Goal: Information Seeking & Learning: Learn about a topic

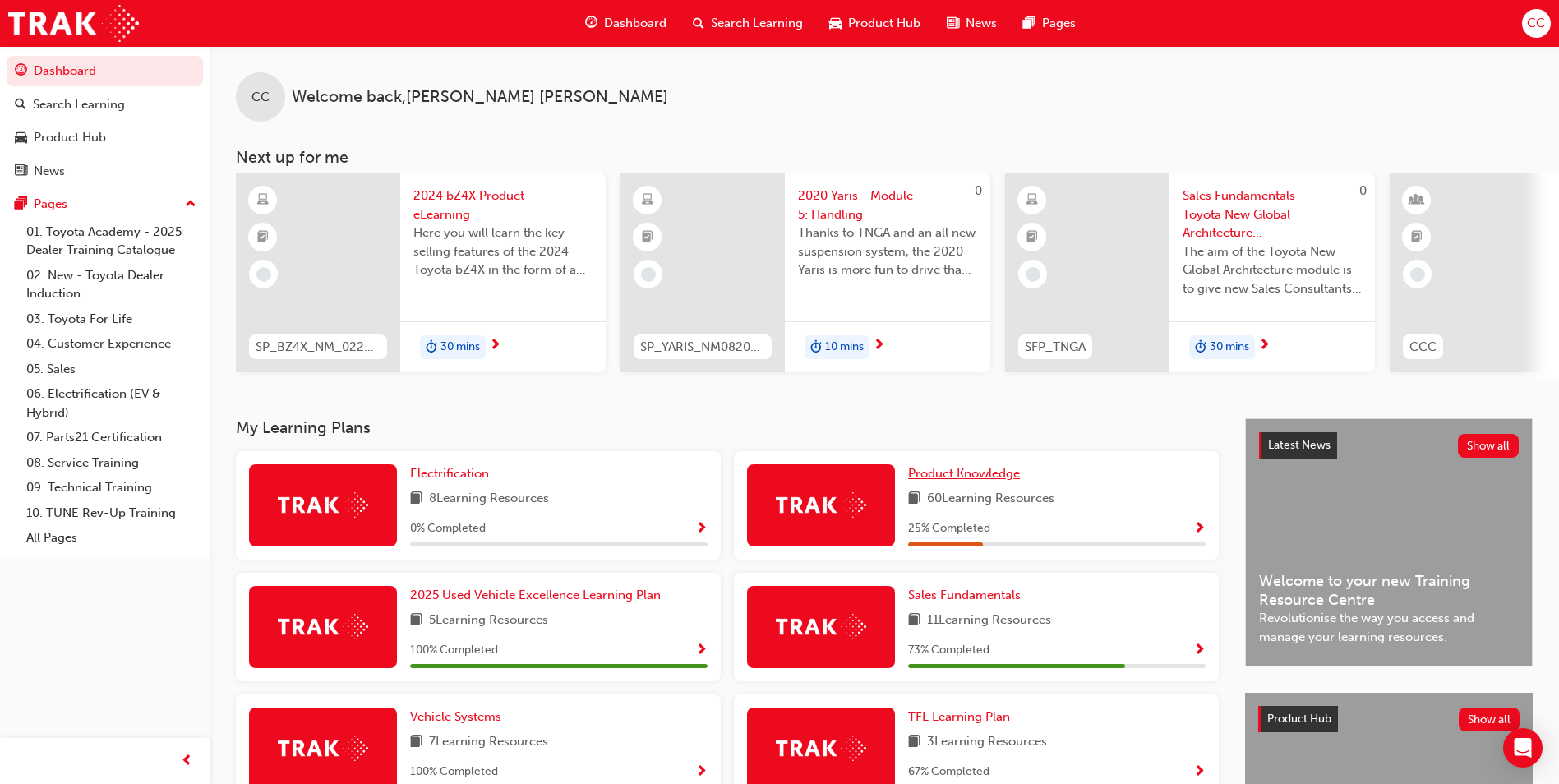
click at [974, 480] on span "Product Knowledge" at bounding box center [964, 474] width 111 height 15
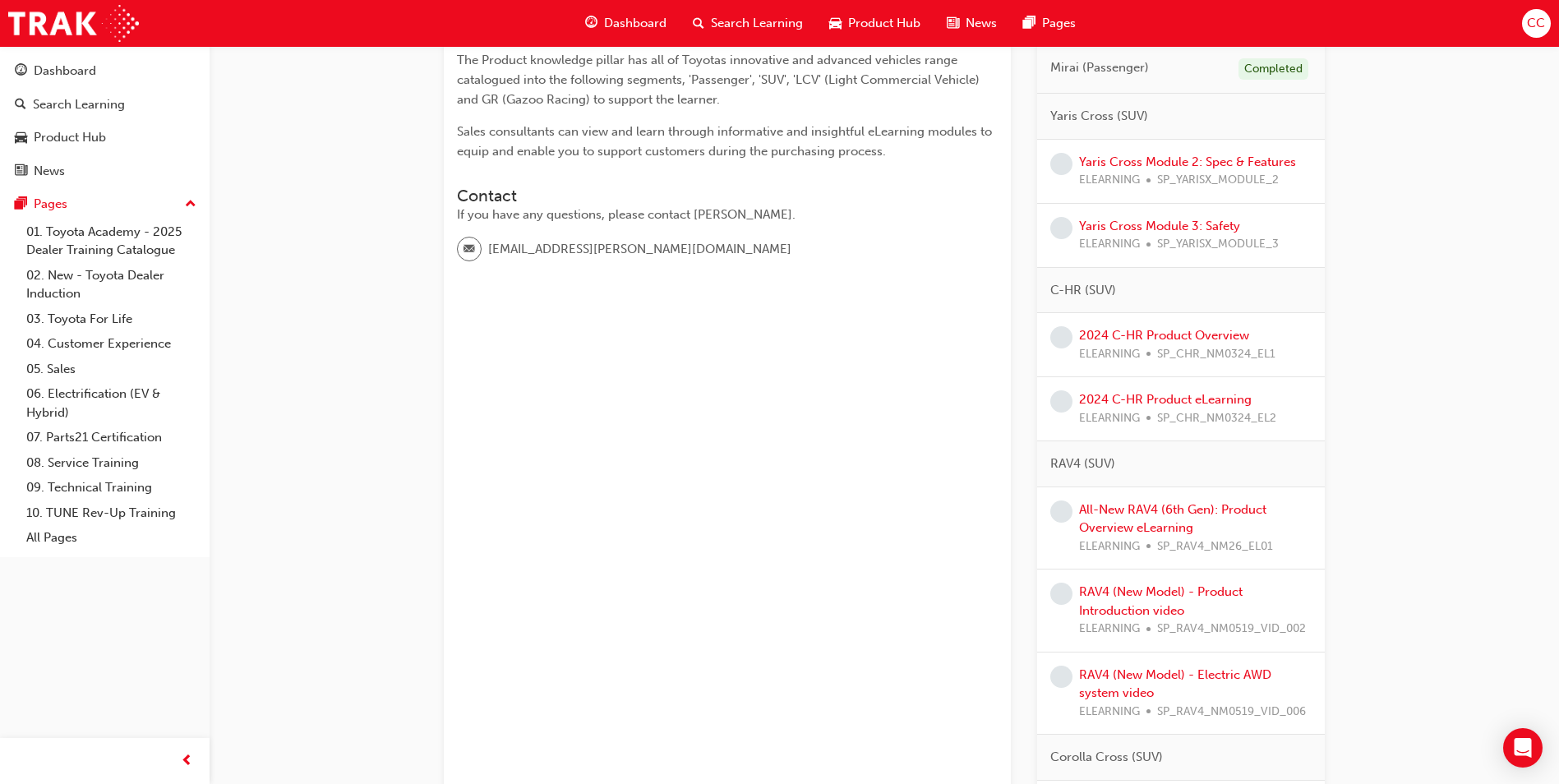
scroll to position [411, 0]
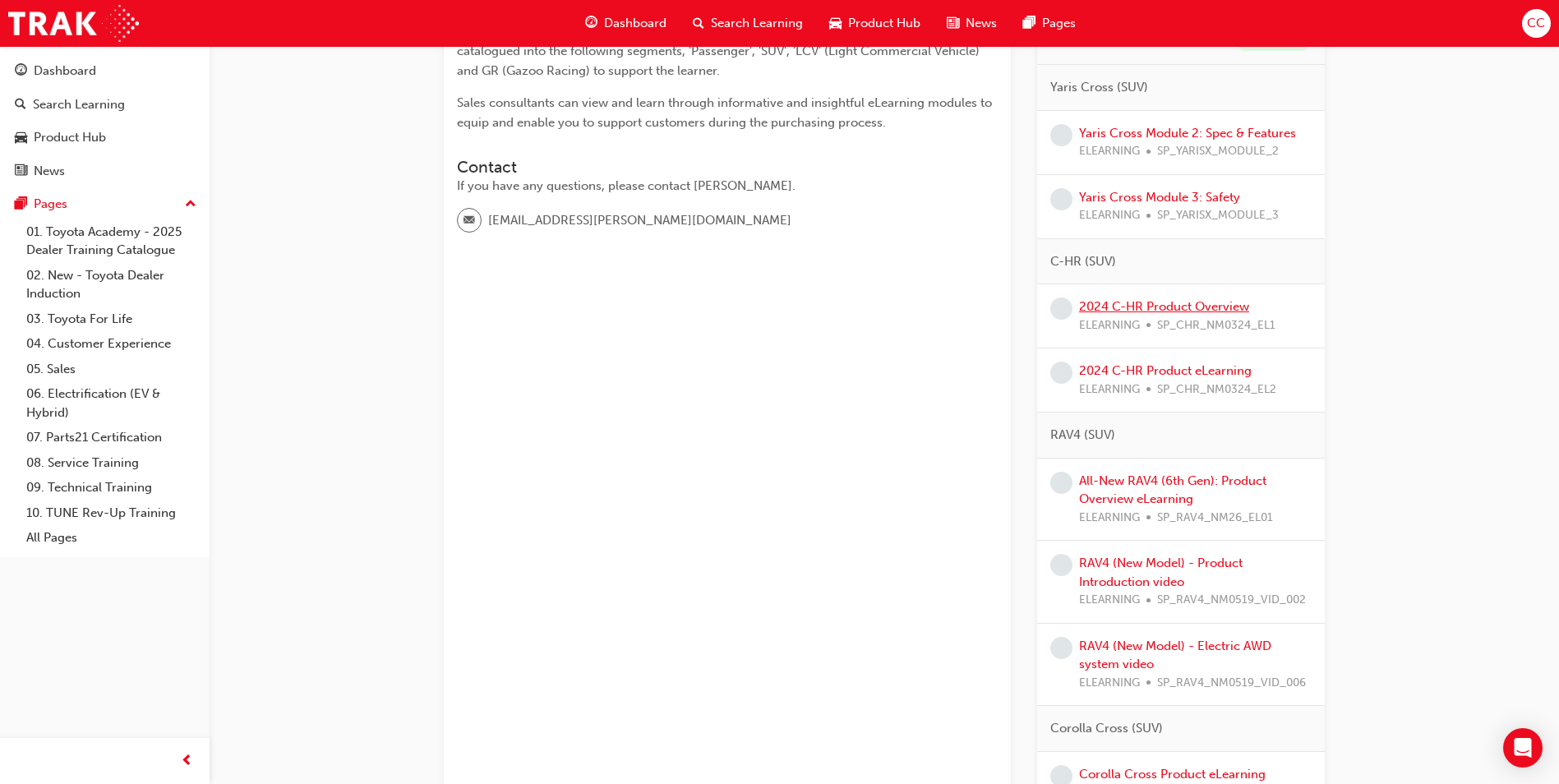
click at [1124, 299] on link "2024 C-HR Product Overview" at bounding box center [1164, 307] width 170 height 15
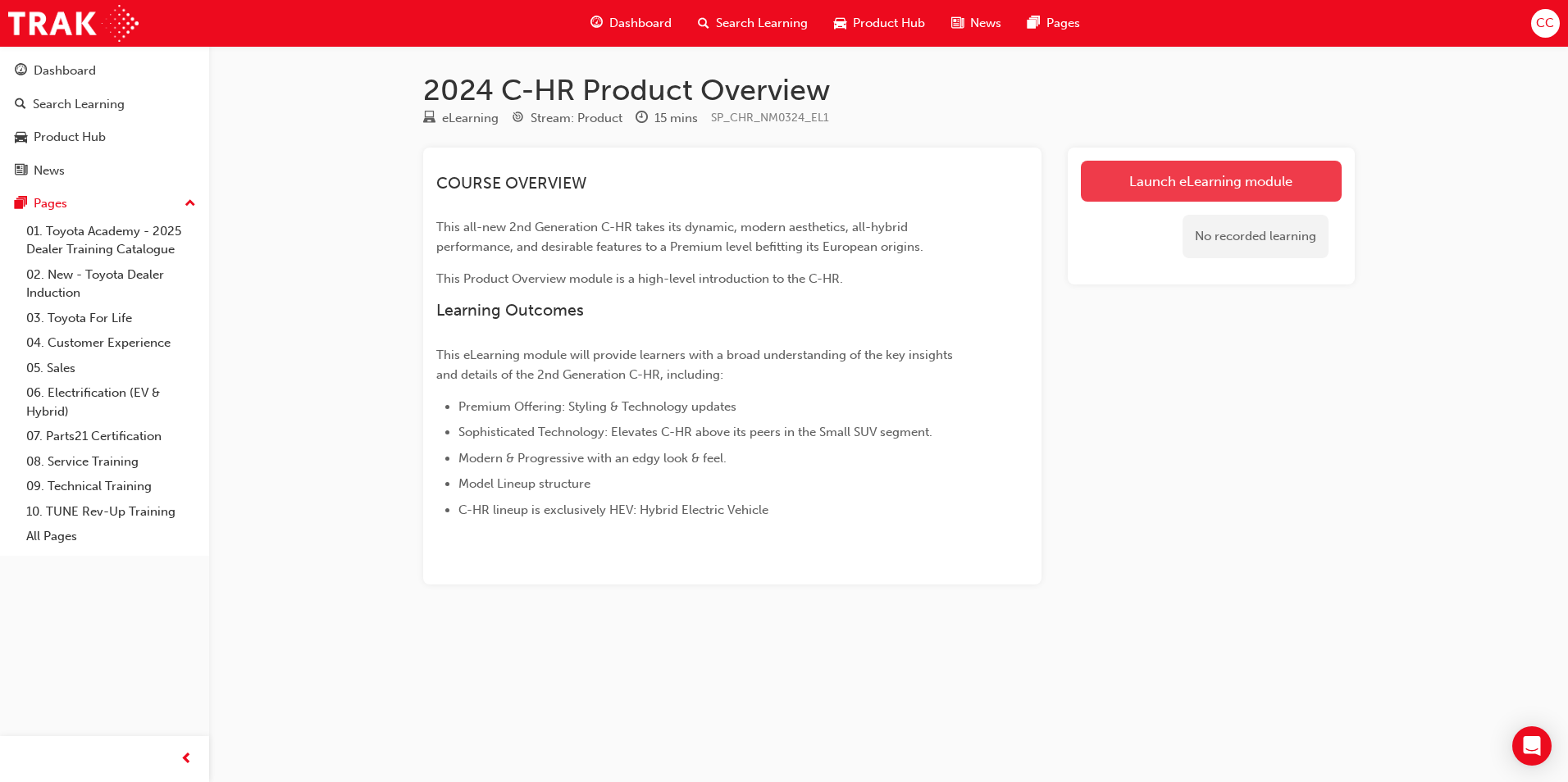
click at [1158, 182] on link "Launch eLearning module" at bounding box center [1210, 181] width 260 height 41
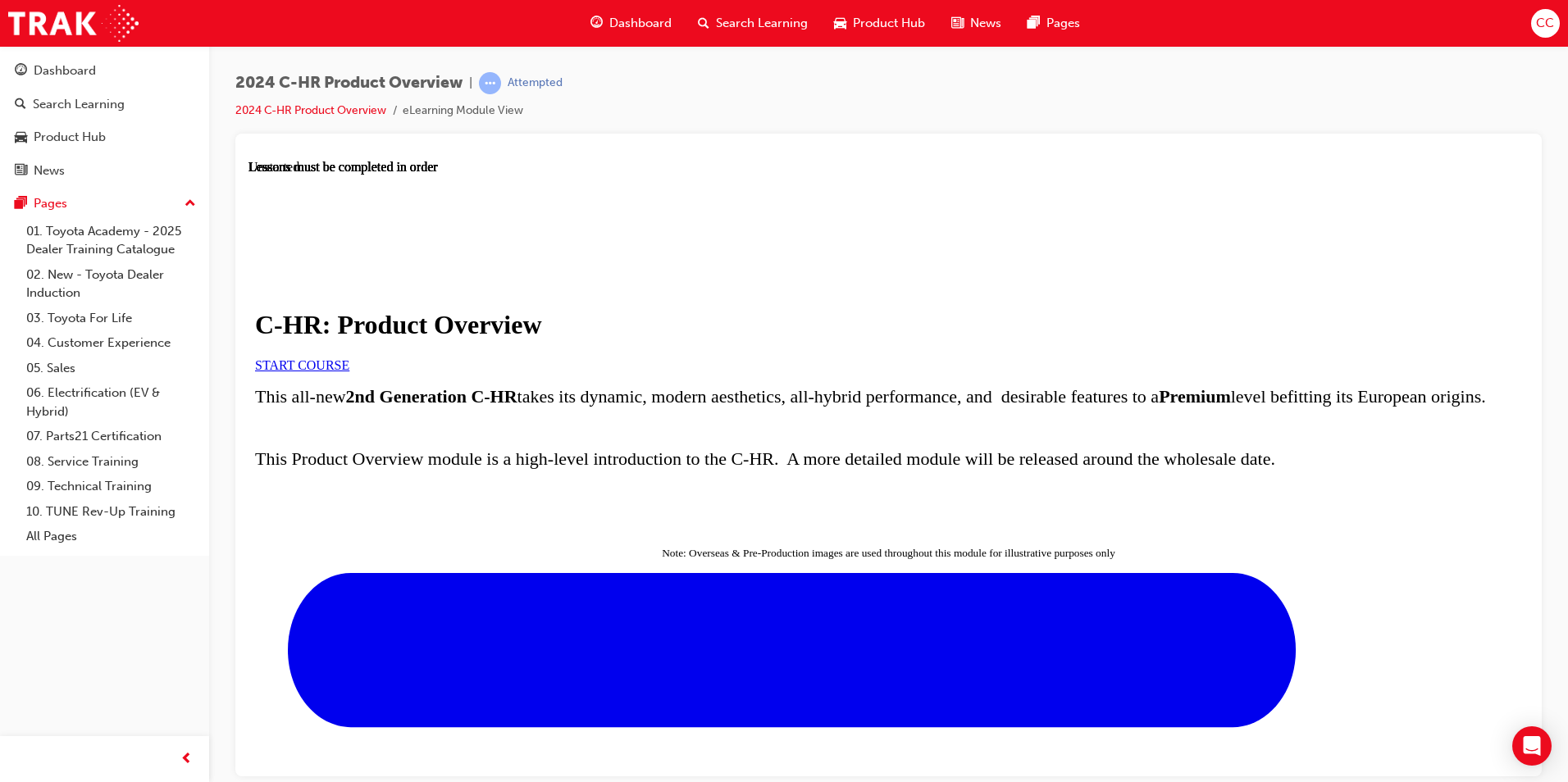
click at [349, 372] on span "START COURSE" at bounding box center [302, 364] width 95 height 14
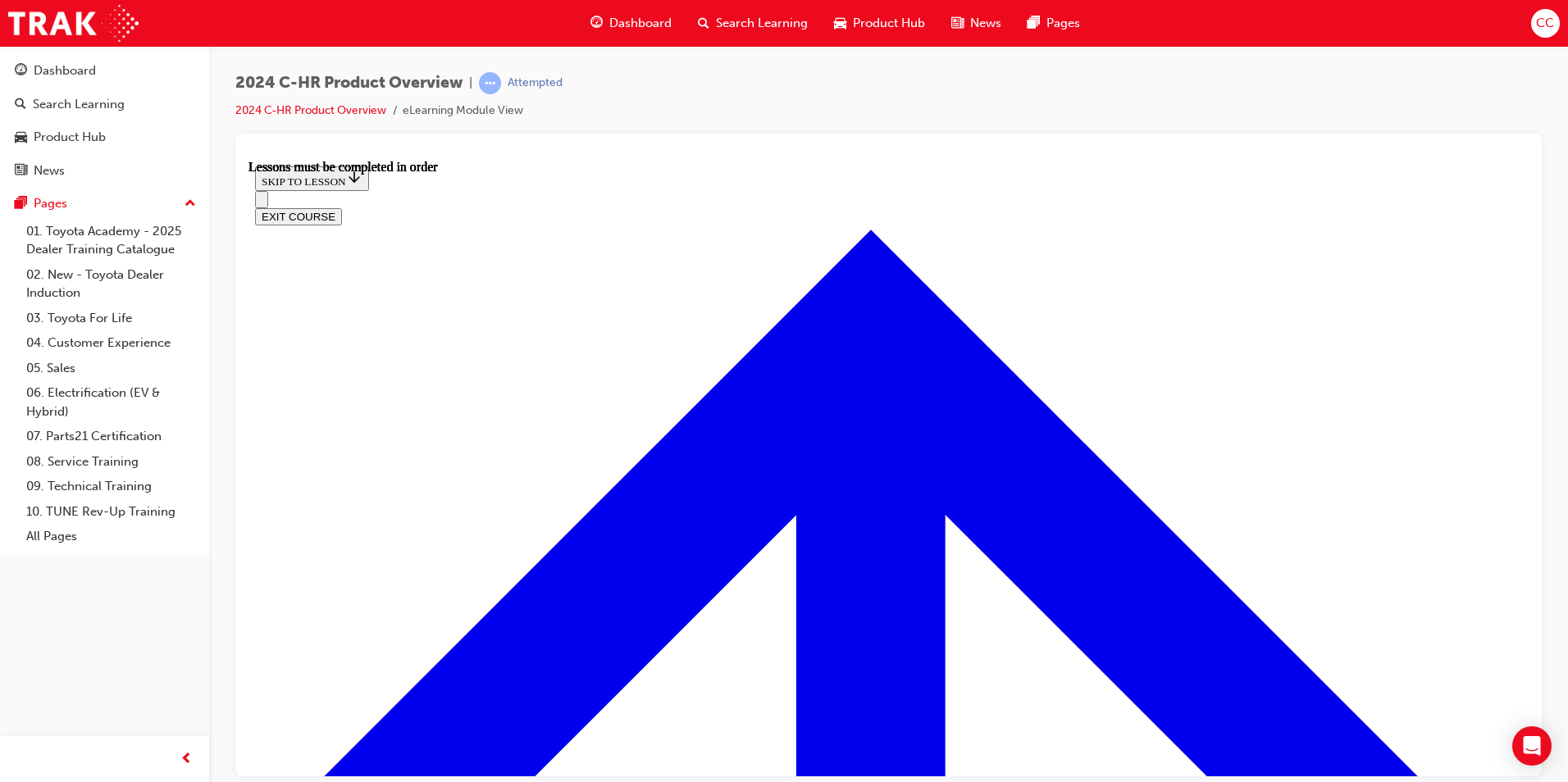
scroll to position [1205, 0]
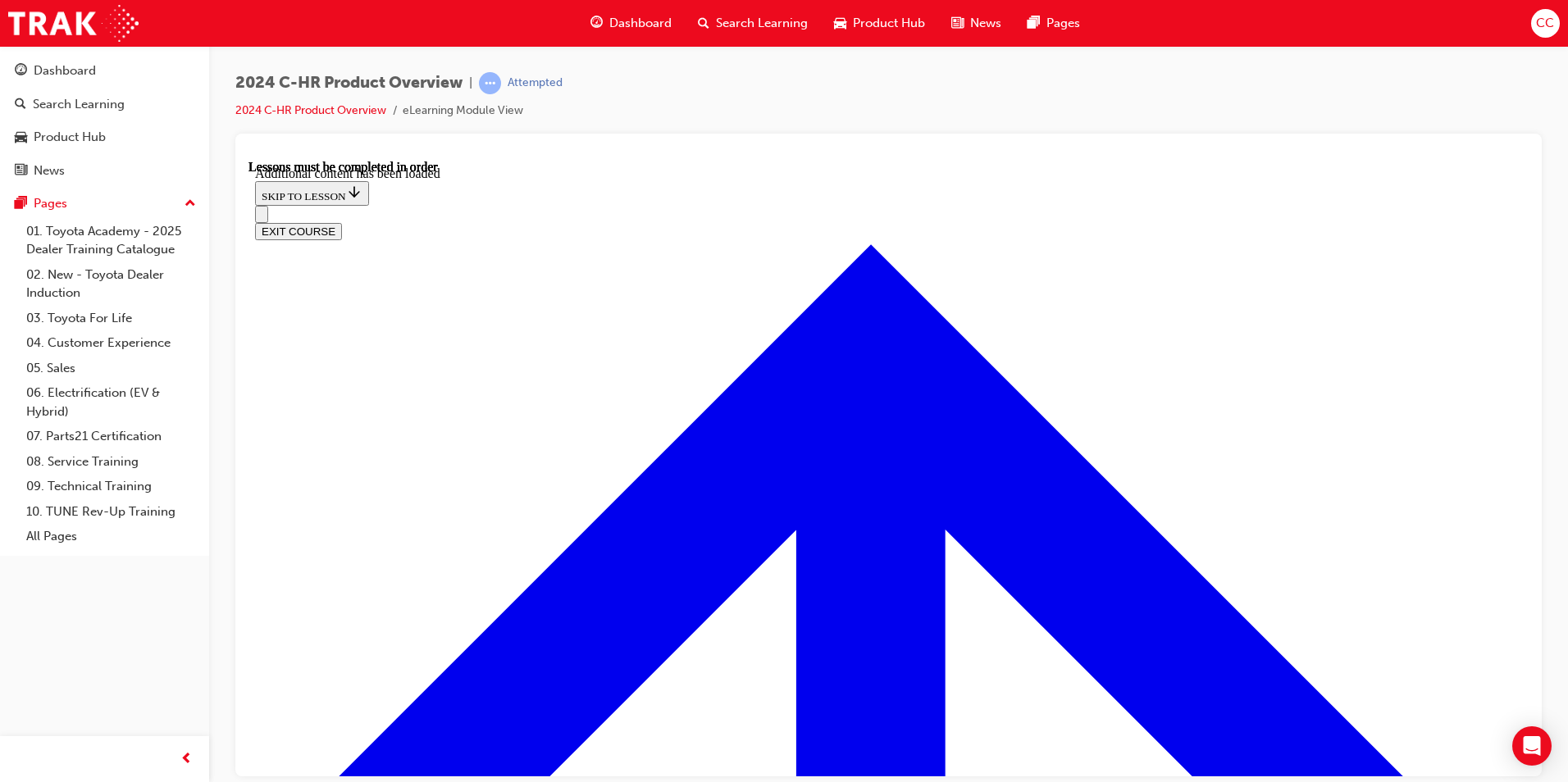
scroll to position [4363, 0]
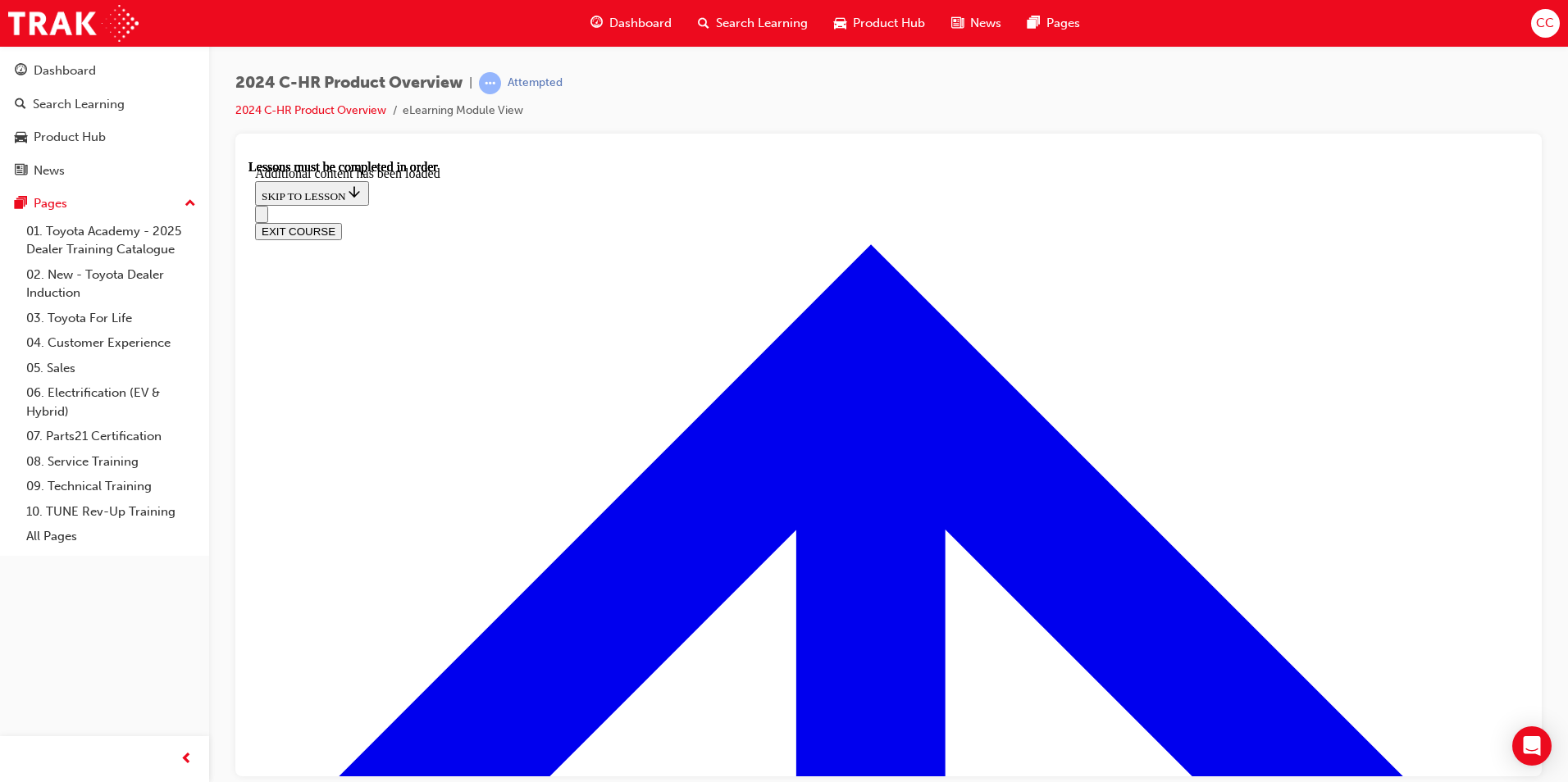
scroll to position [4630, 0]
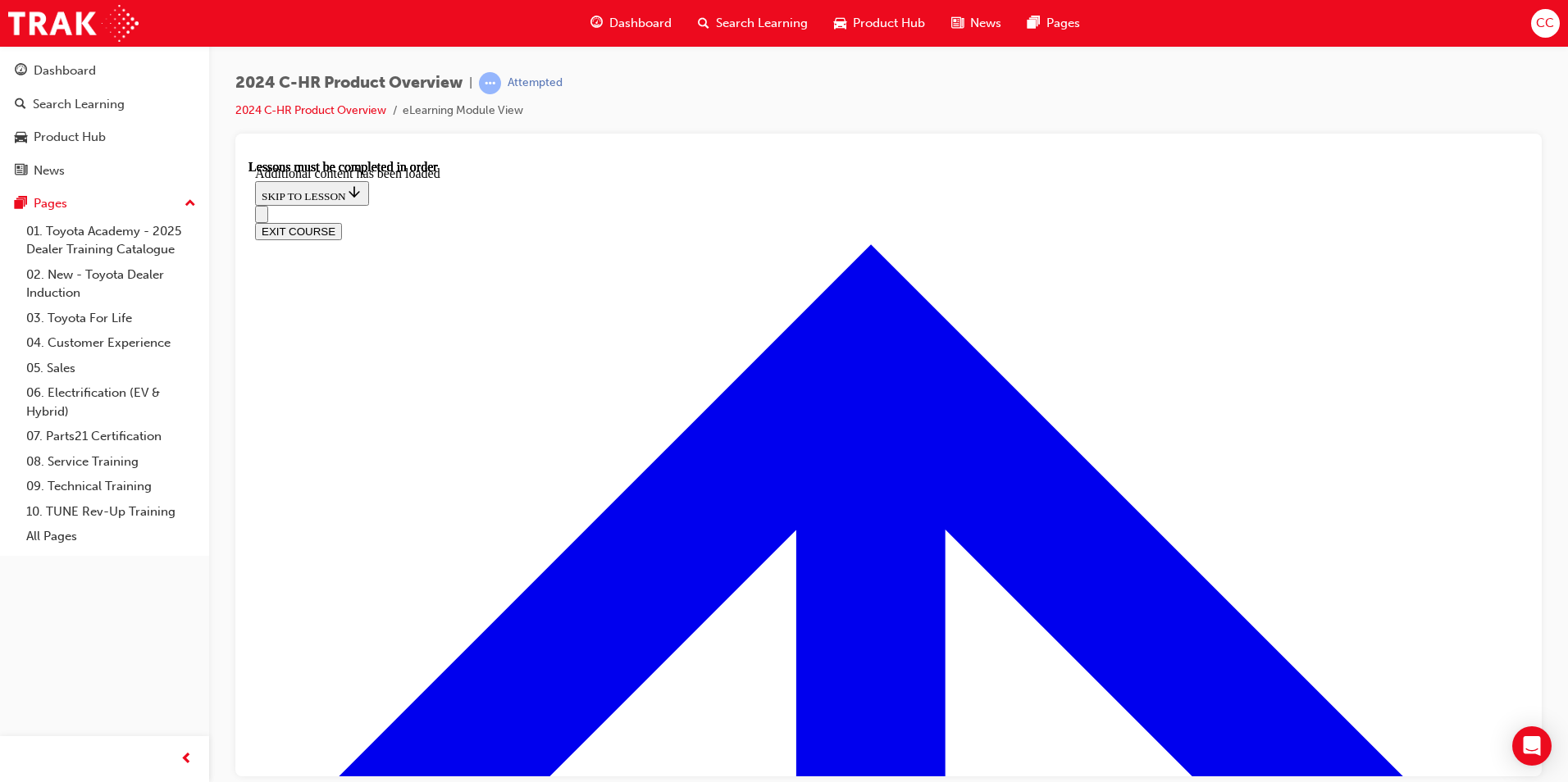
radio input "true"
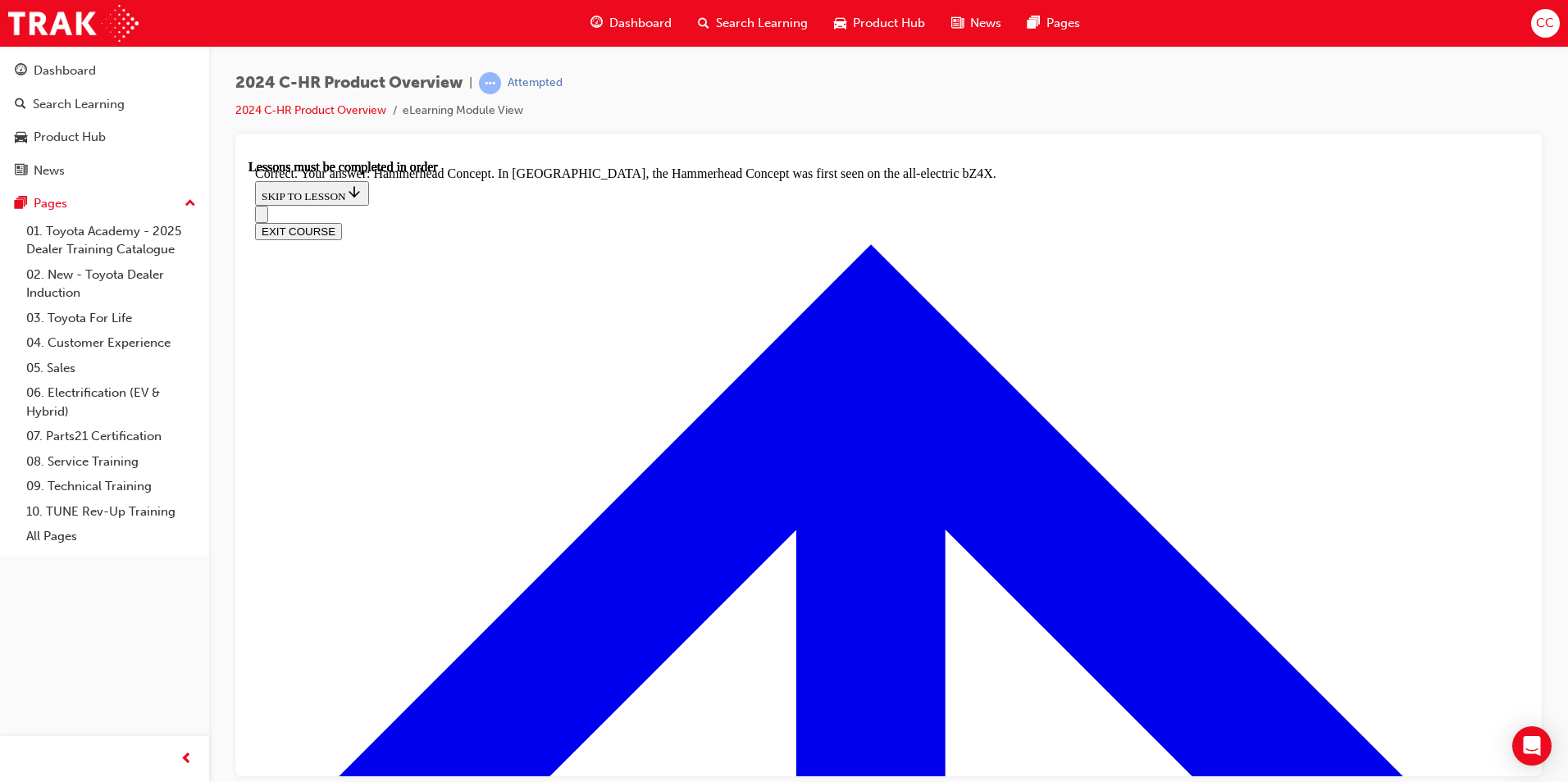
radio input "true"
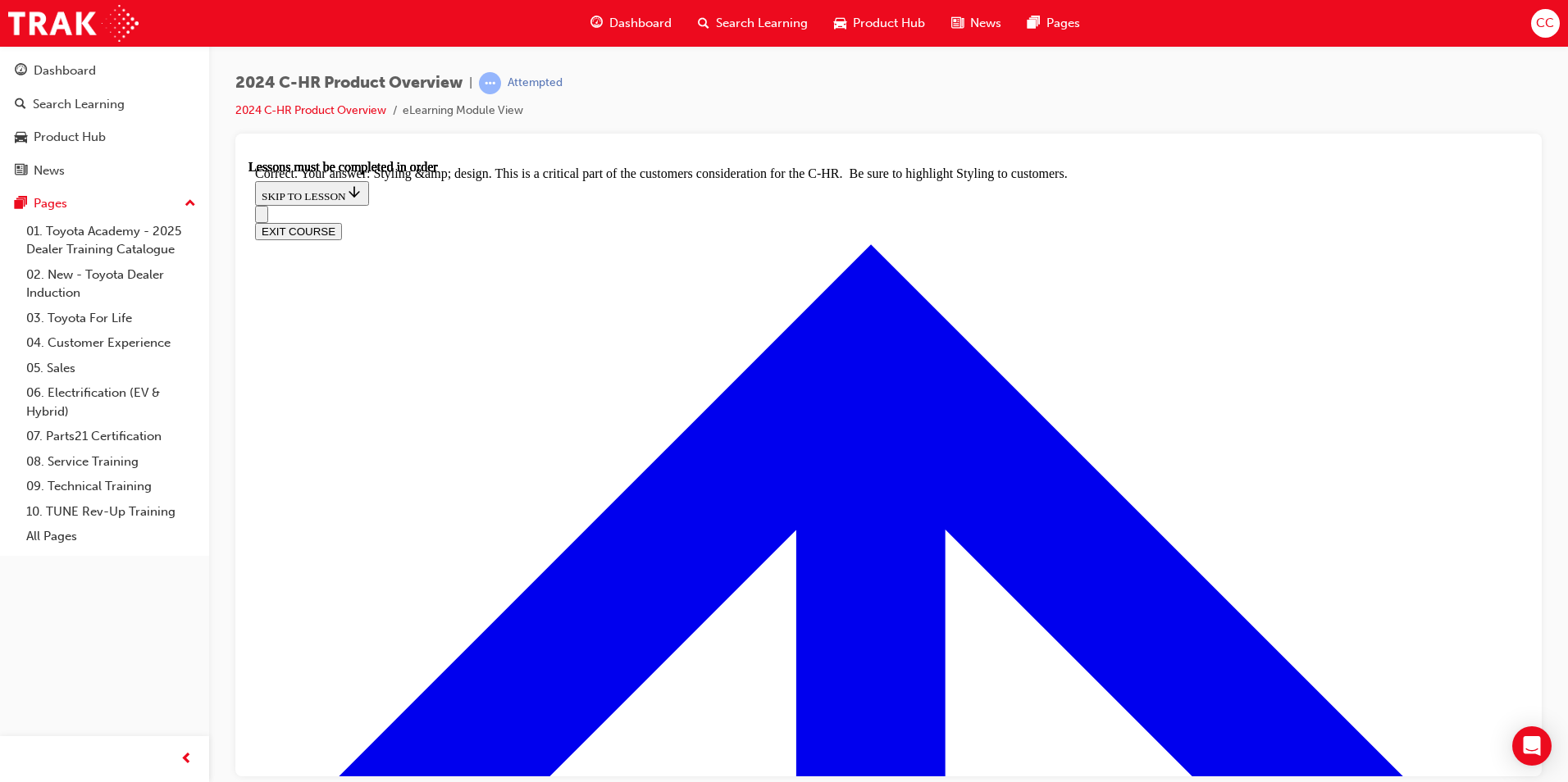
scroll to position [6716, 0]
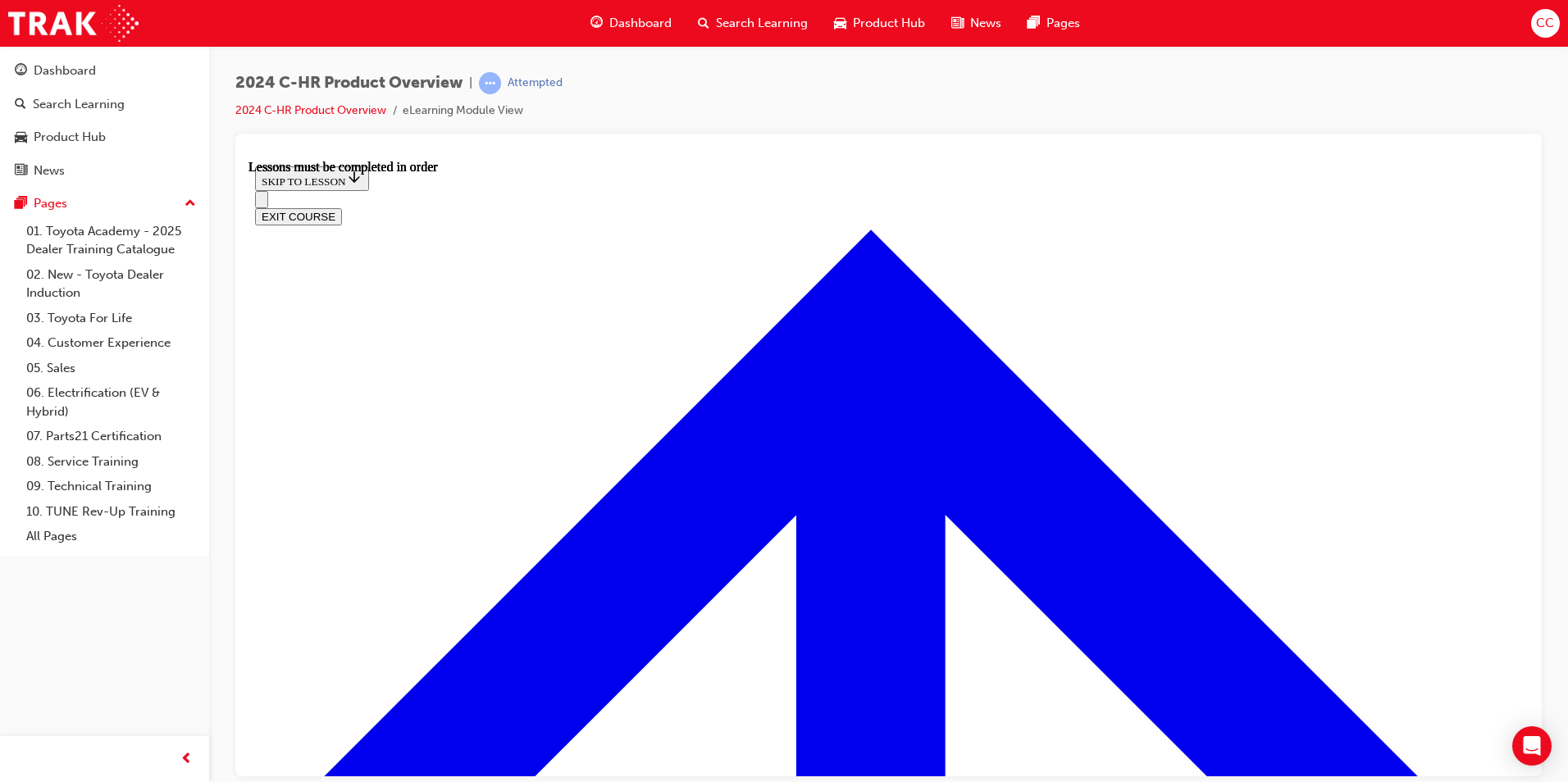
scroll to position [2780, 0]
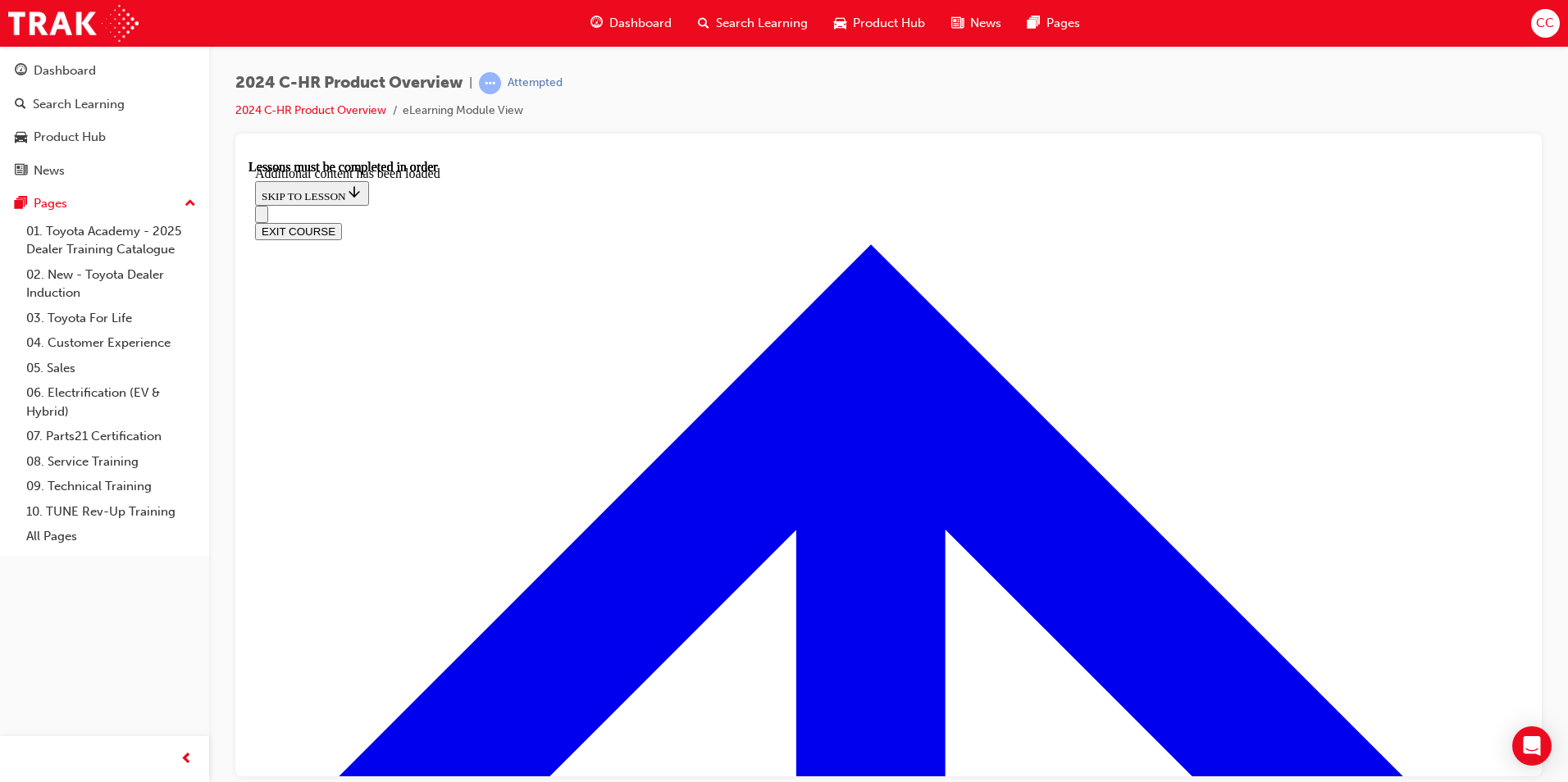
scroll to position [3185, 0]
radio input "true"
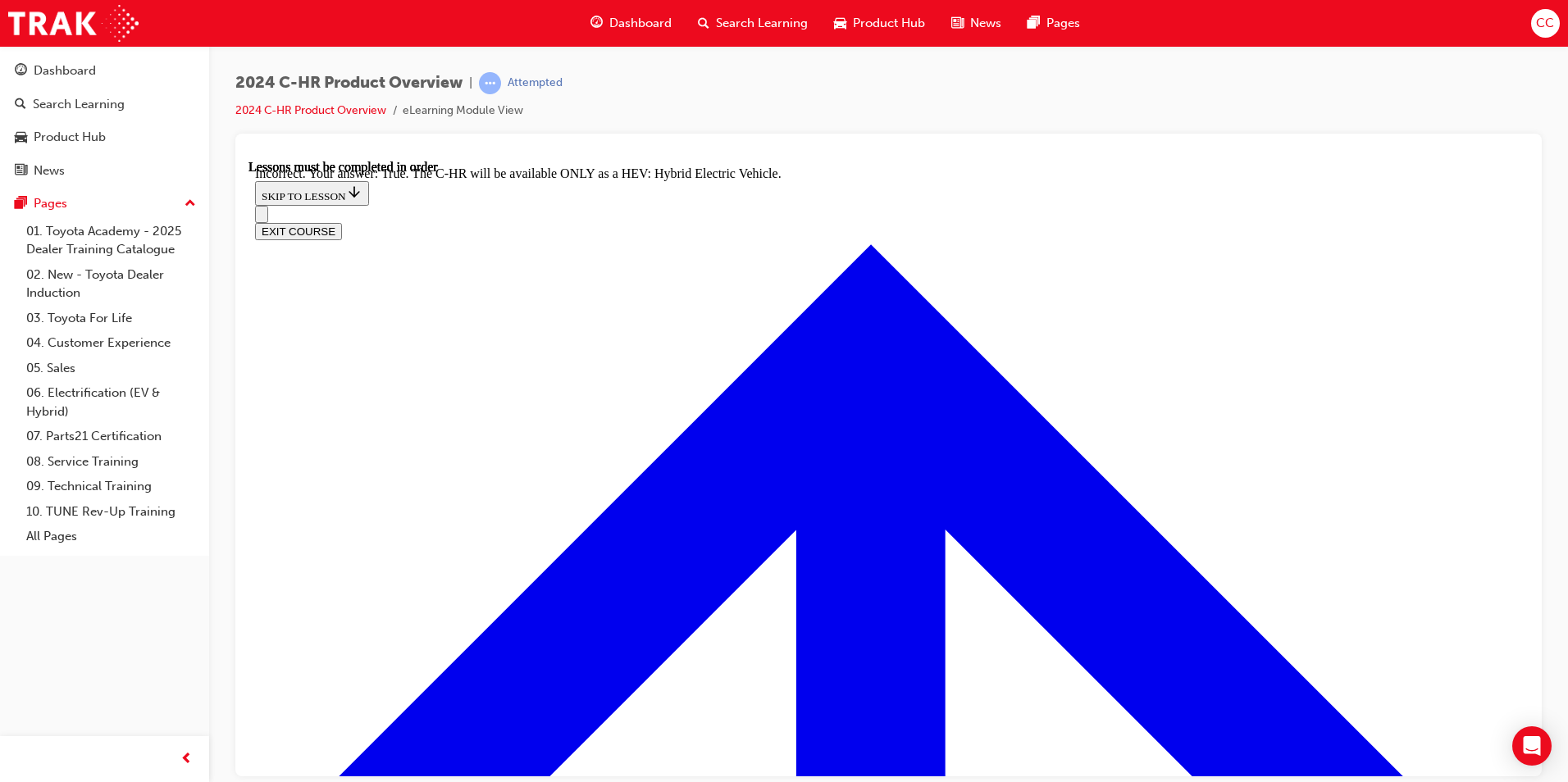
scroll to position [3366, 0]
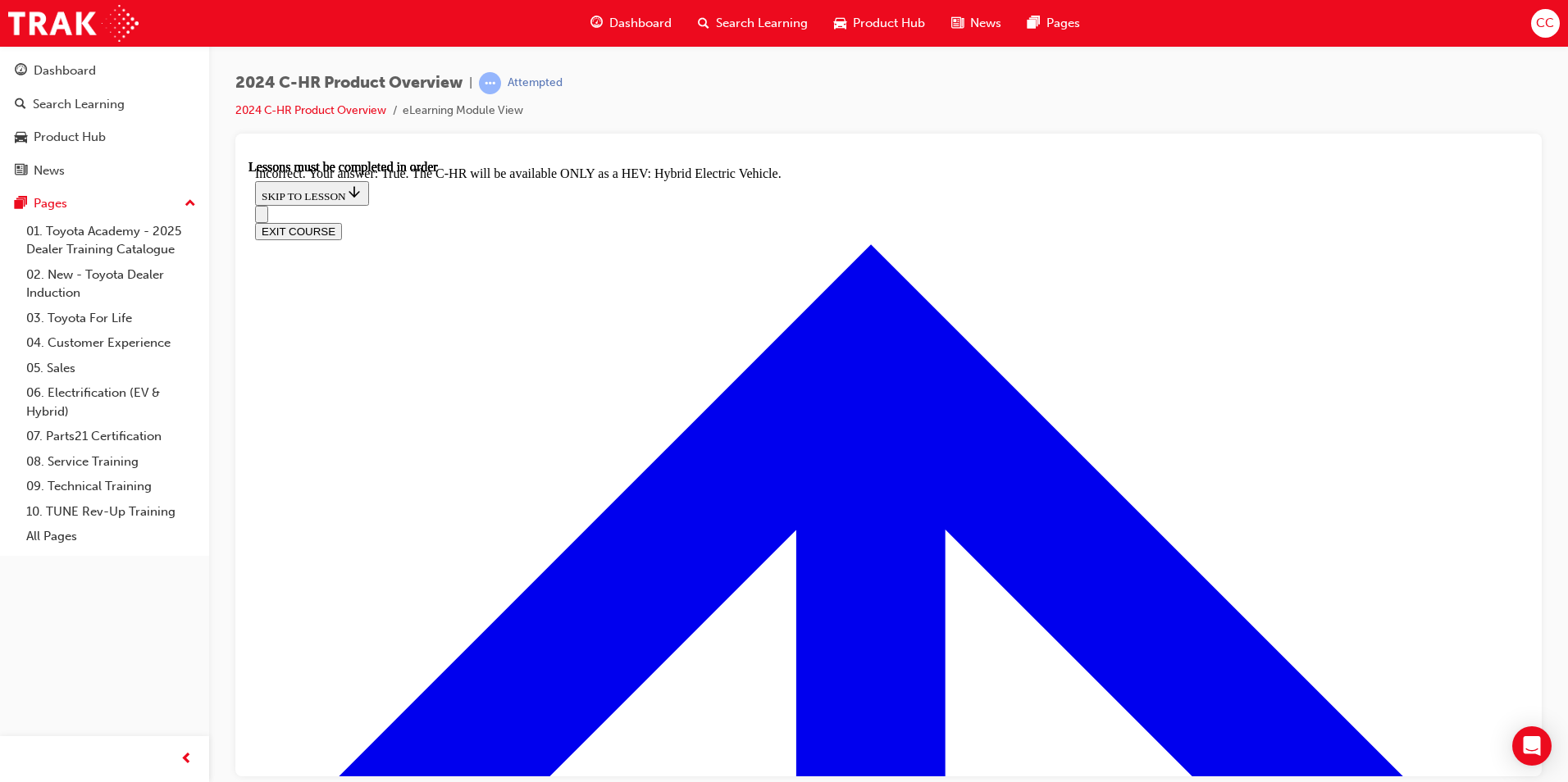
radio input "true"
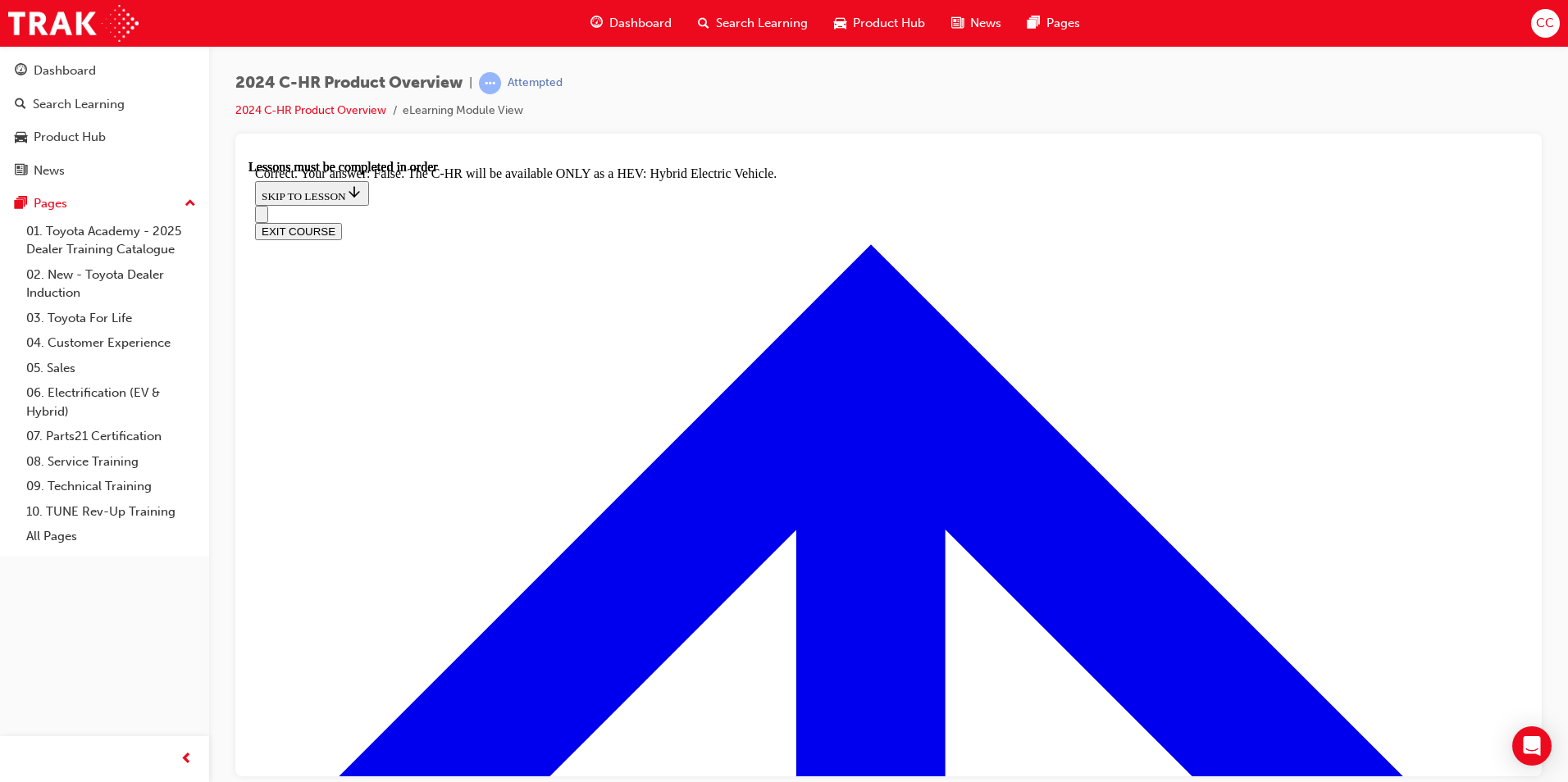
checkbox input "true"
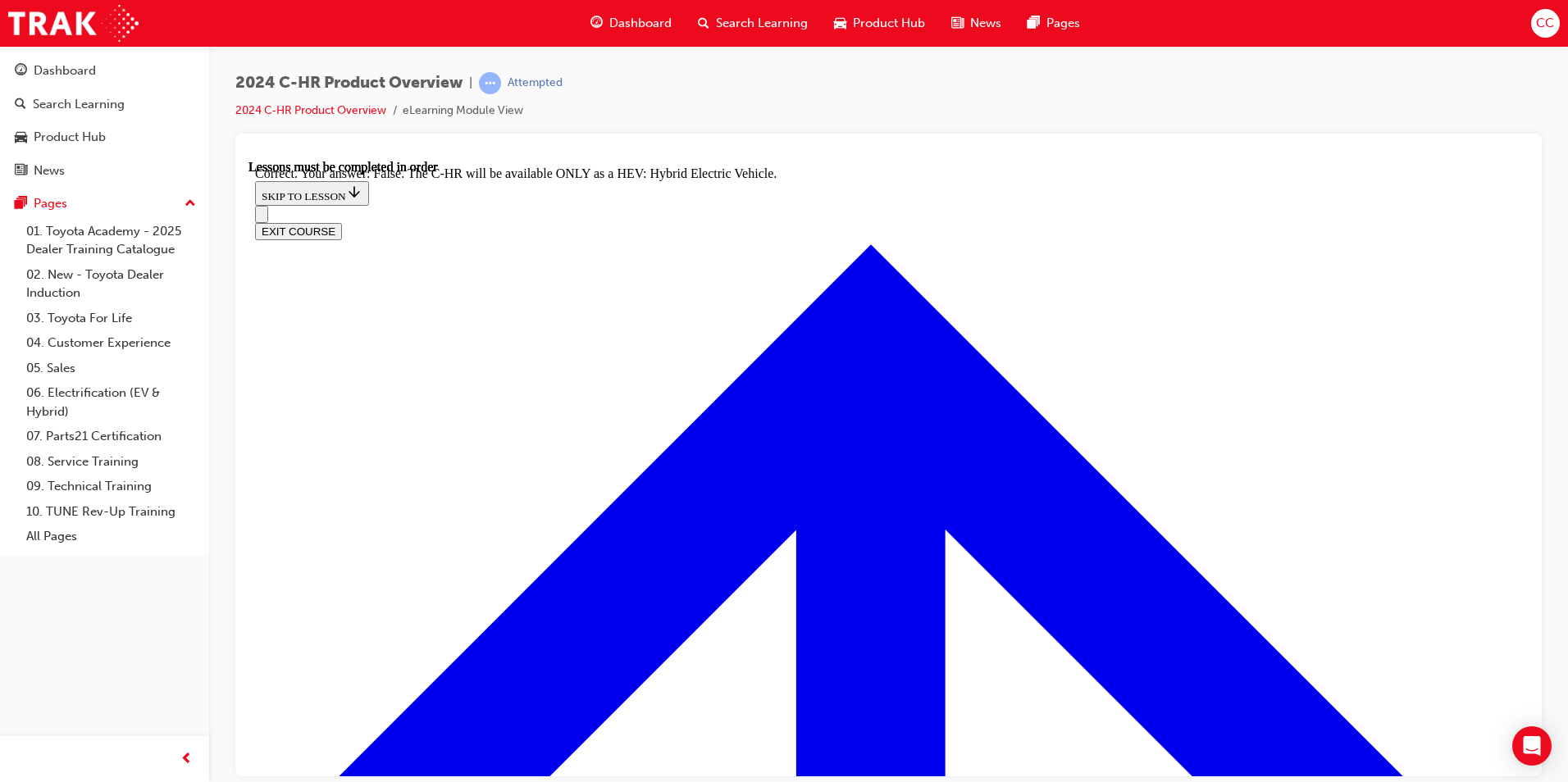
drag, startPoint x: 741, startPoint y: 675, endPoint x: 612, endPoint y: 530, distance: 194.1
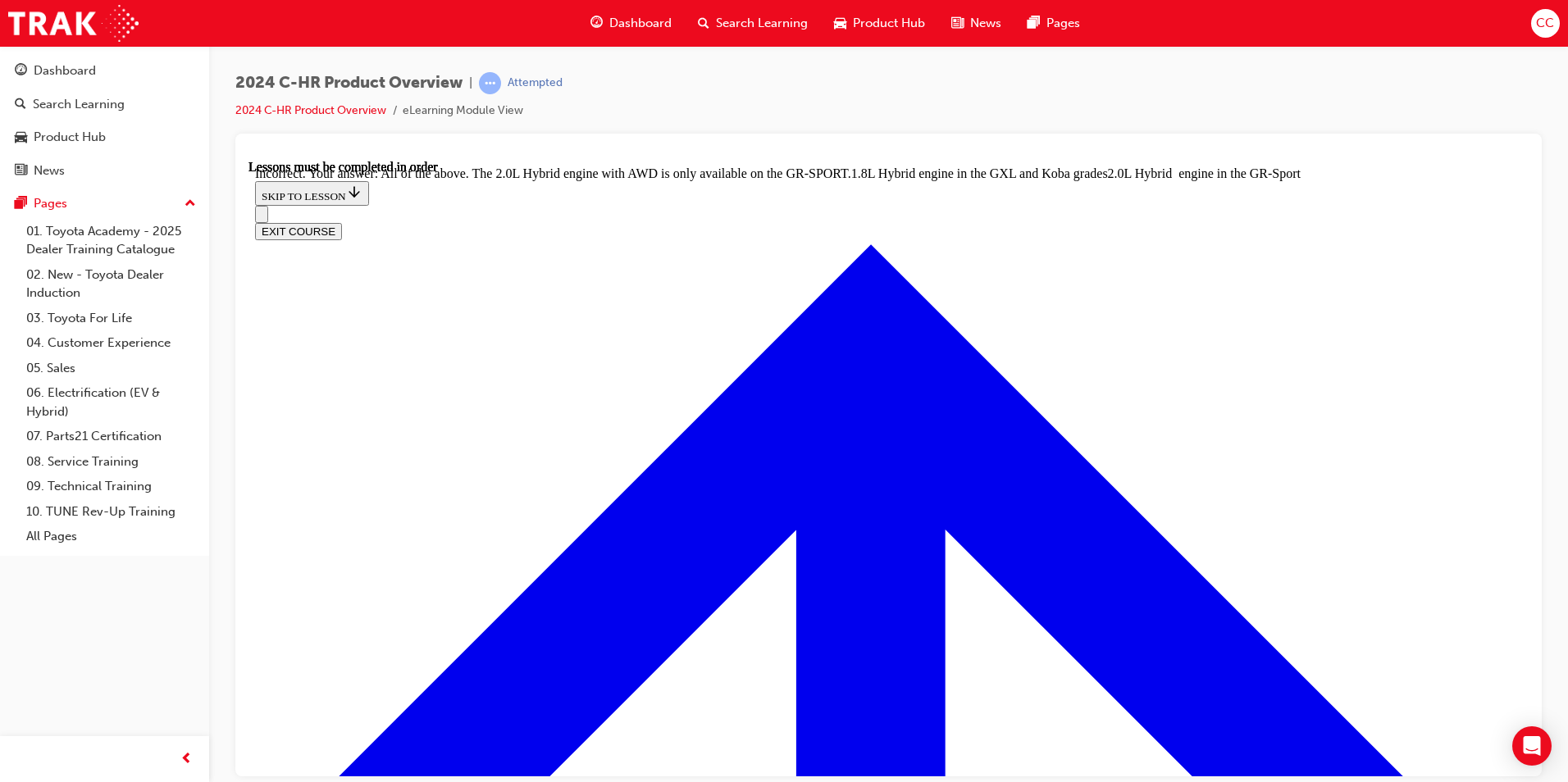
checkbox input "true"
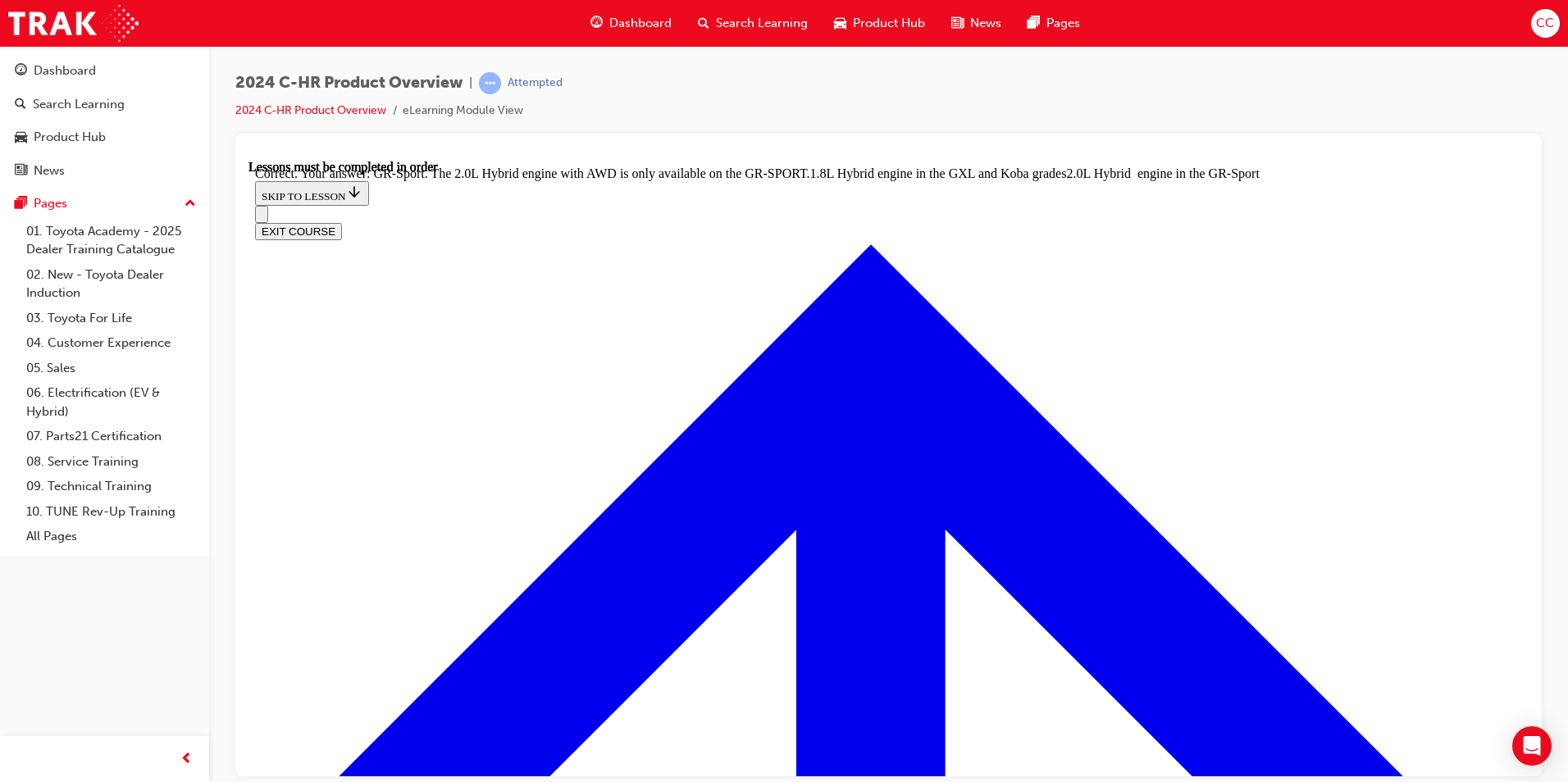
scroll to position [4514, 0]
radio input "true"
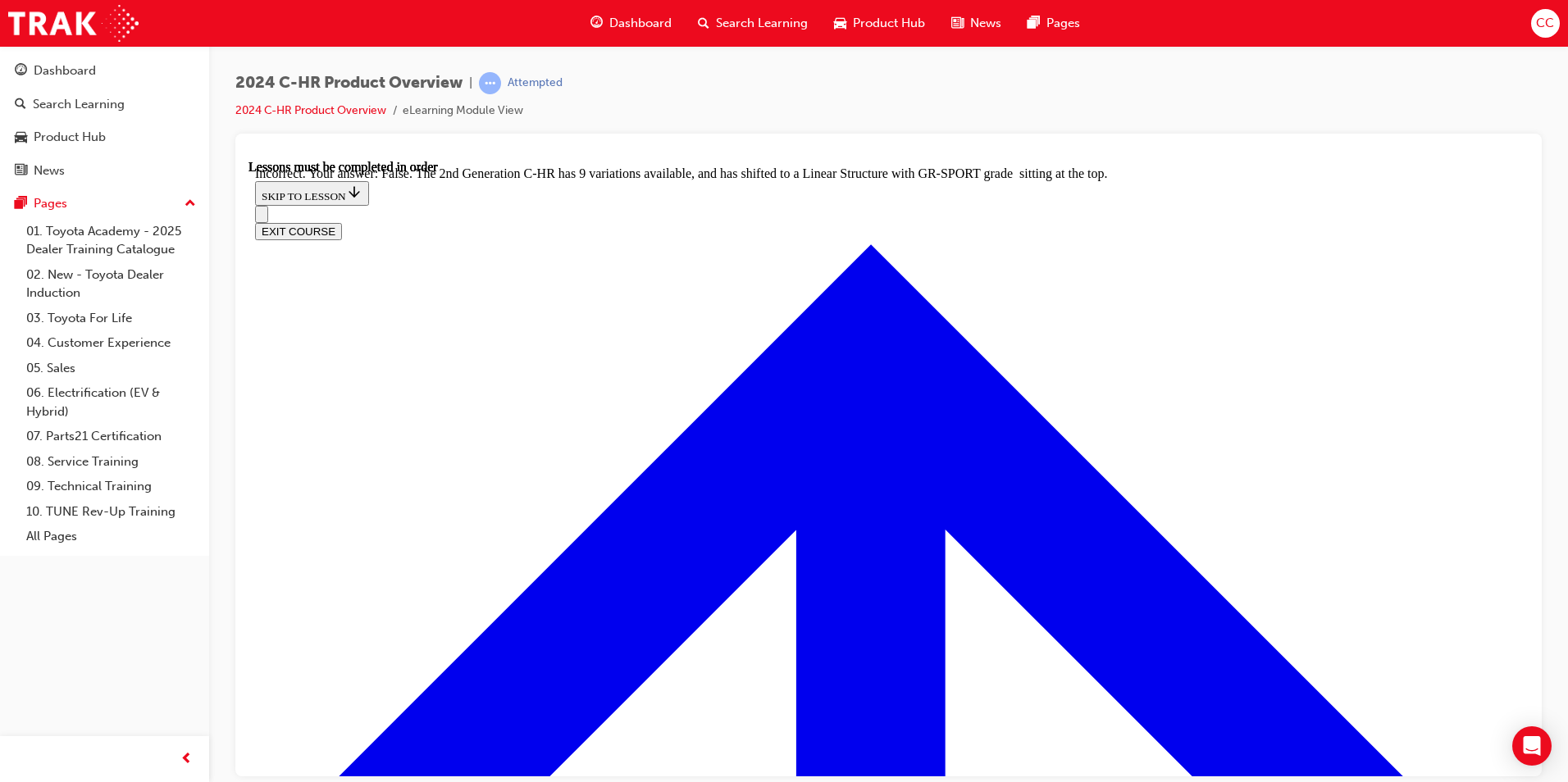
scroll to position [4678, 0]
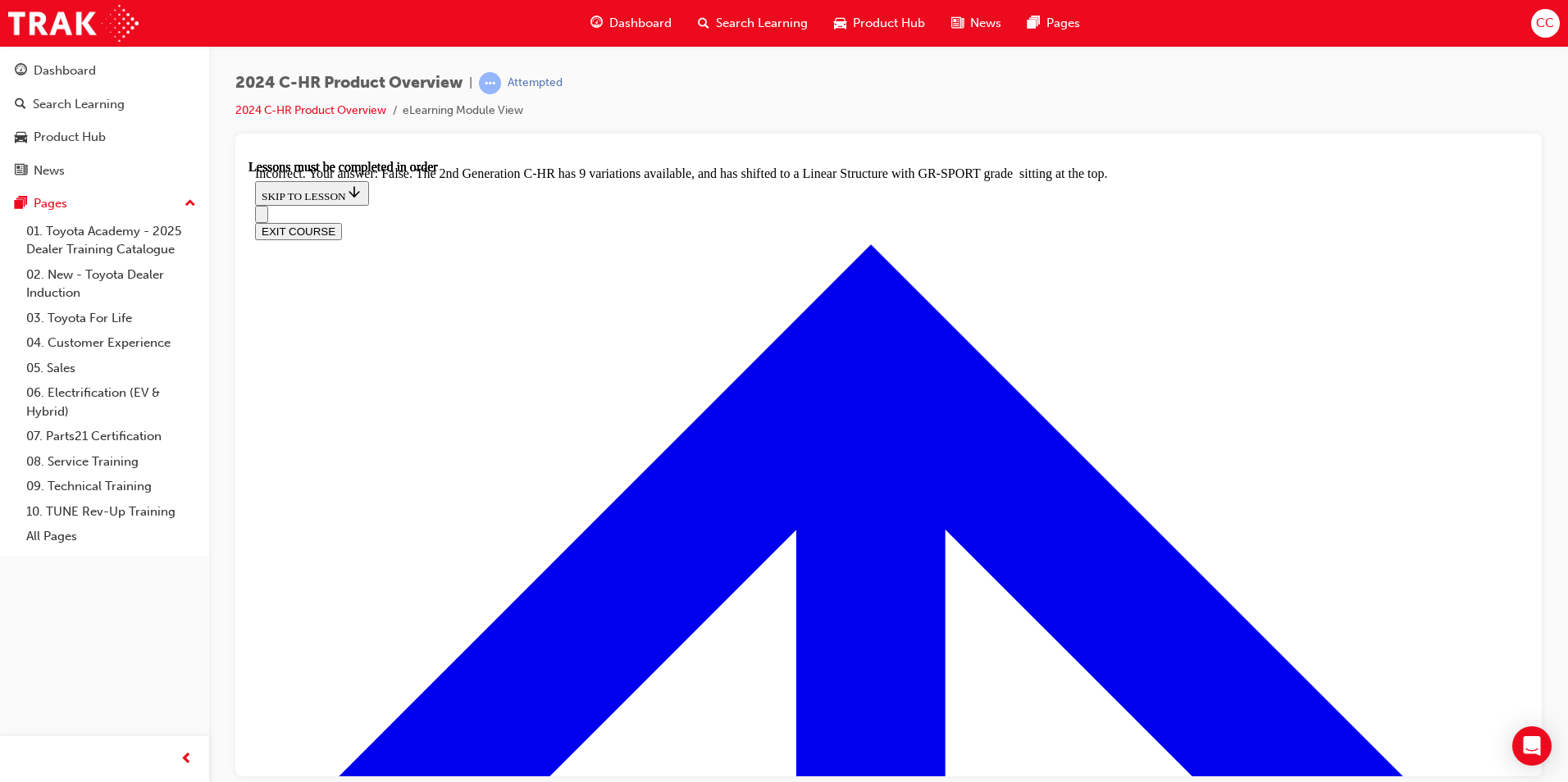
radio input "true"
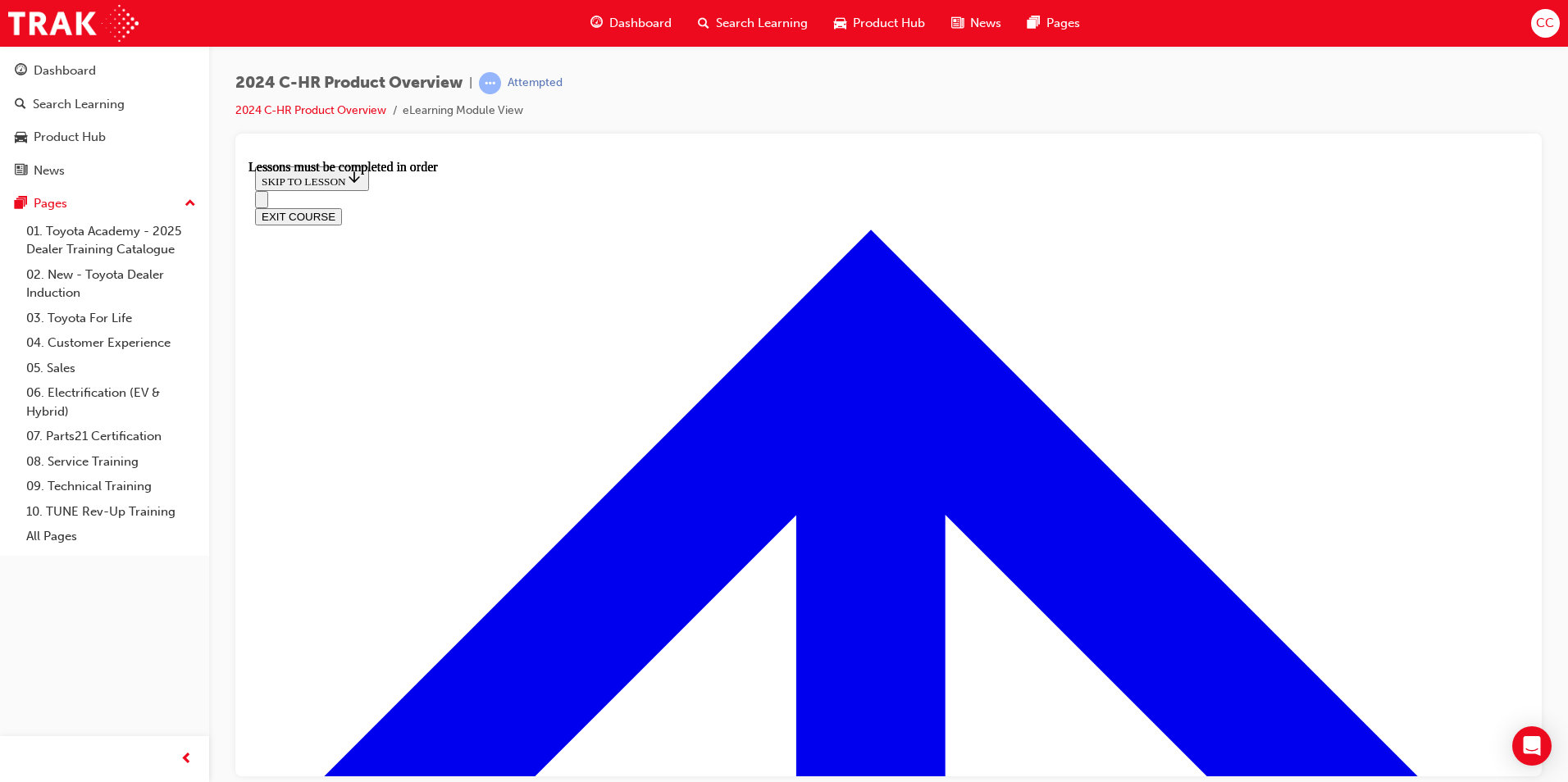
scroll to position [385, 0]
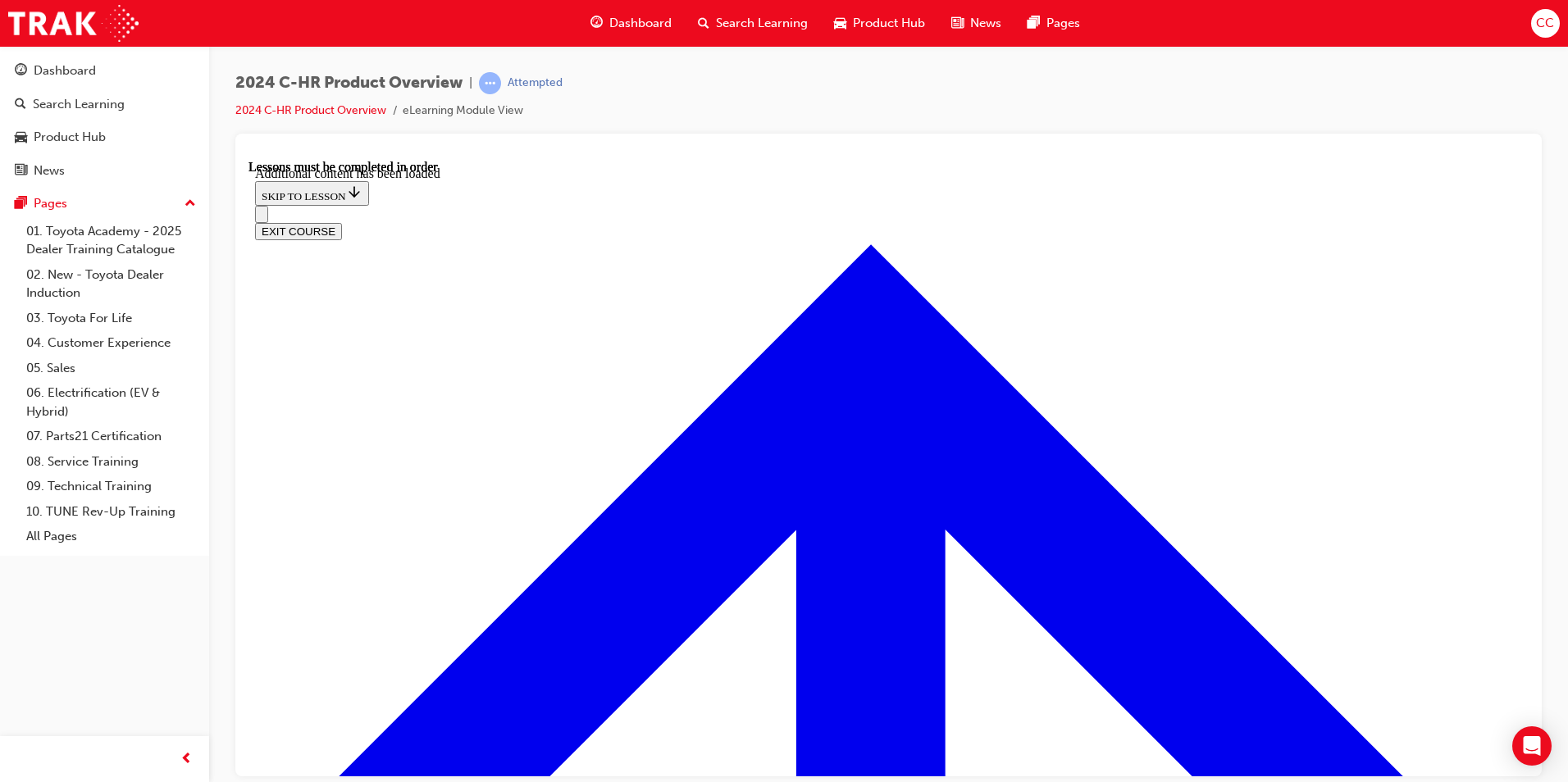
scroll to position [1385, 0]
radio input "true"
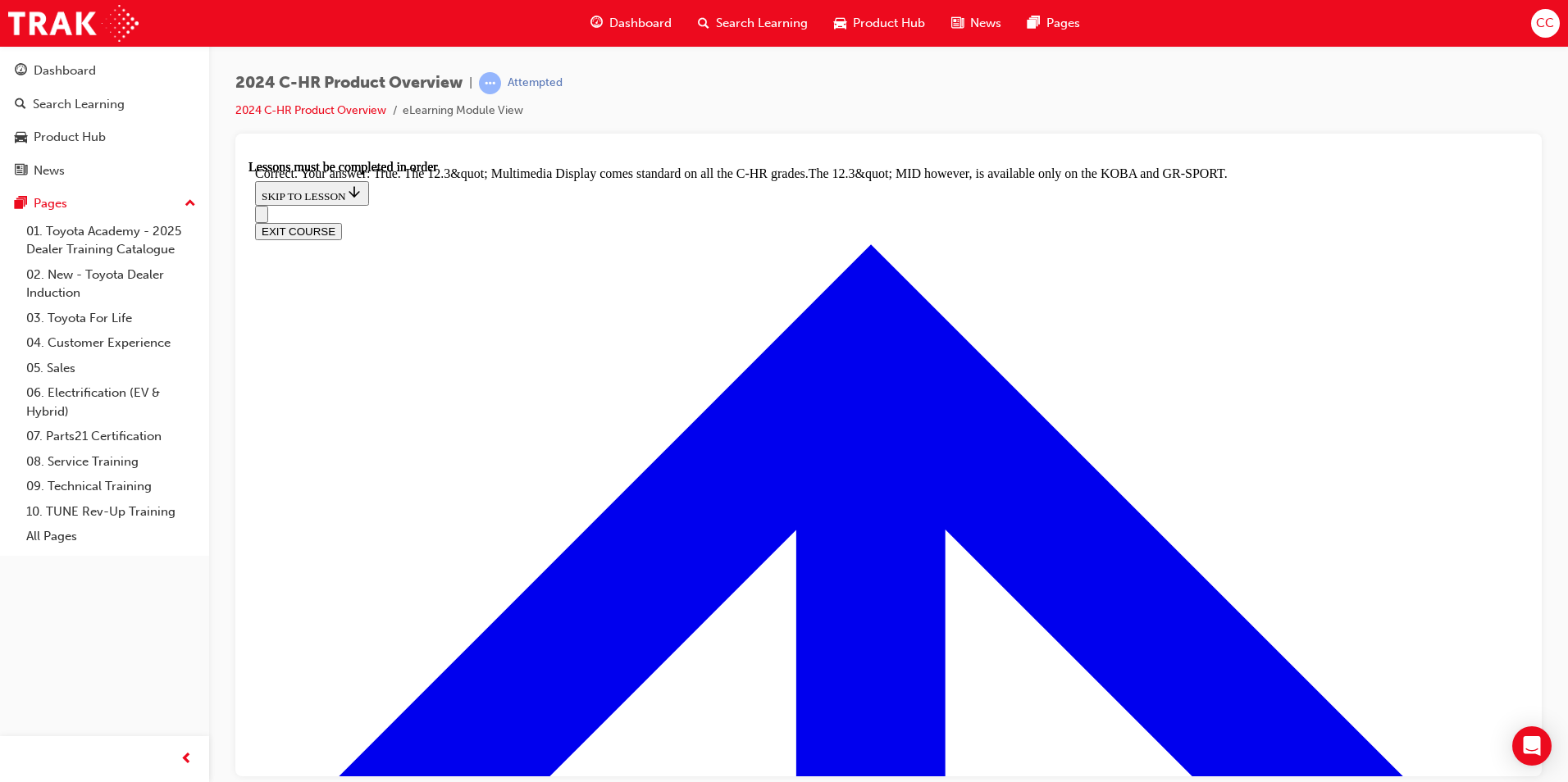
scroll to position [1657, 0]
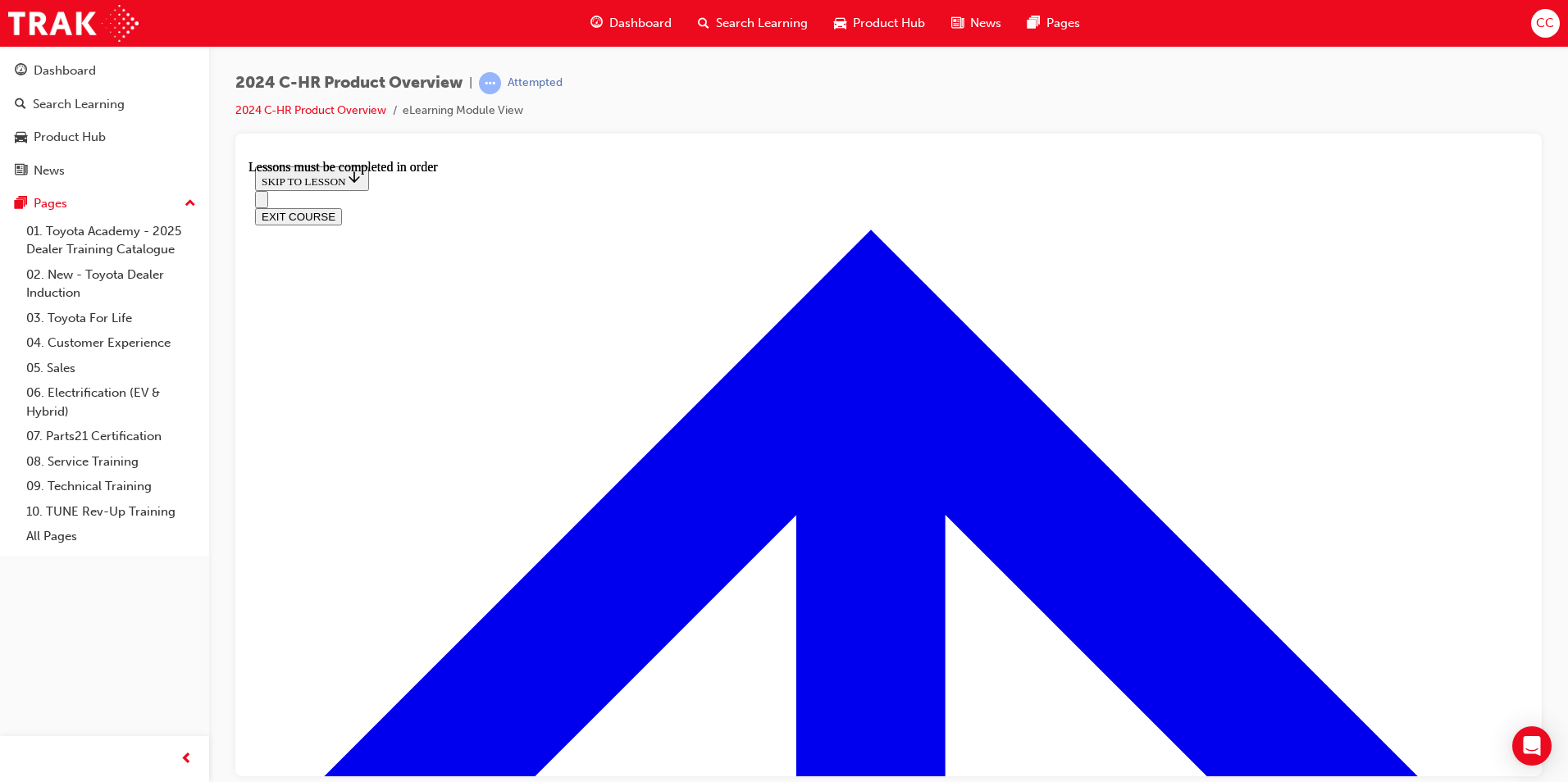
scroll to position [2516, 0]
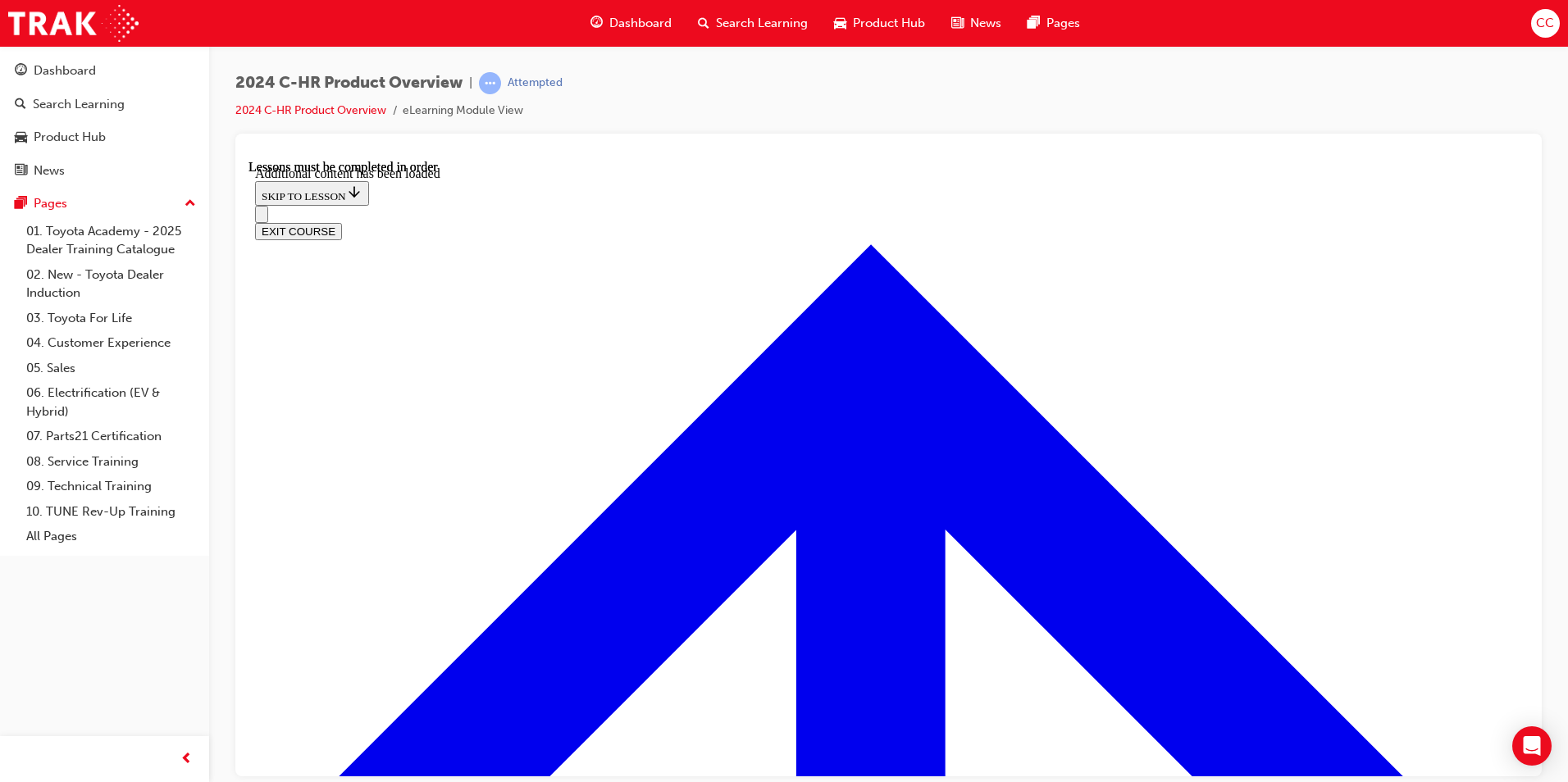
scroll to position [3291, 0]
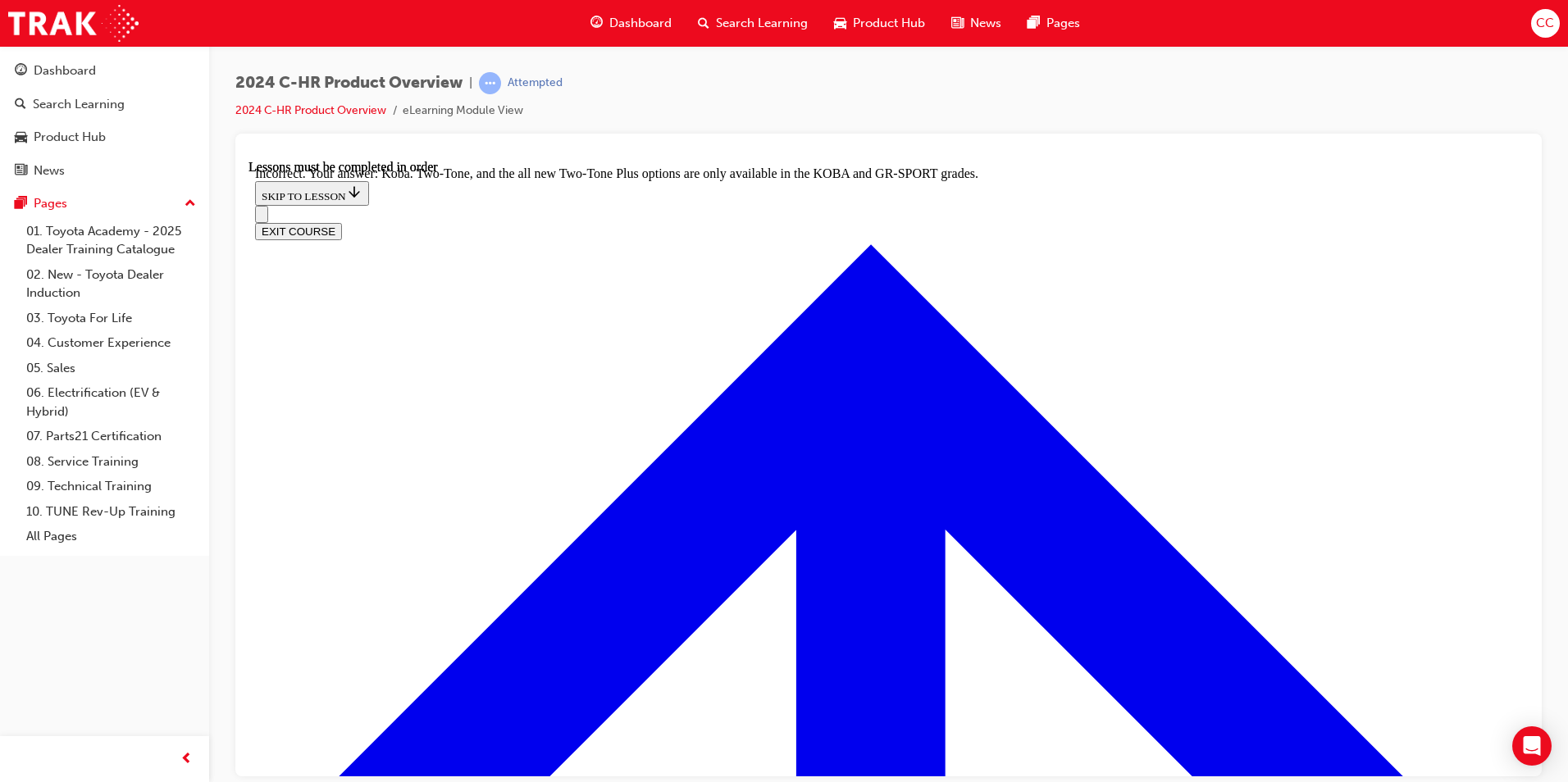
checkbox input "false"
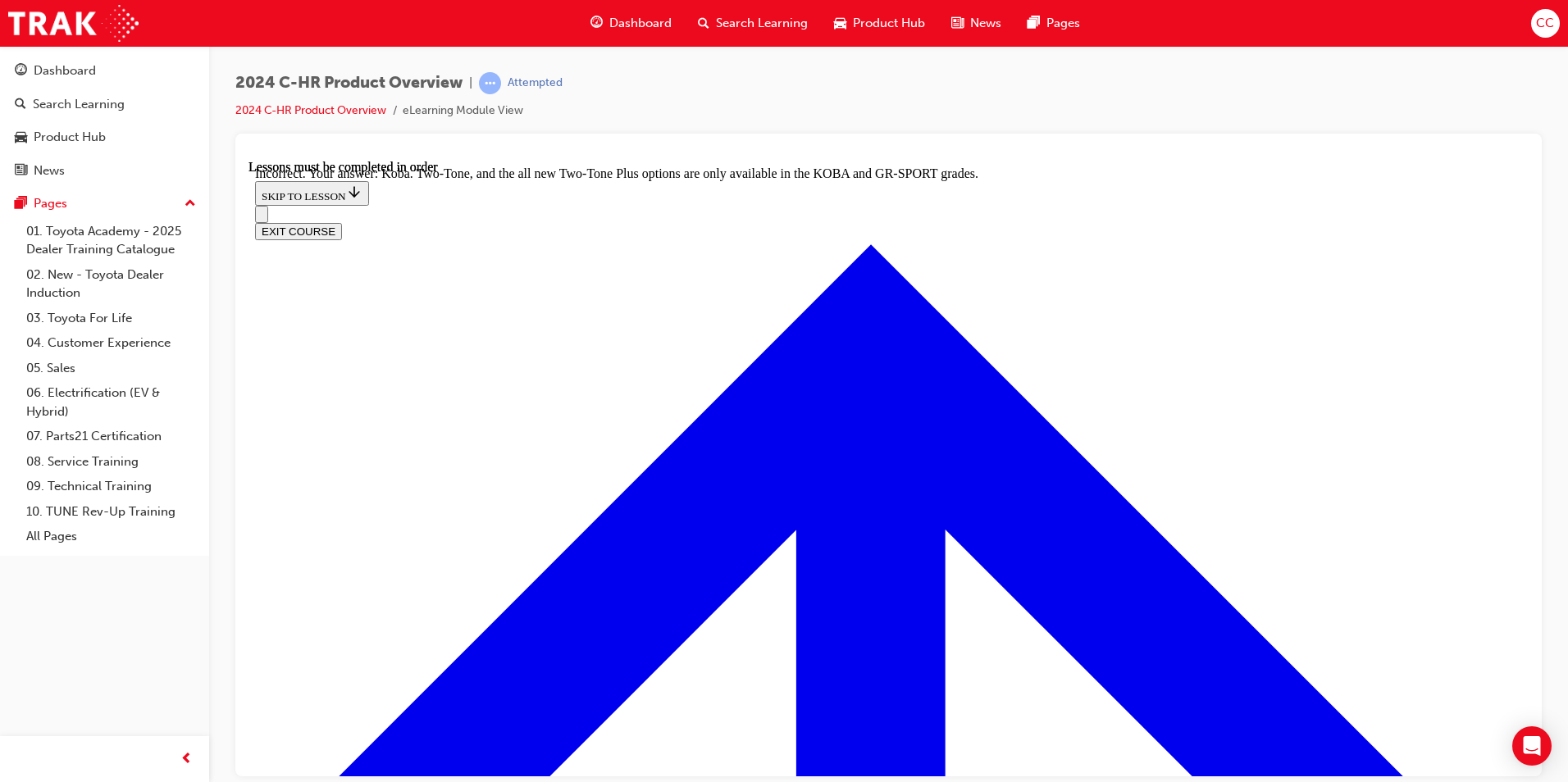
checkbox input "true"
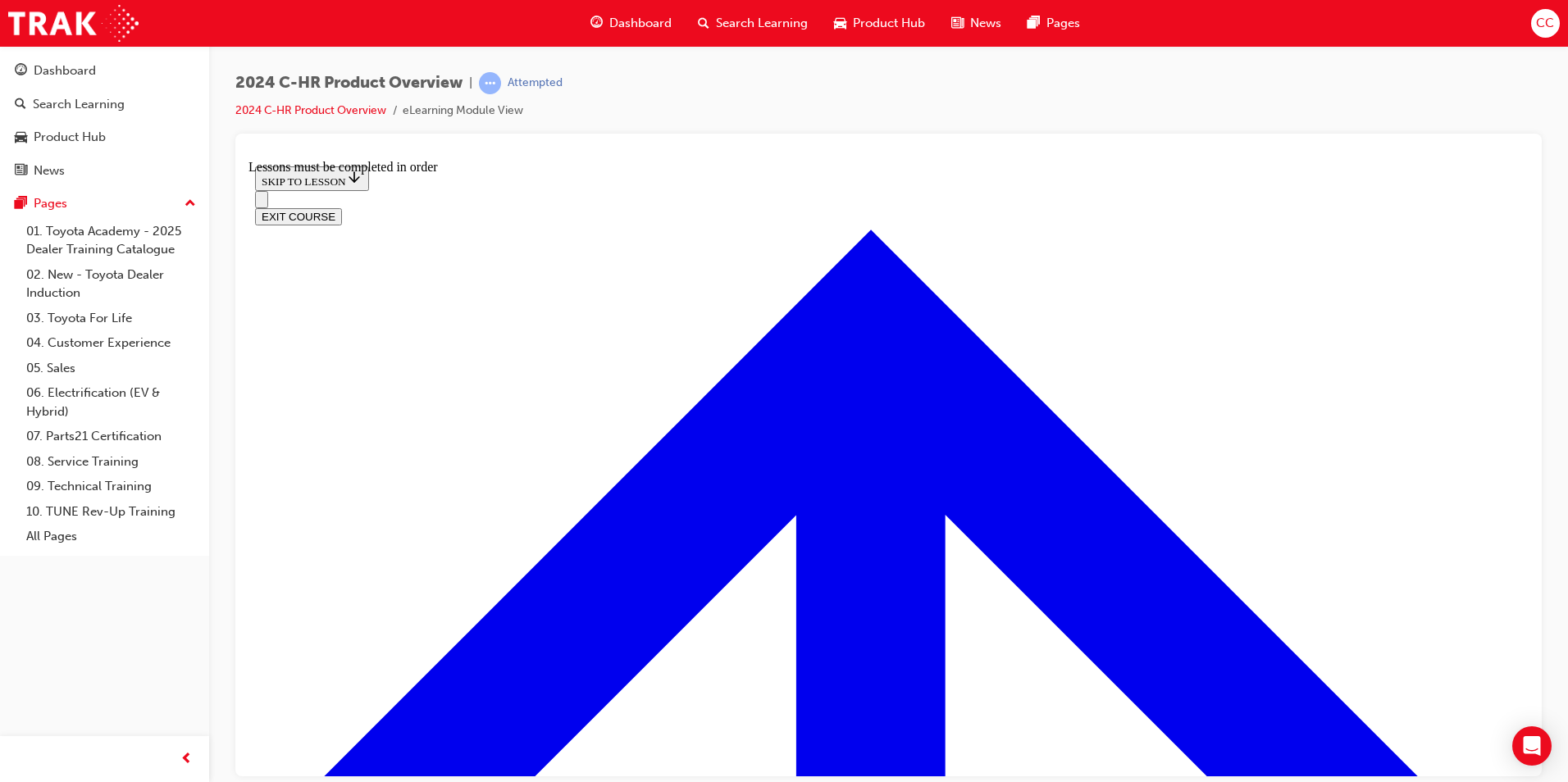
scroll to position [1144, 0]
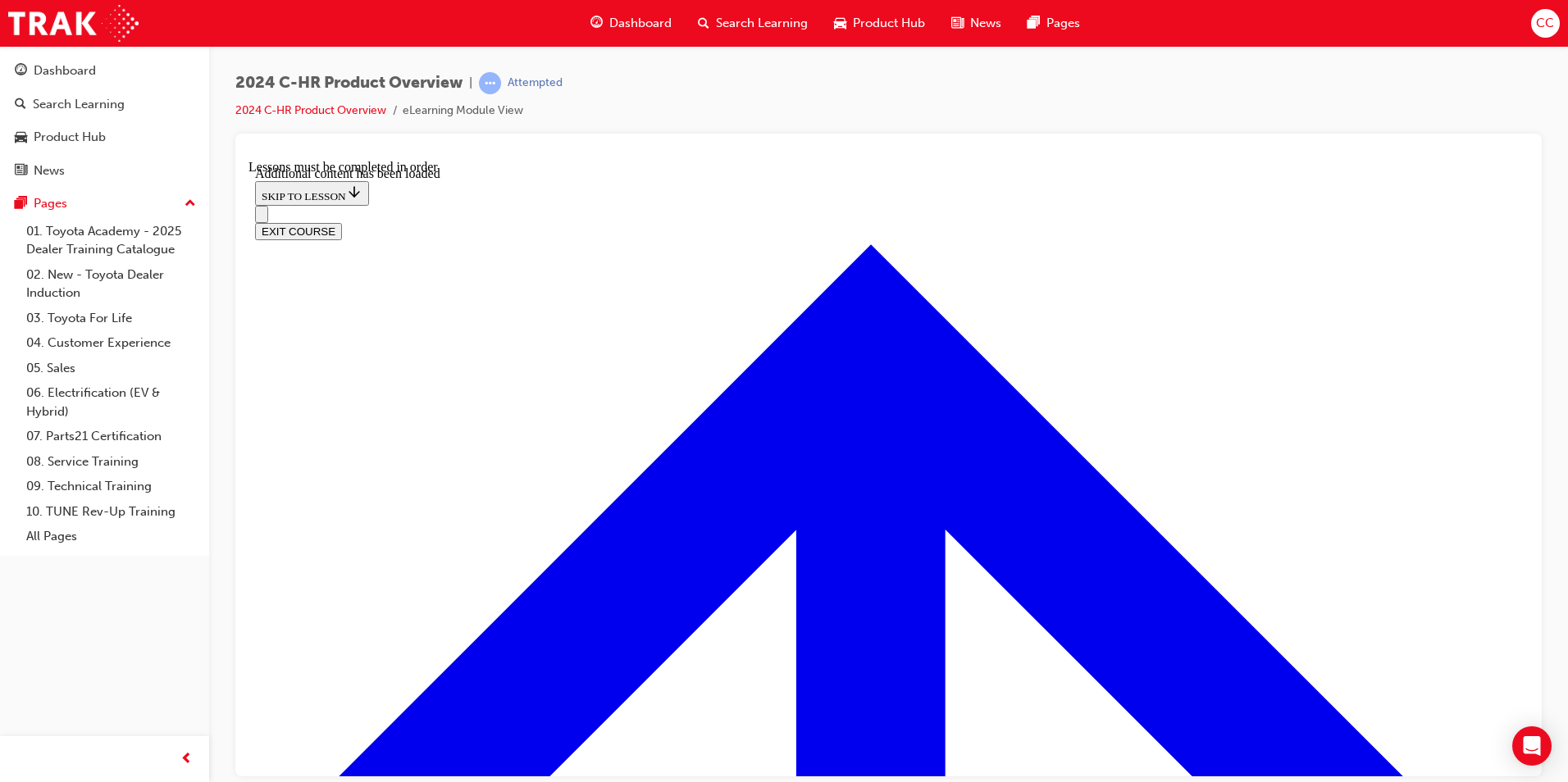
scroll to position [1587, 0]
radio input "true"
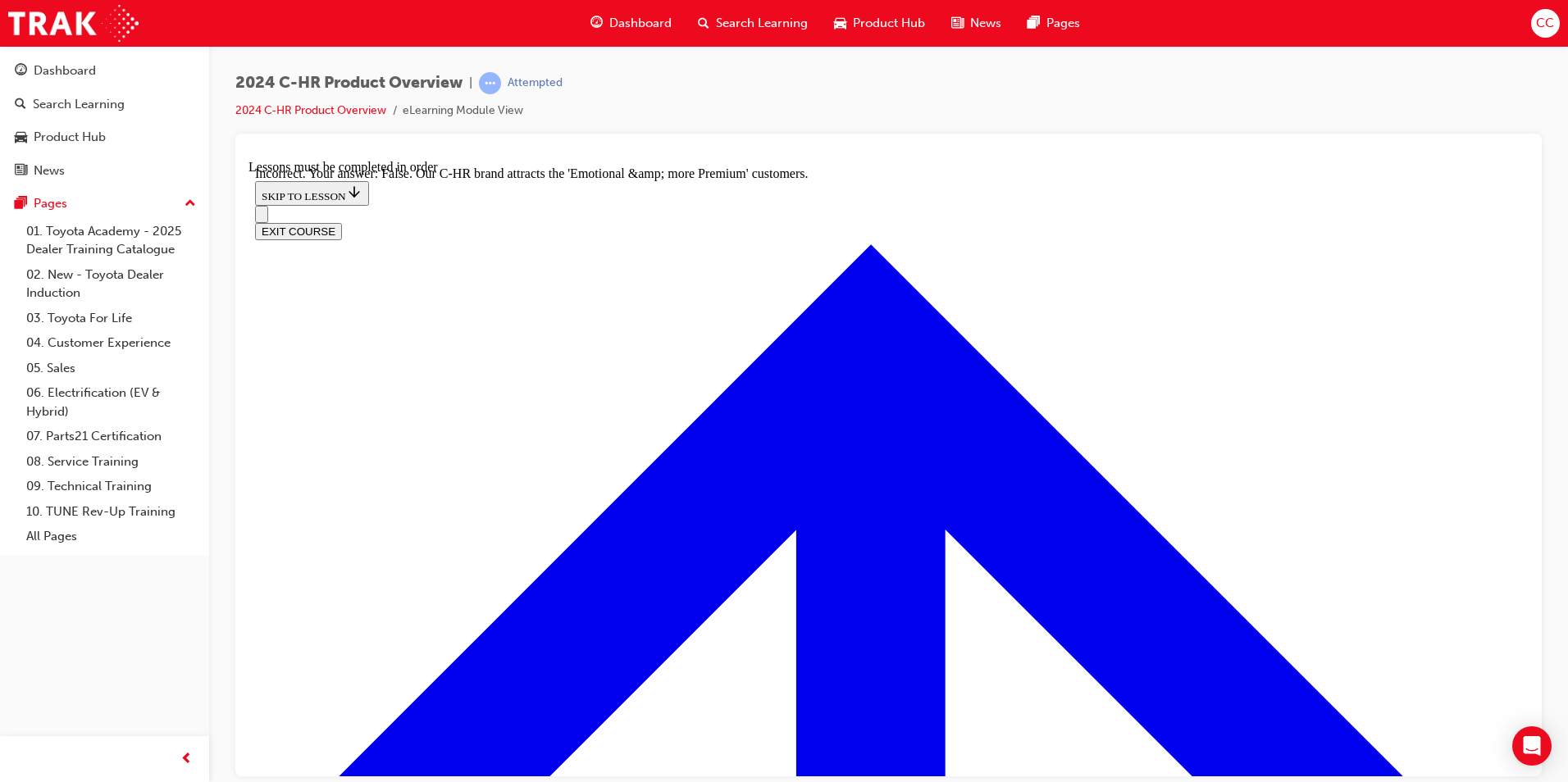
scroll to position [1751, 0]
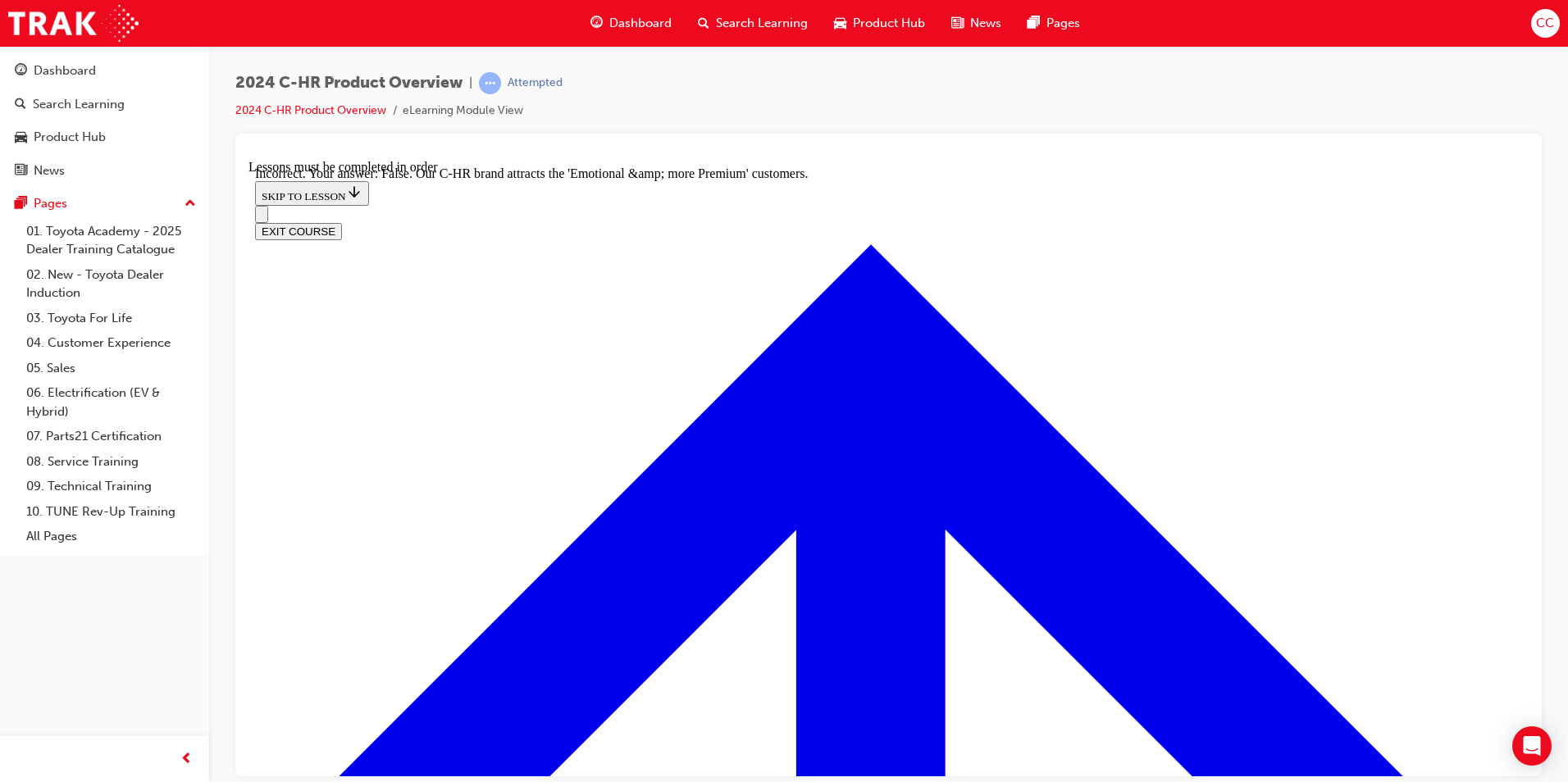
radio input "true"
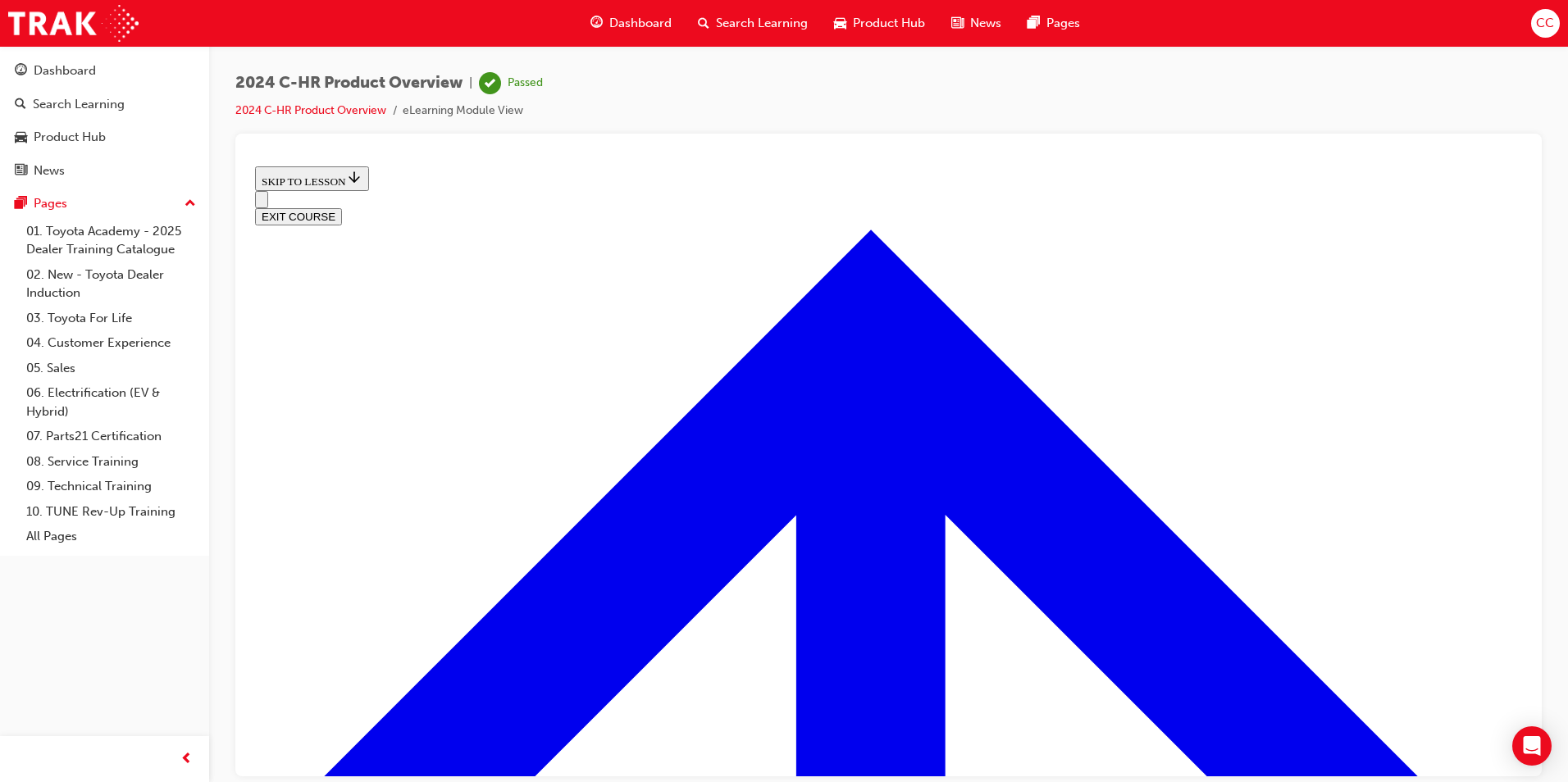
scroll to position [563, 0]
click at [342, 208] on button "EXIT COURSE" at bounding box center [298, 216] width 87 height 18
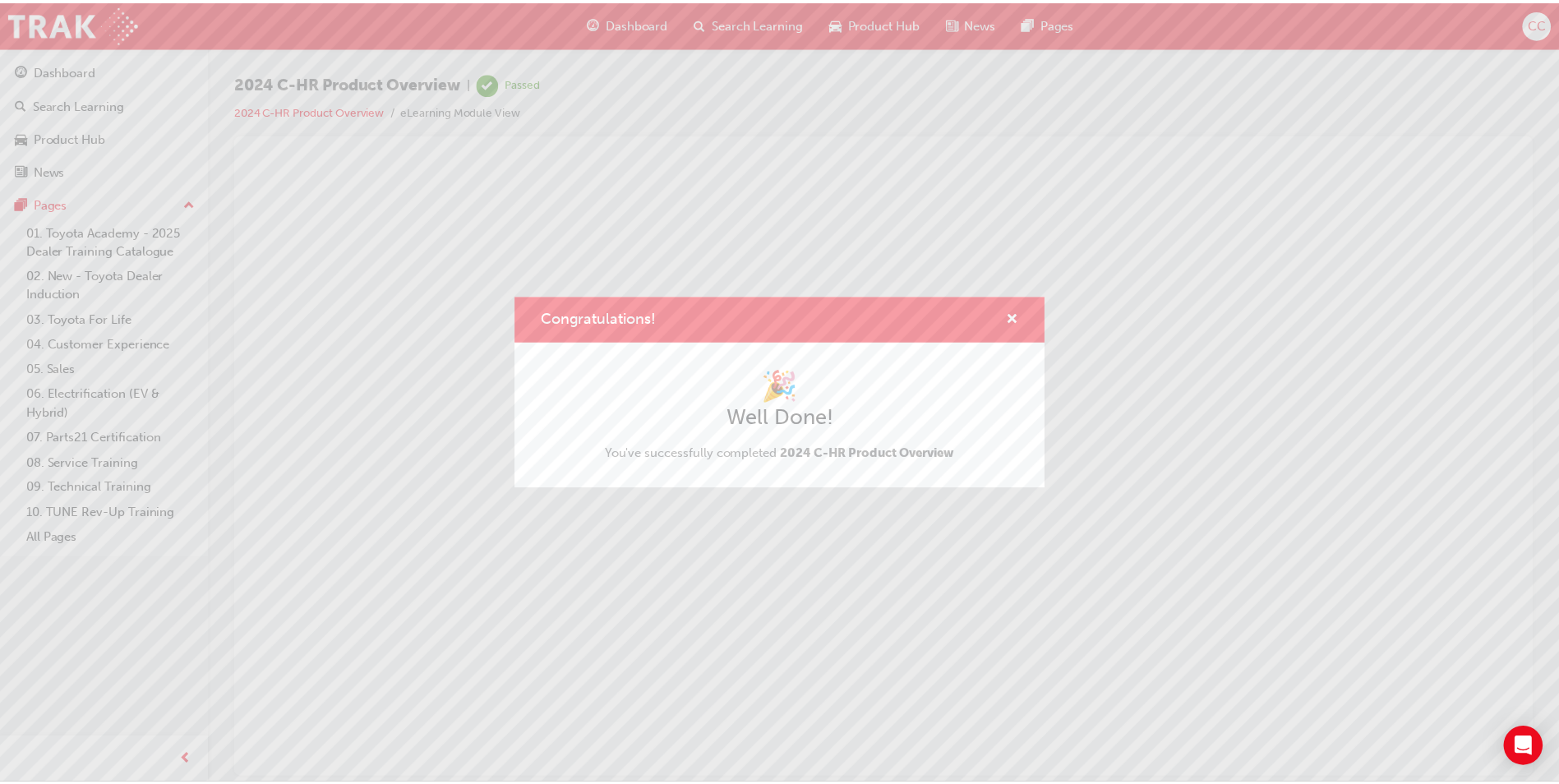
scroll to position [0, 0]
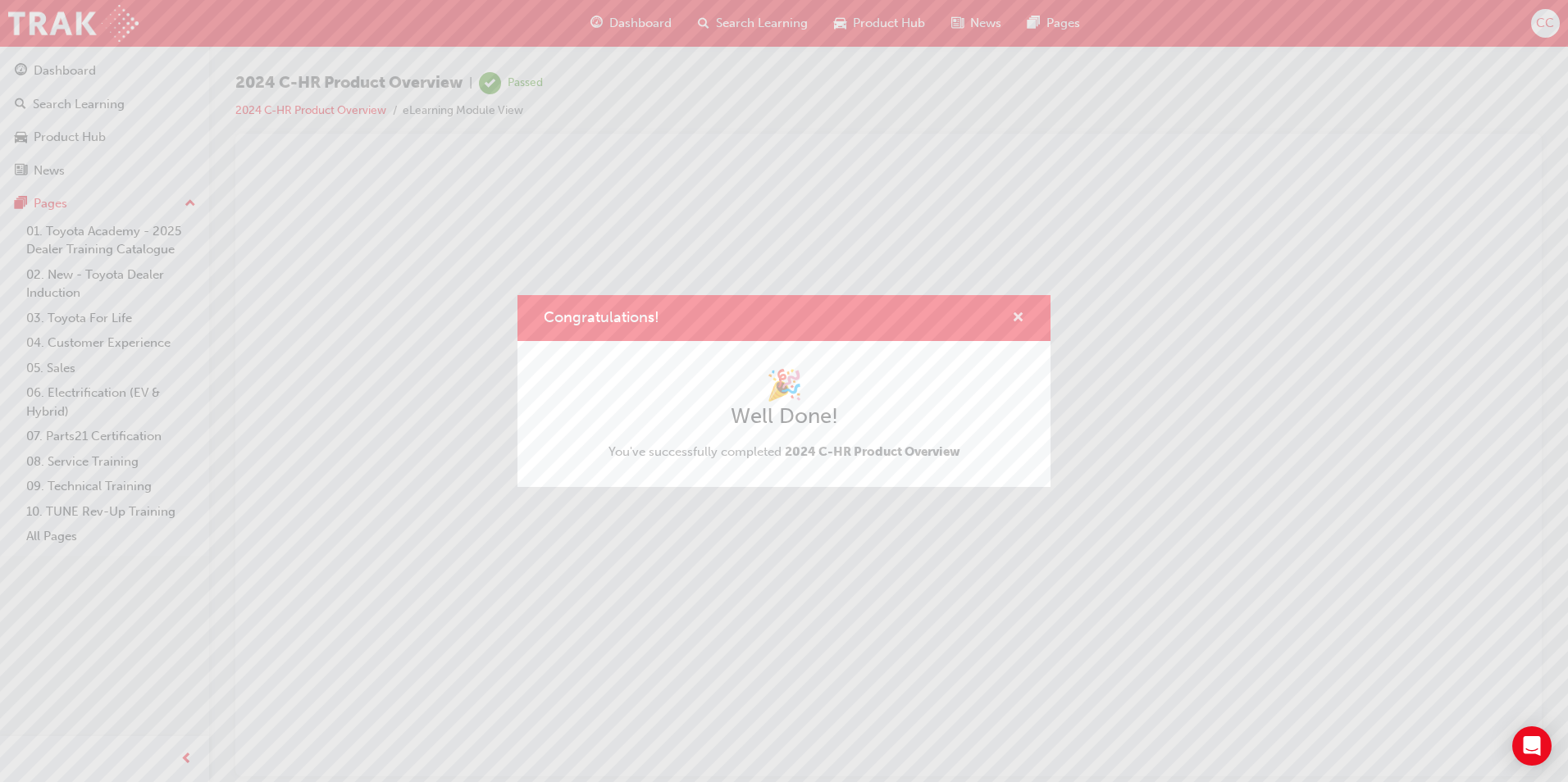
click at [1020, 320] on span "cross-icon" at bounding box center [1018, 319] width 12 height 15
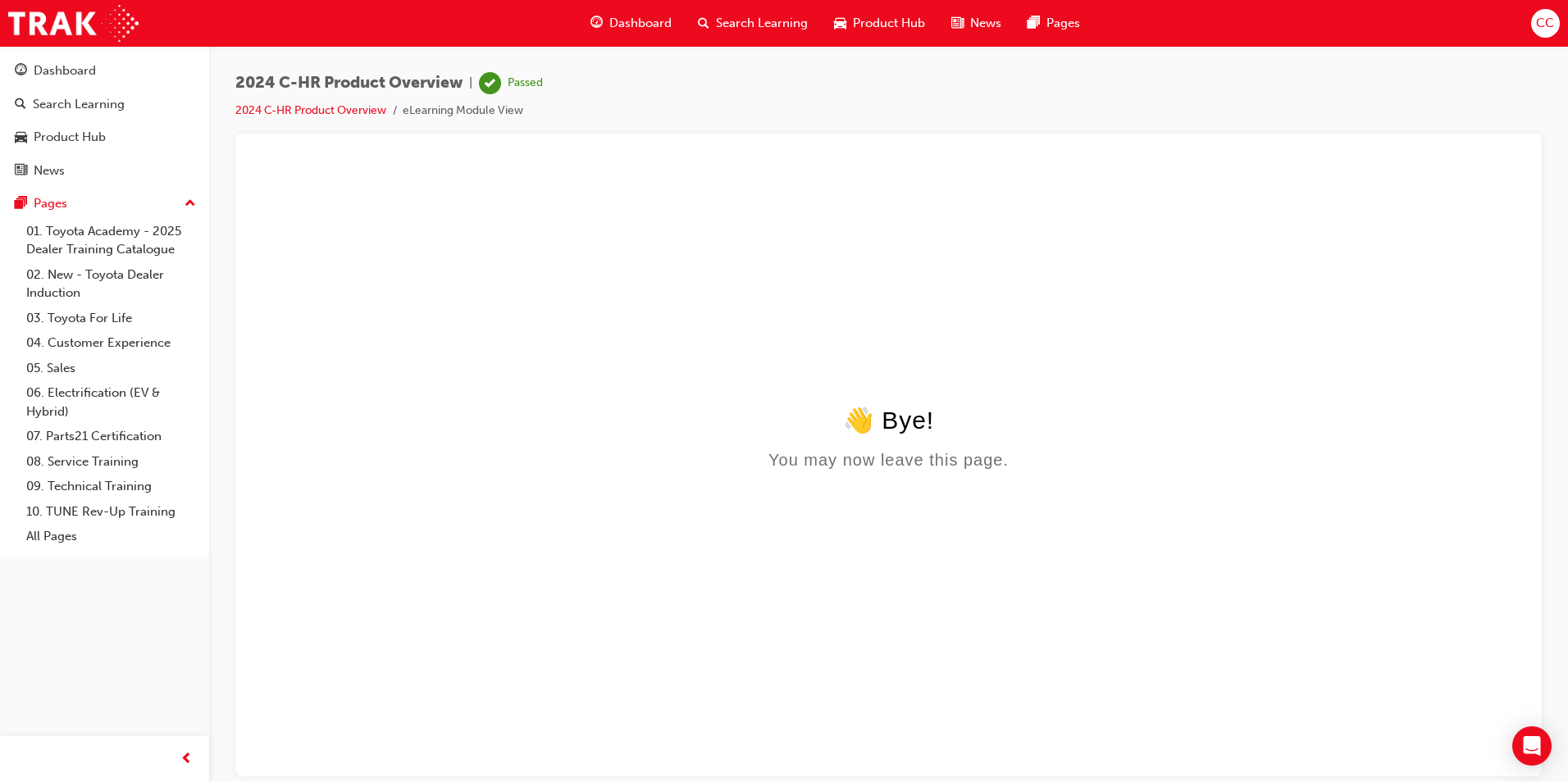
click at [1079, 439] on div "👋 Bye! You may now leave this page." at bounding box center [888, 436] width 1267 height 64
click at [677, 452] on div "👋 Bye! You may now leave this page." at bounding box center [888, 436] width 1267 height 64
click at [630, 22] on span "Dashboard" at bounding box center [639, 23] width 62 height 19
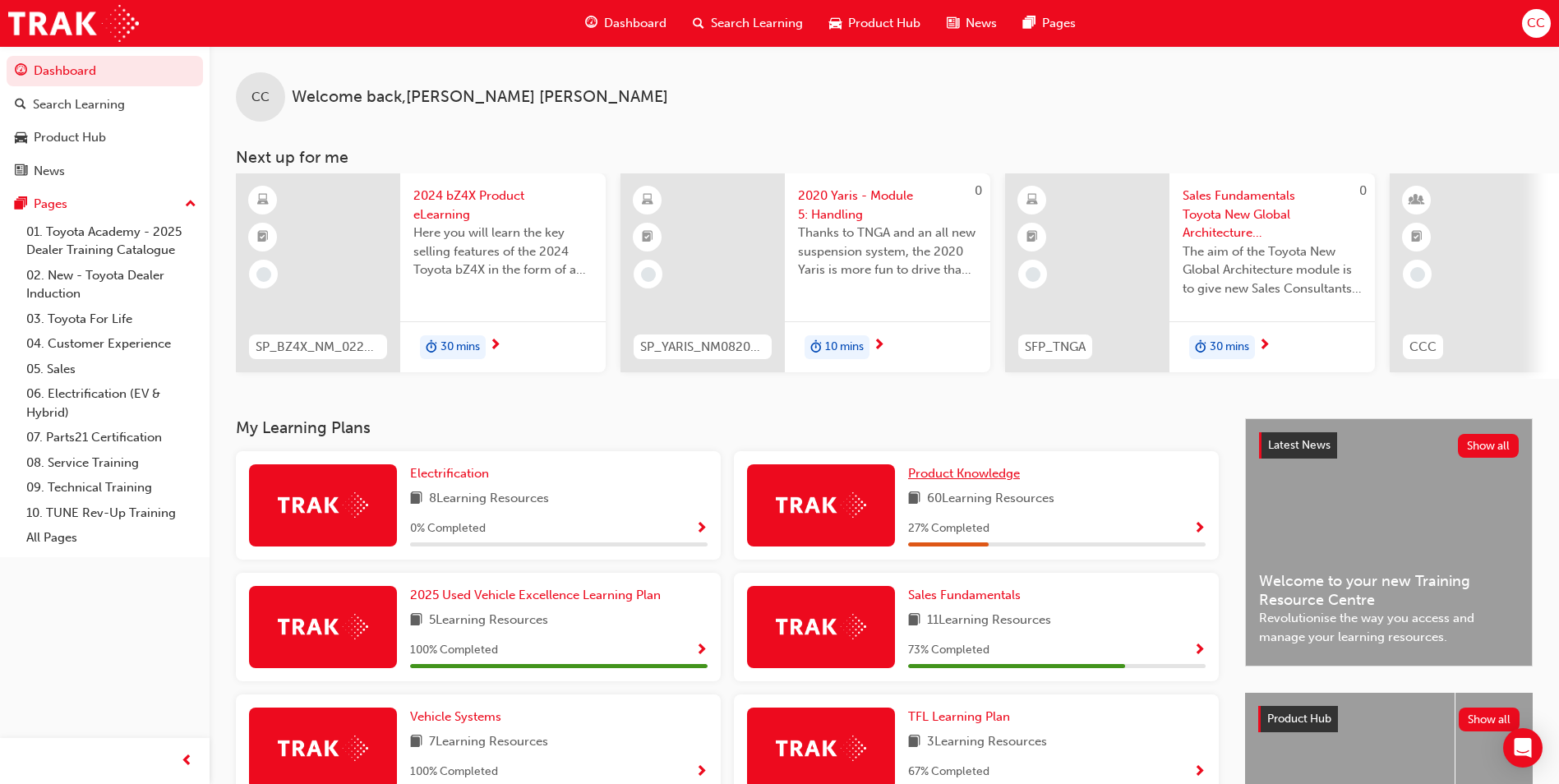
click at [938, 477] on span "Product Knowledge" at bounding box center [964, 474] width 111 height 15
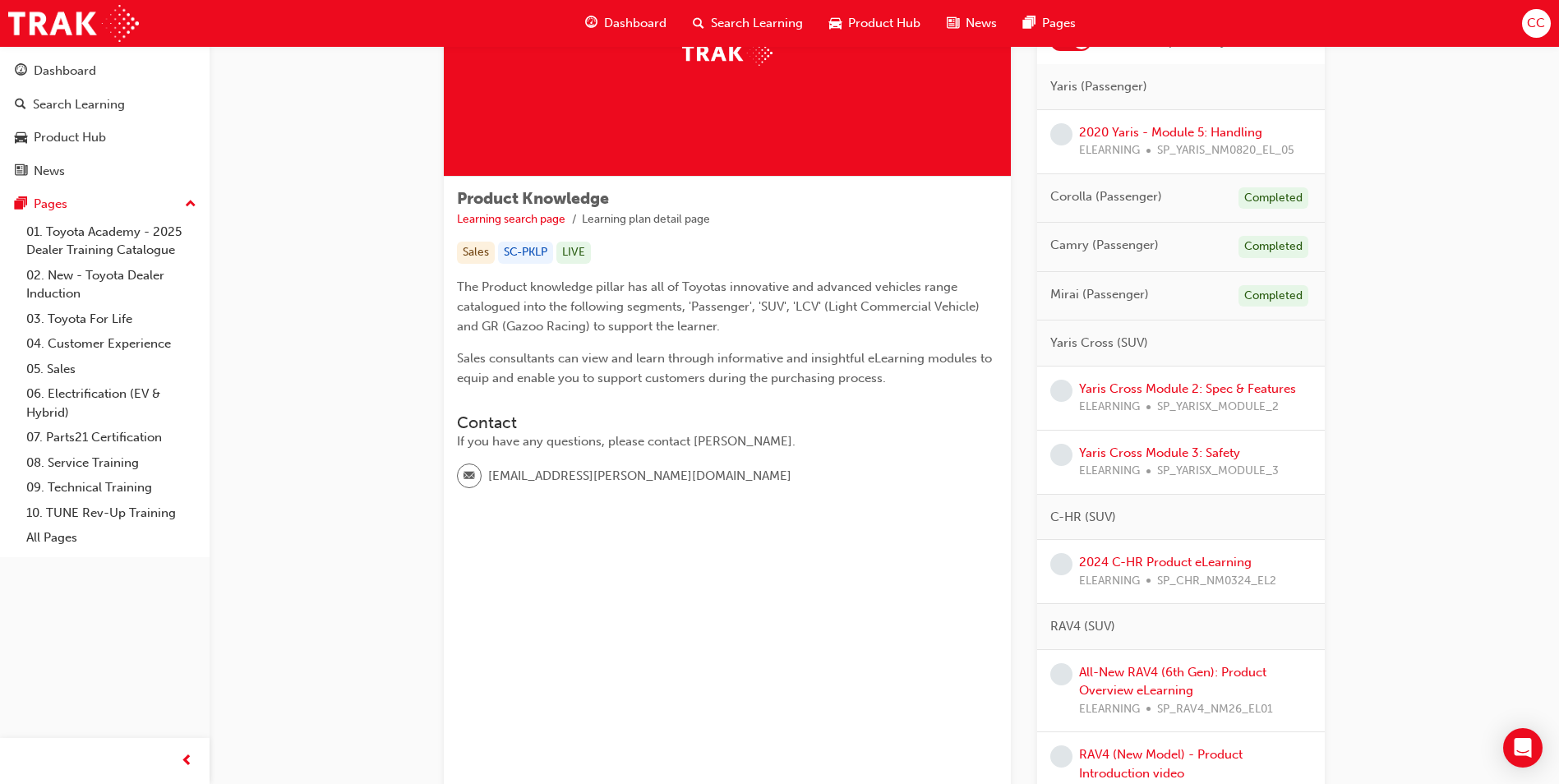
scroll to position [164, 0]
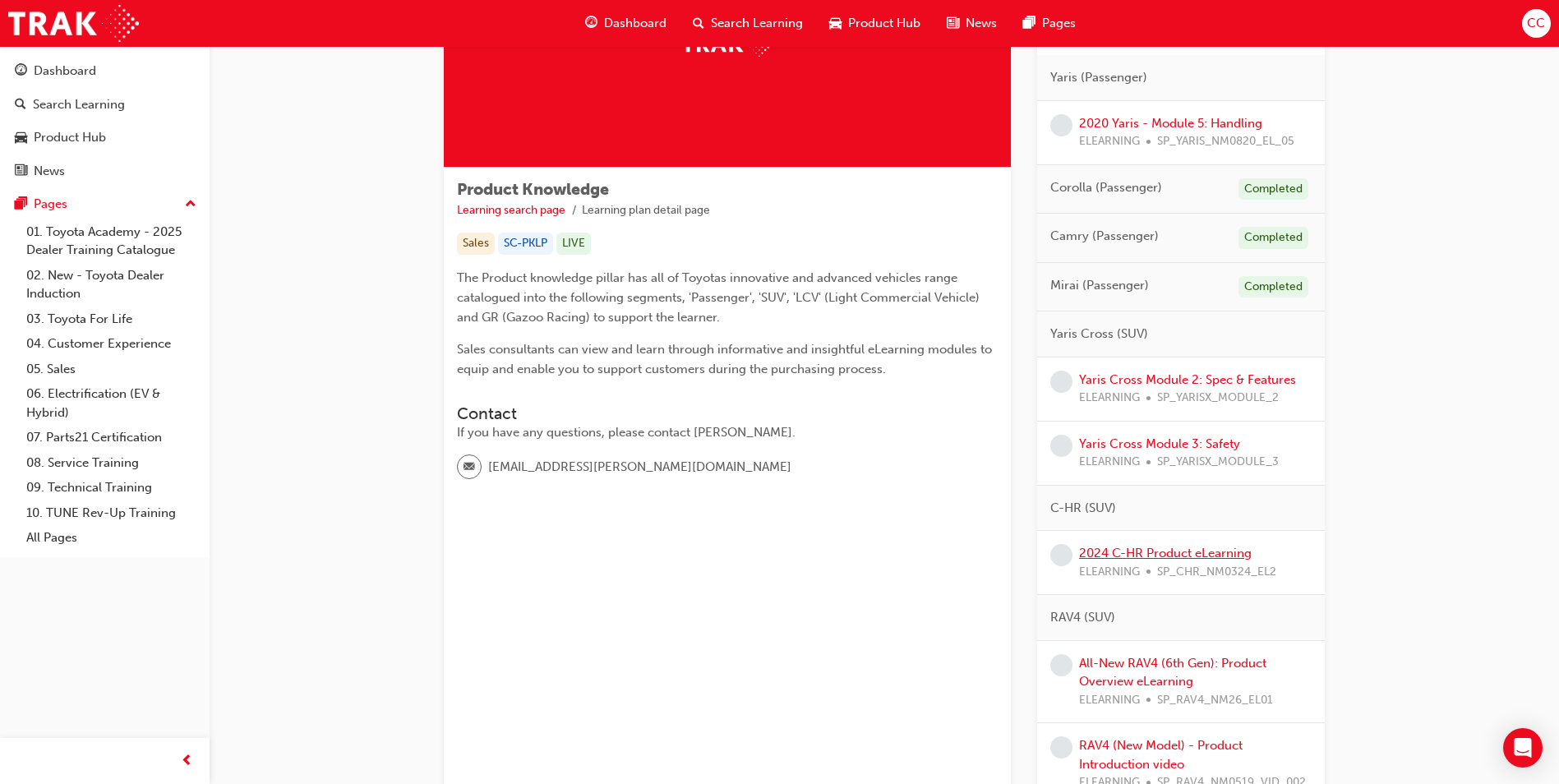
click at [1160, 549] on link "2024 C-HR Product eLearning" at bounding box center [1166, 554] width 173 height 15
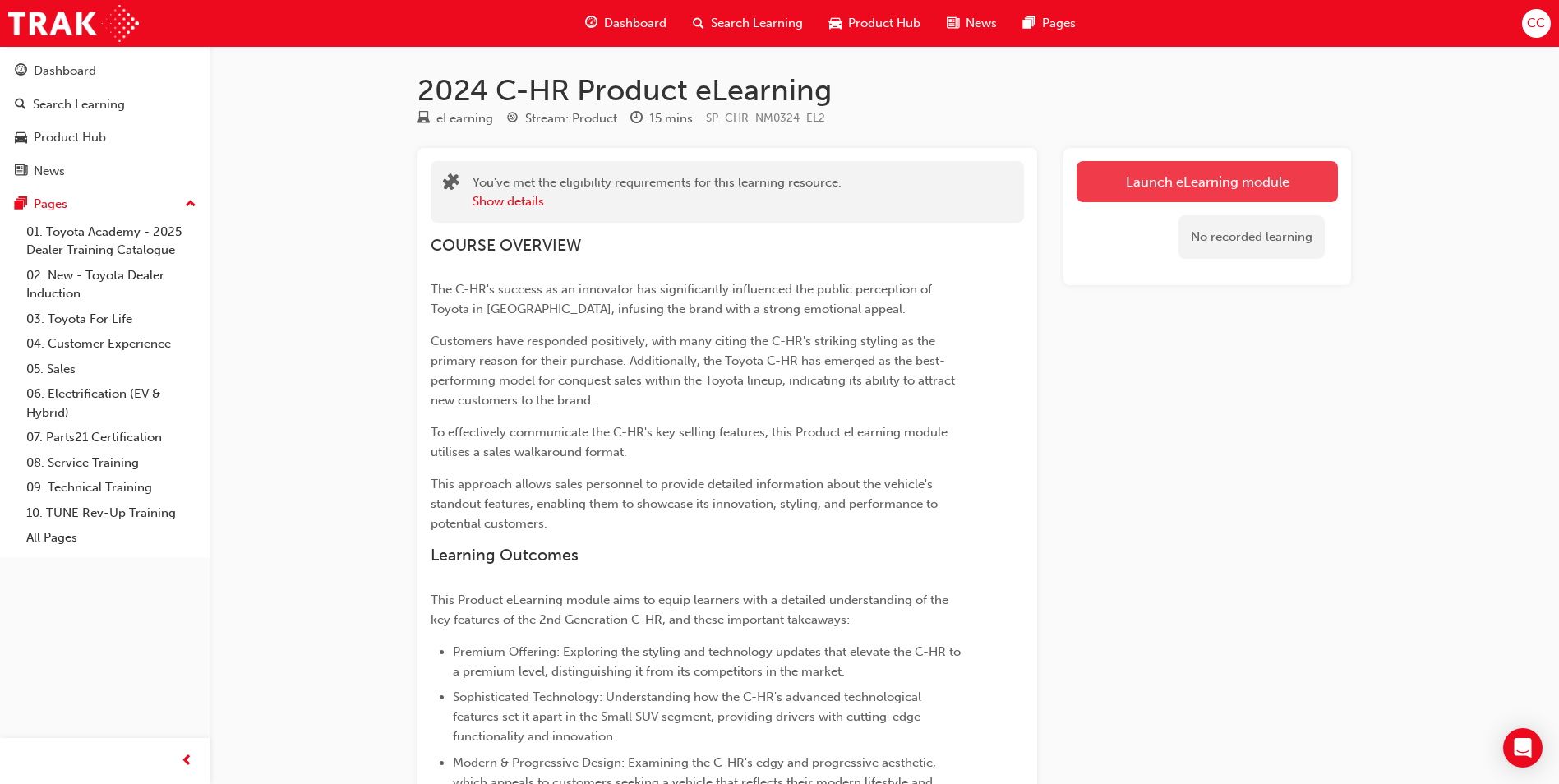
click at [1136, 181] on link "Launch eLearning module" at bounding box center [1207, 181] width 261 height 41
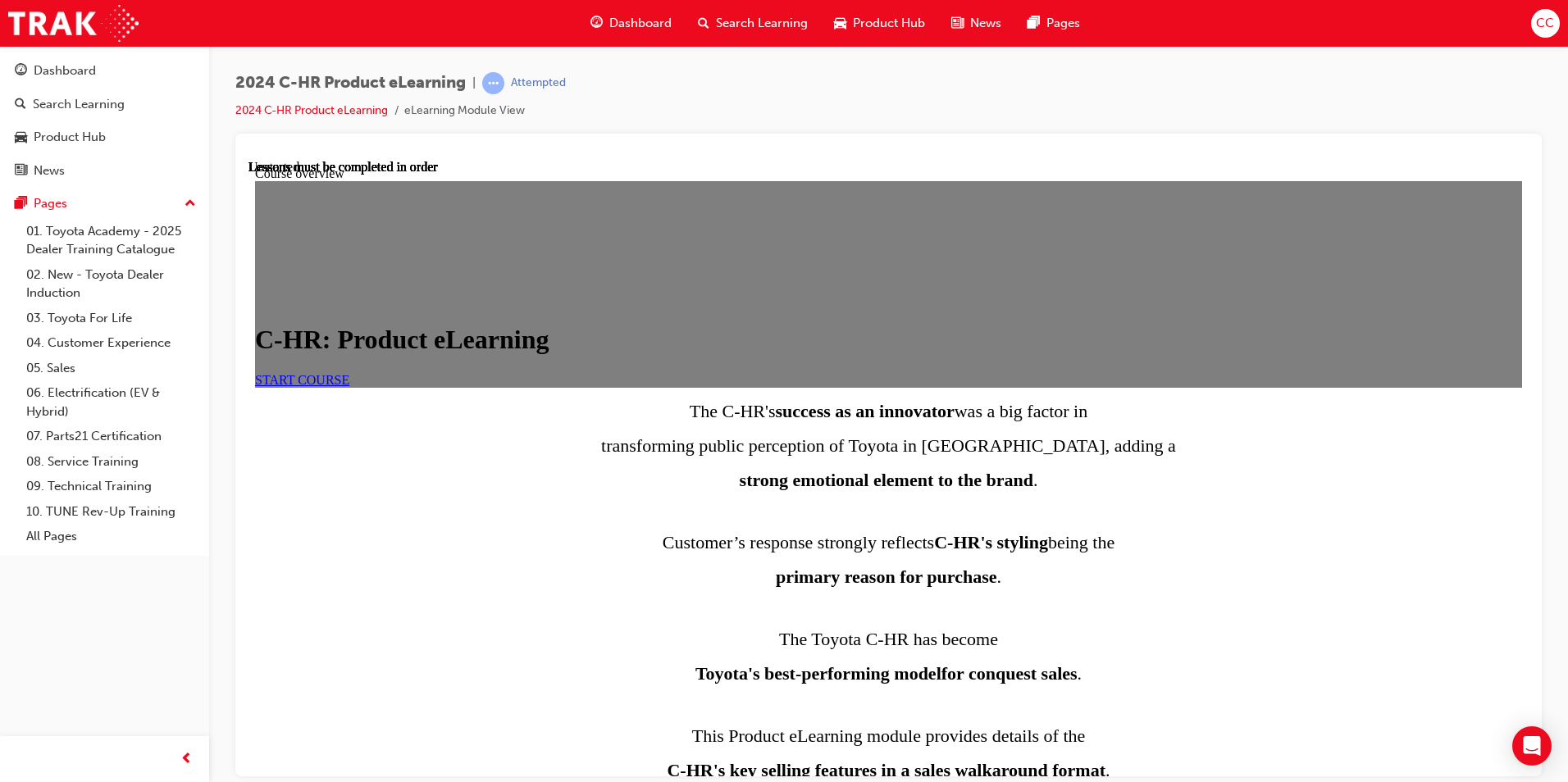
click at [349, 386] on span "START COURSE" at bounding box center [302, 379] width 95 height 14
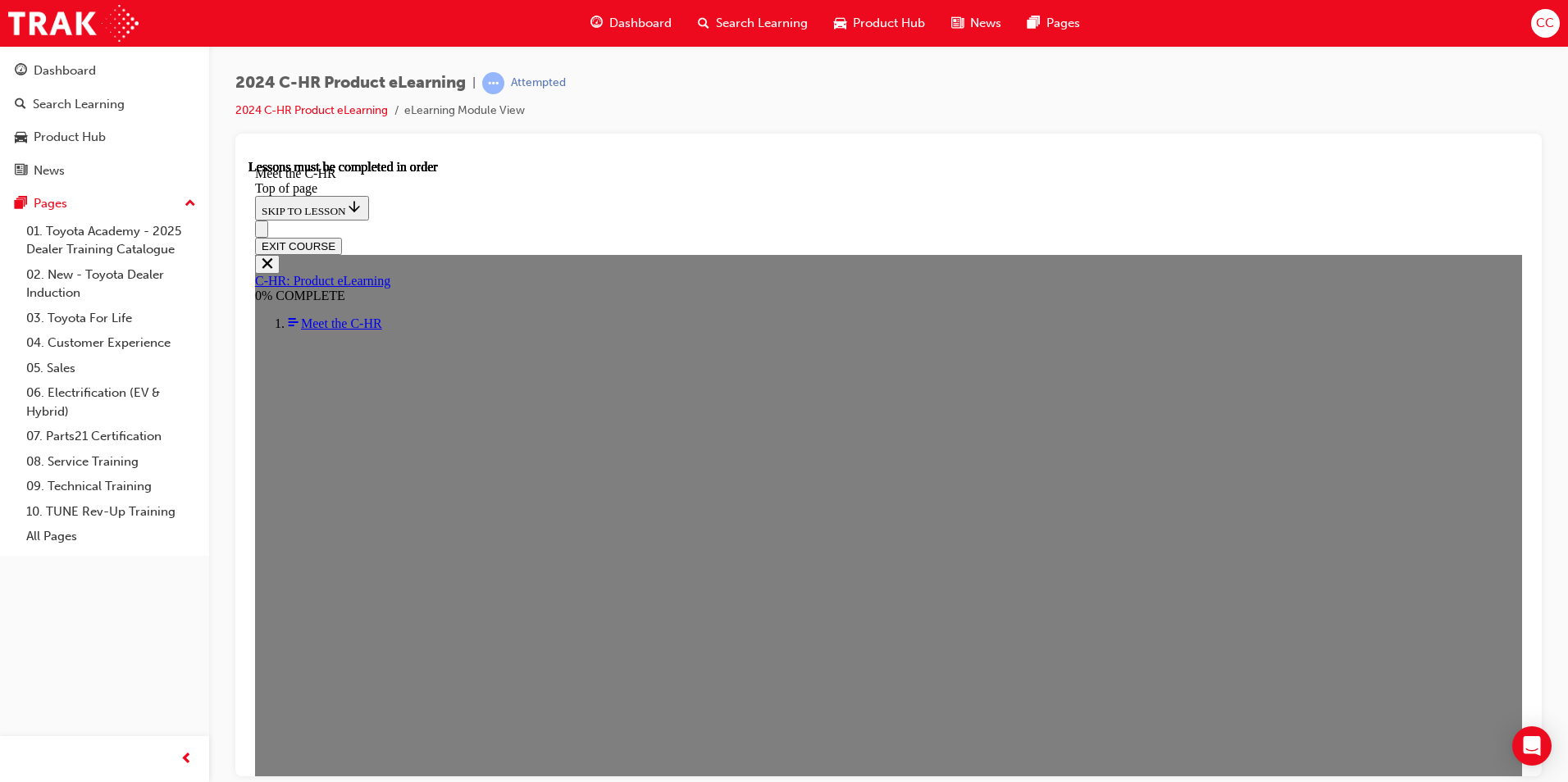
scroll to position [467, 0]
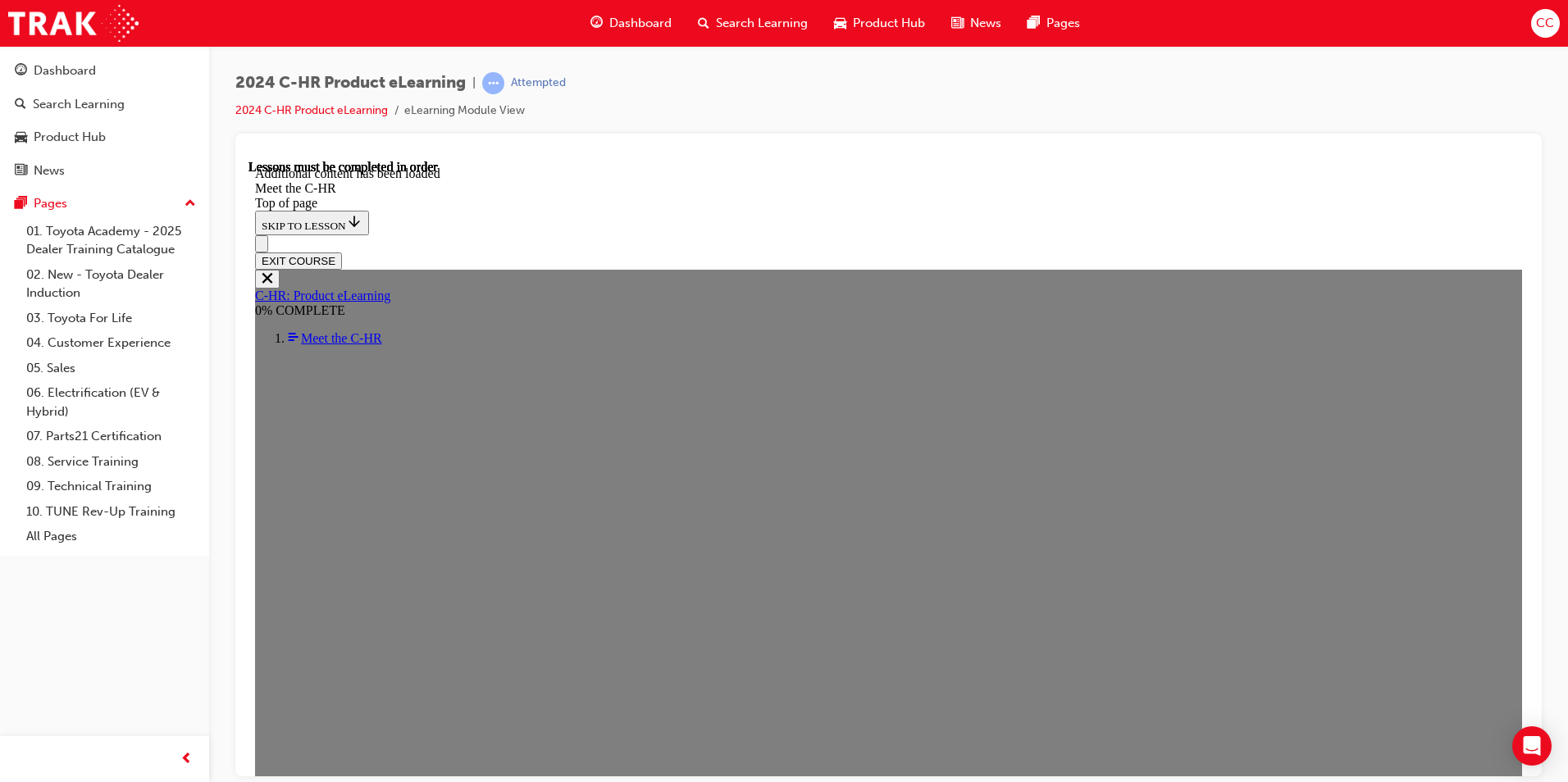
scroll to position [4362, 0]
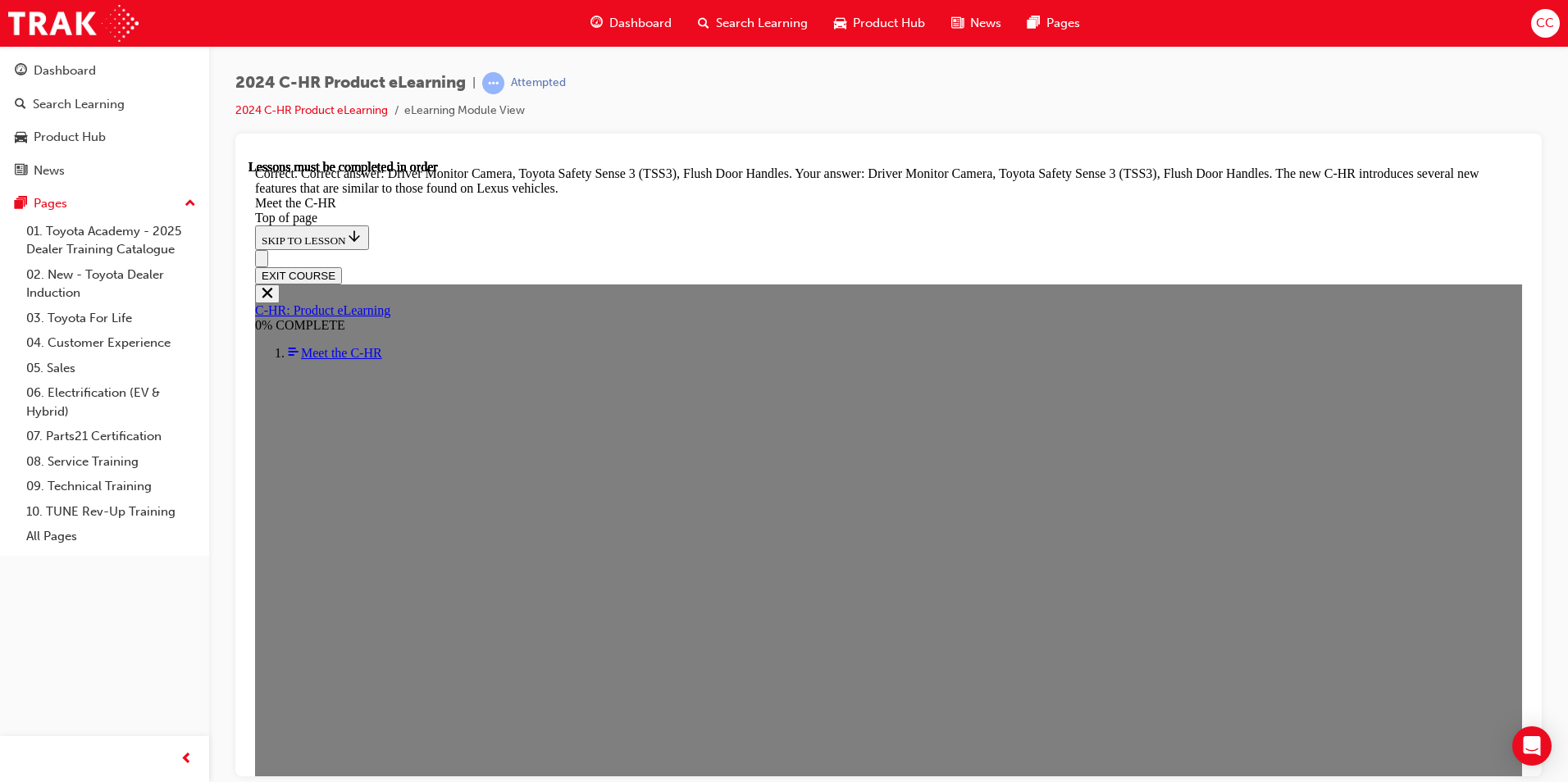
scroll to position [5569, 0]
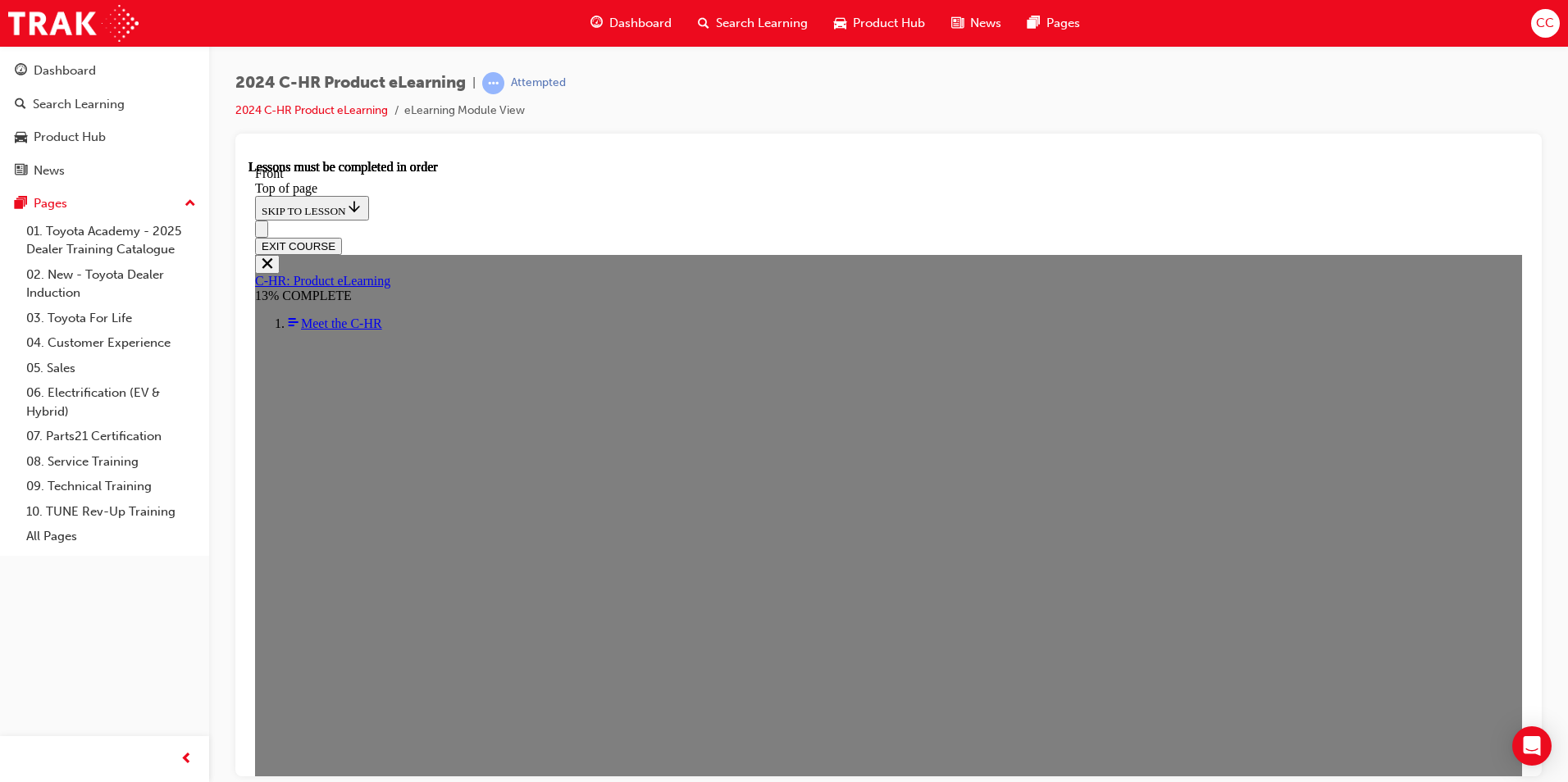
scroll to position [549, 0]
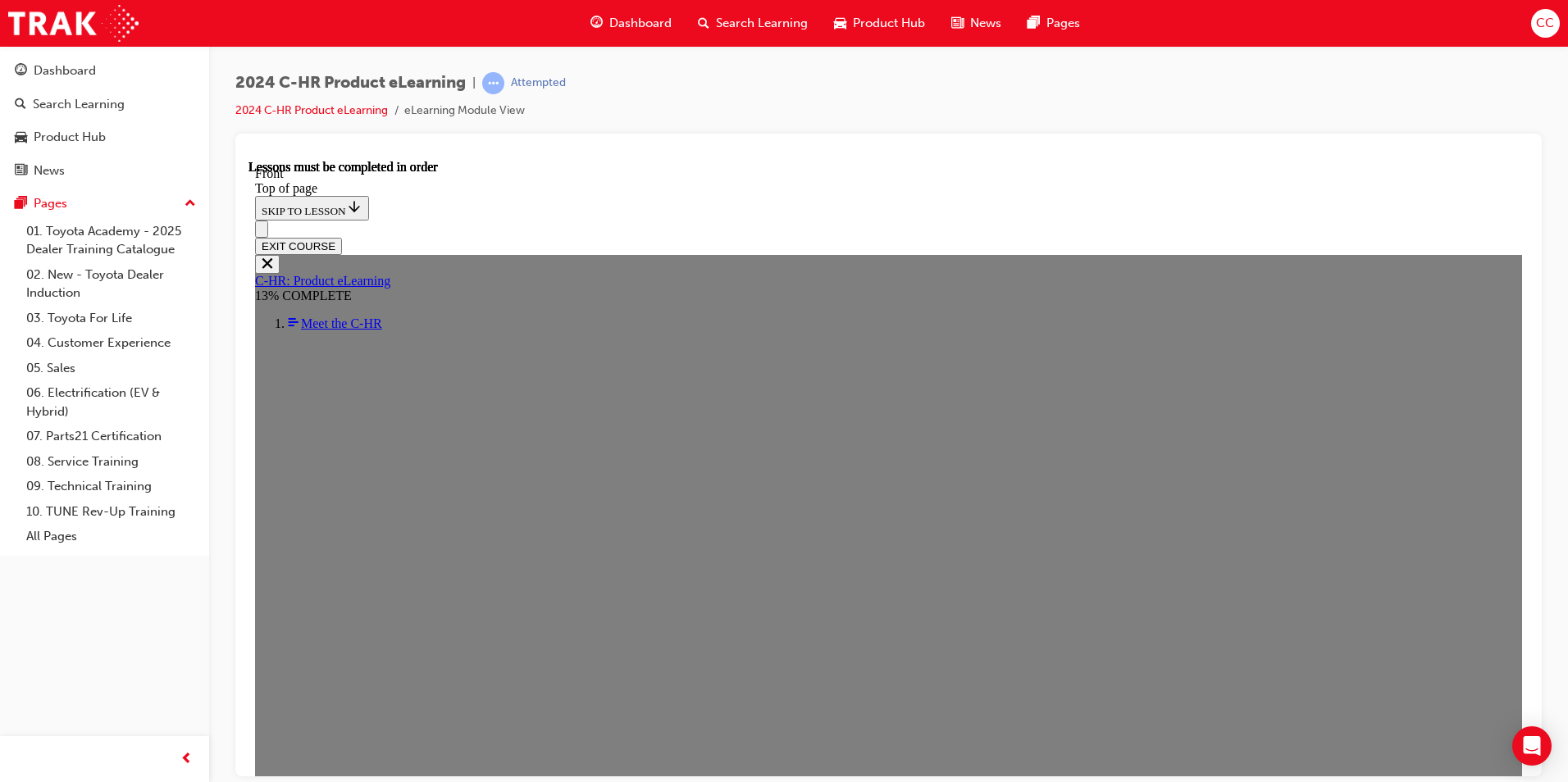
scroll to position [551, 0]
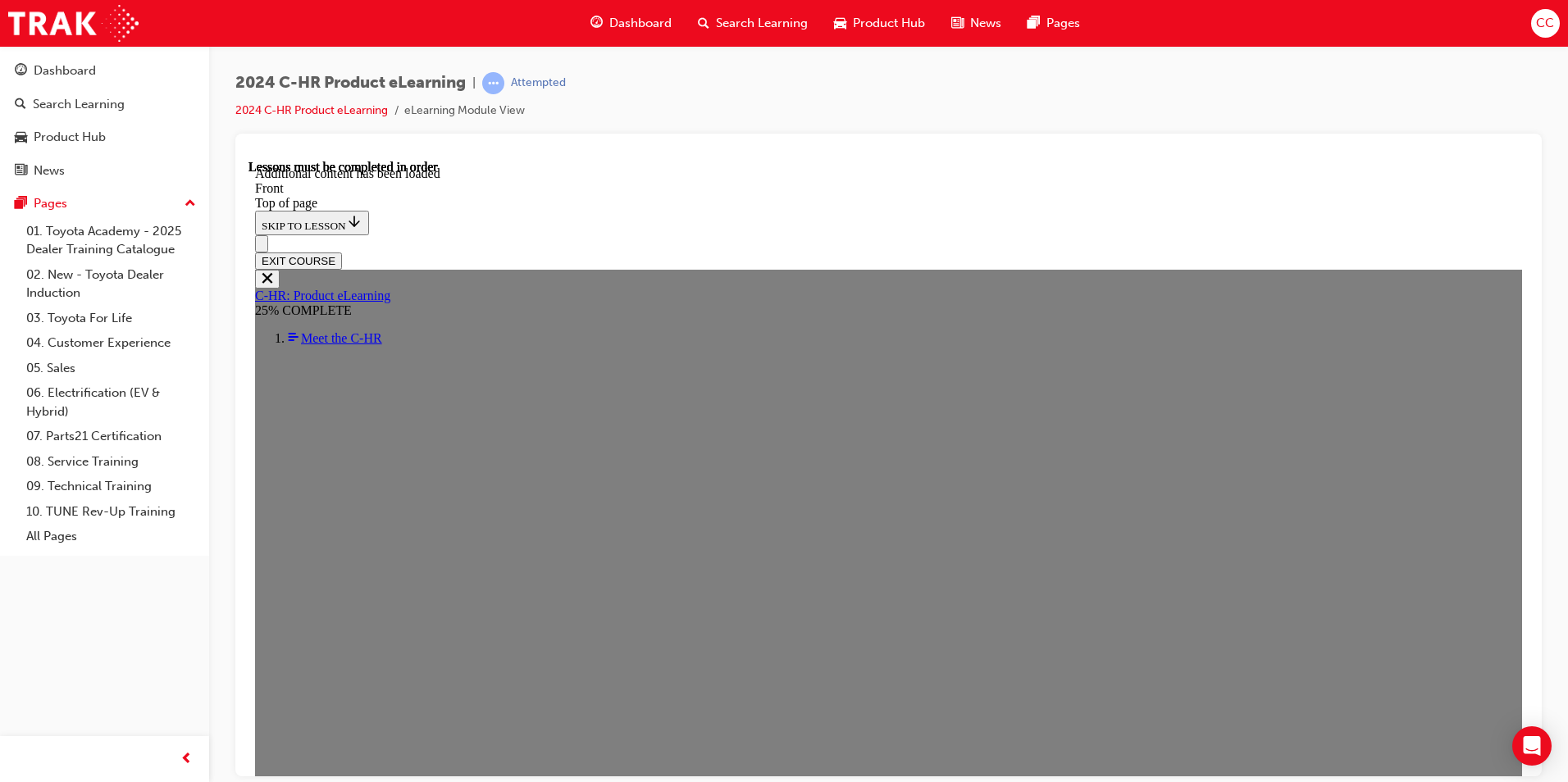
scroll to position [1578, 0]
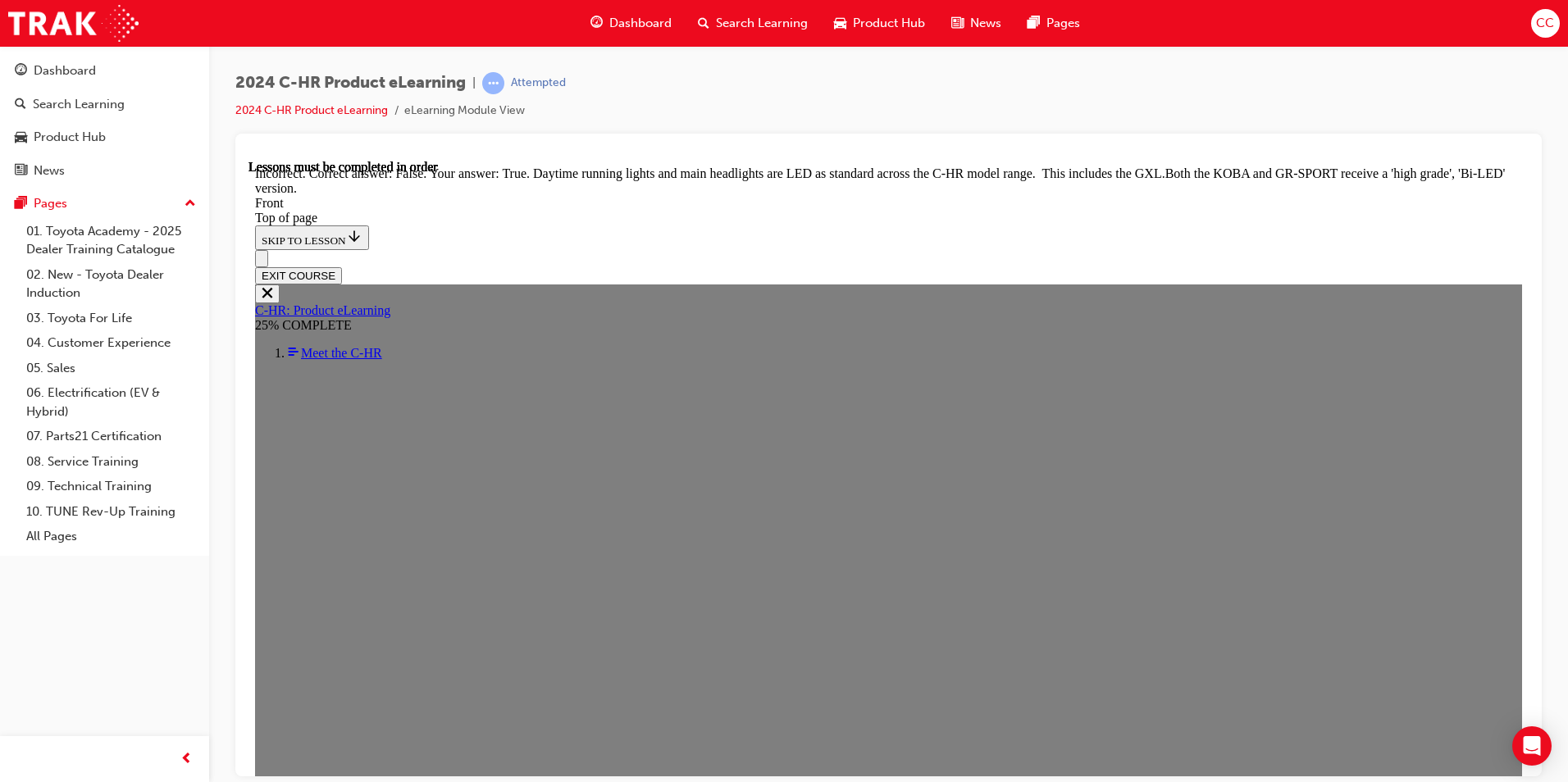
scroll to position [1824, 0]
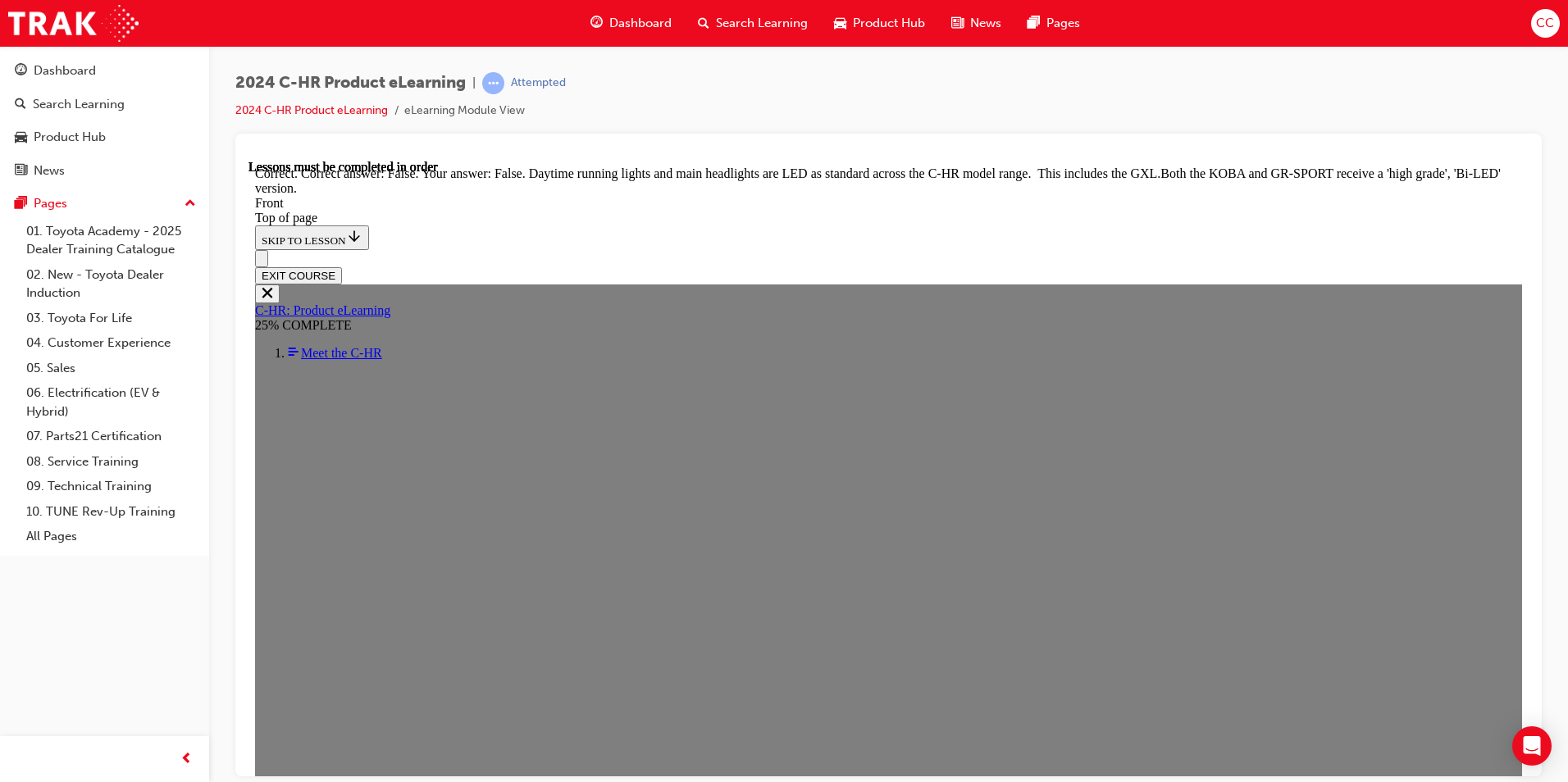
scroll to position [1954, 0]
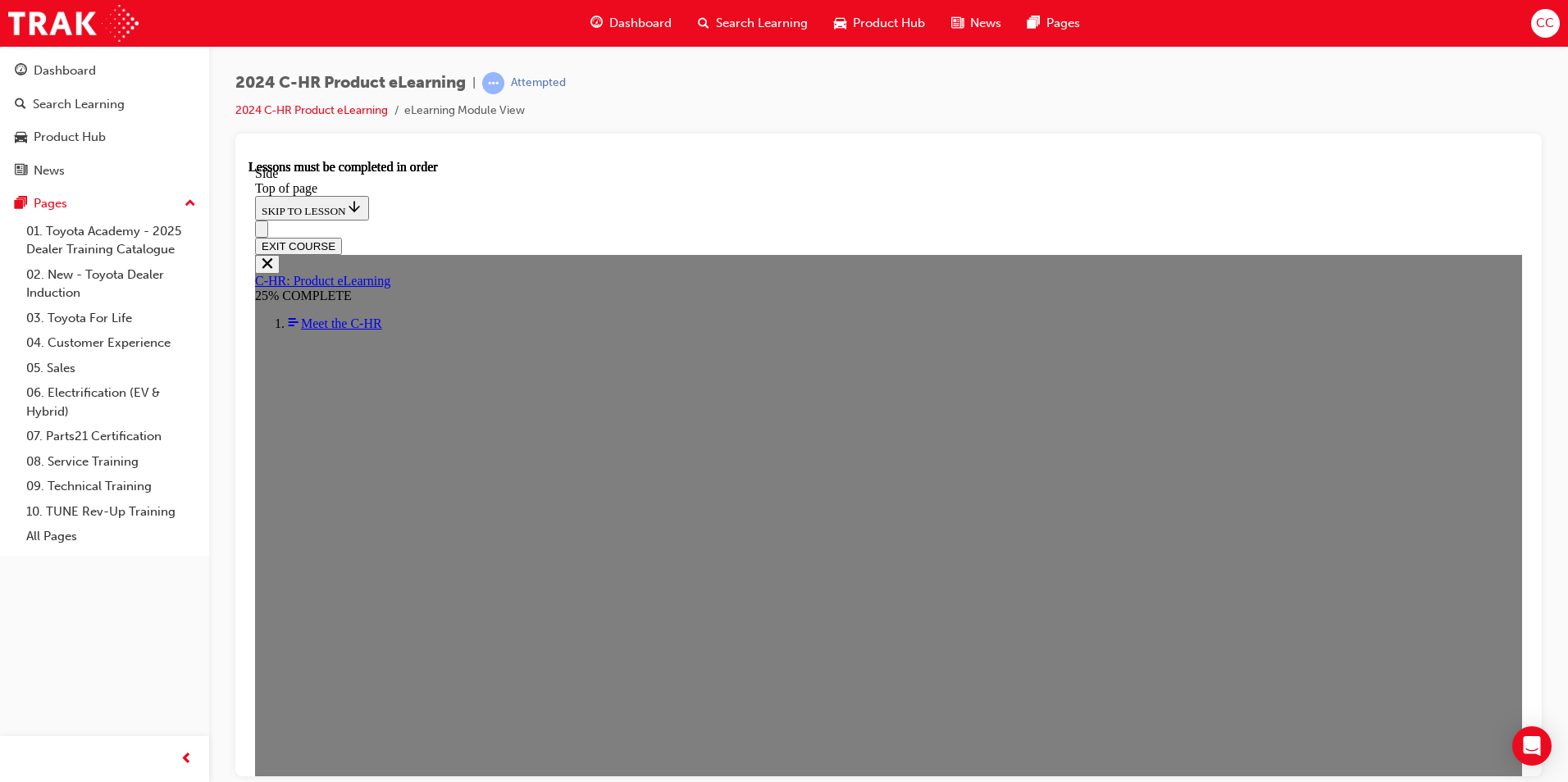
scroll to position [467, 0]
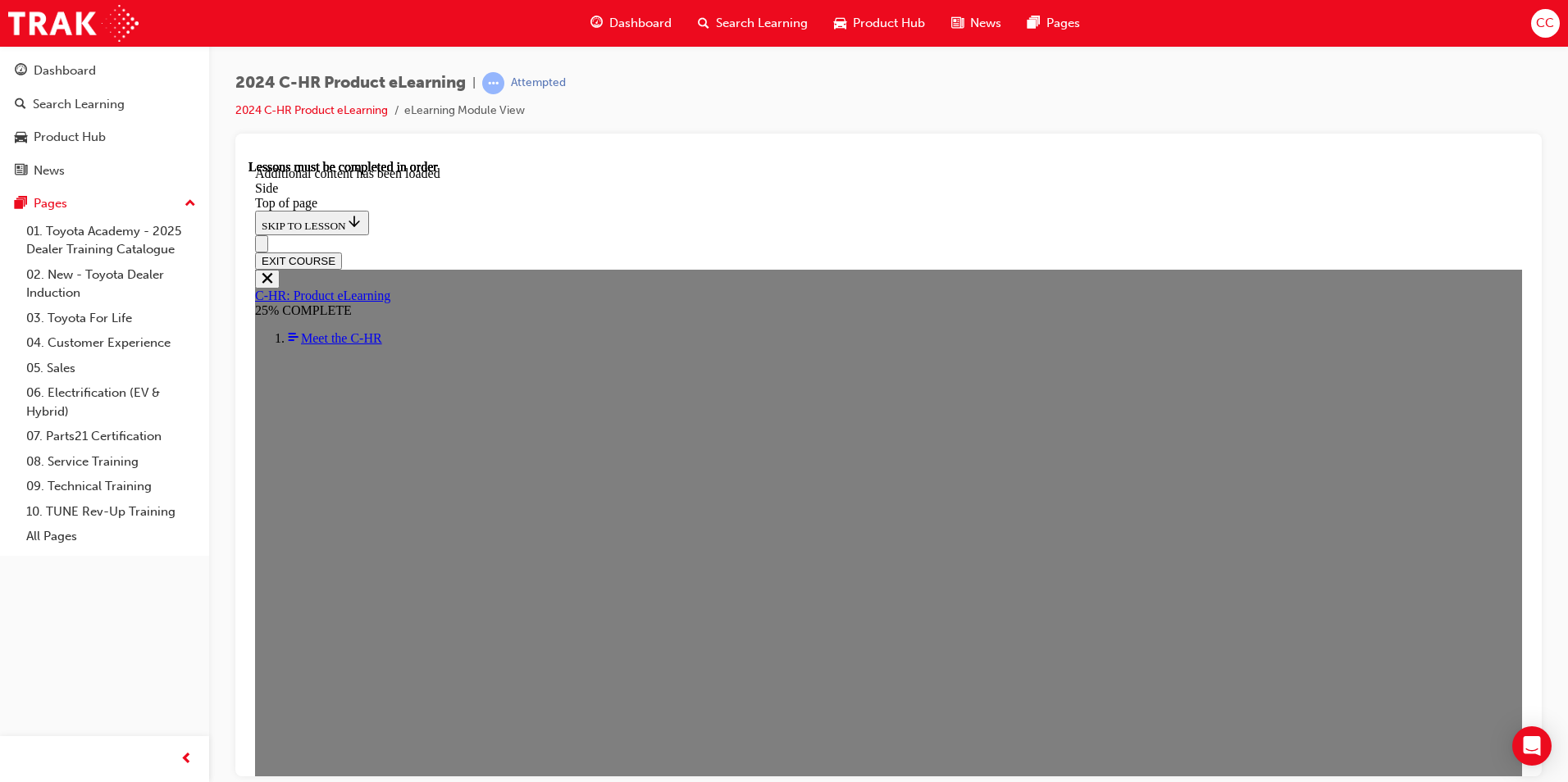
scroll to position [1027, 0]
drag, startPoint x: 650, startPoint y: 502, endPoint x: 641, endPoint y: 496, distance: 10.8
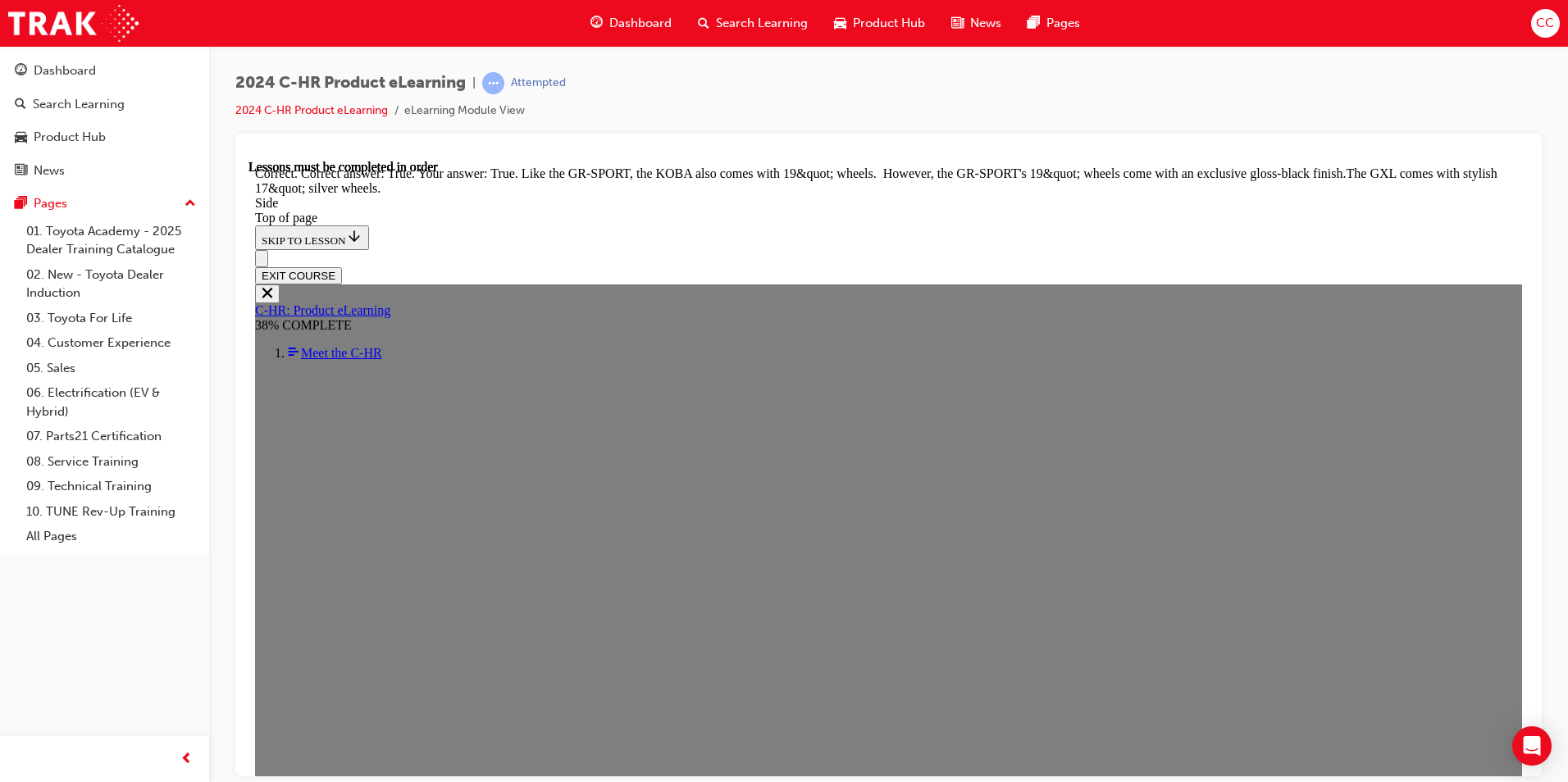
scroll to position [2009, 0]
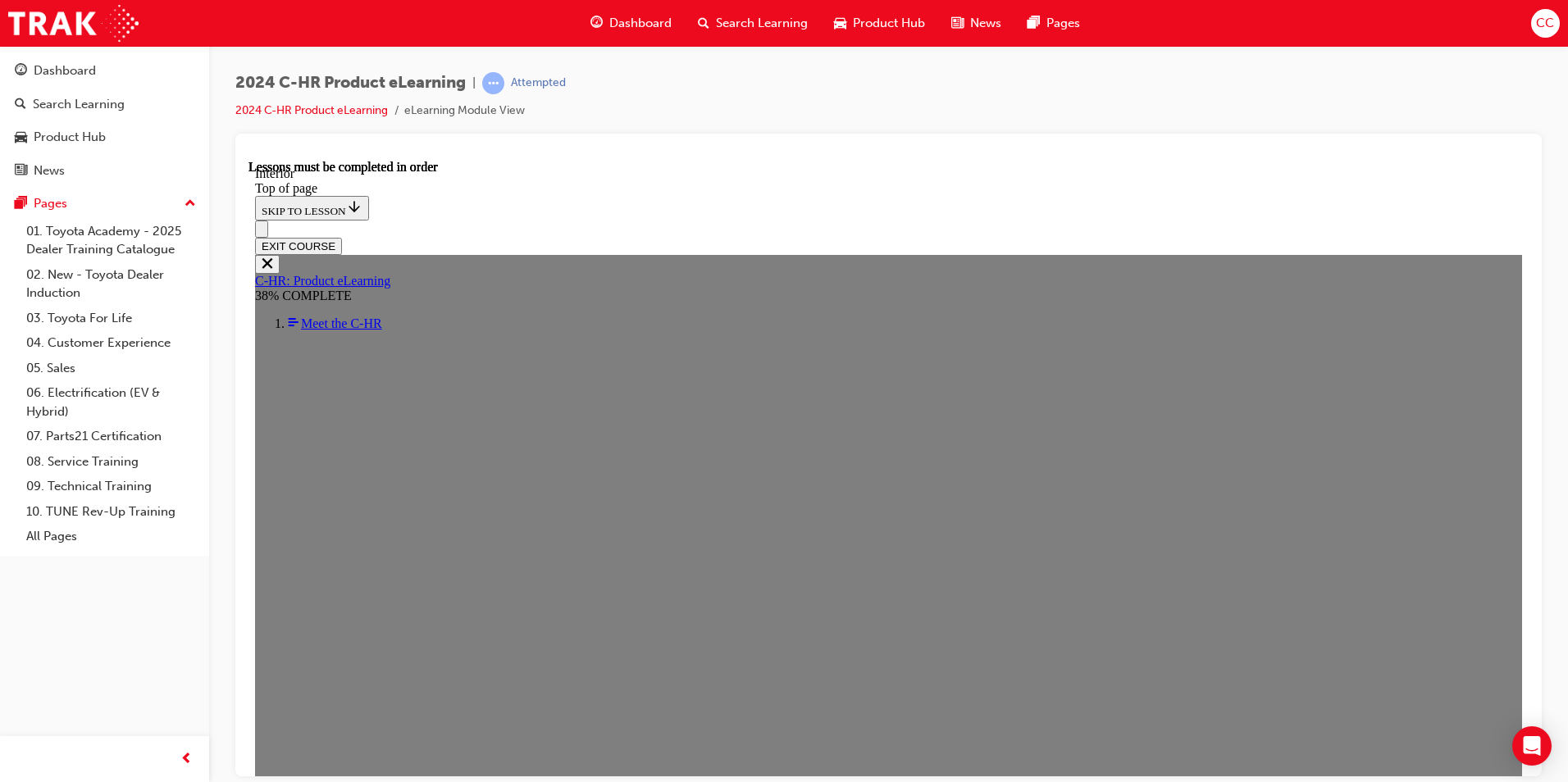
scroll to position [631, 0]
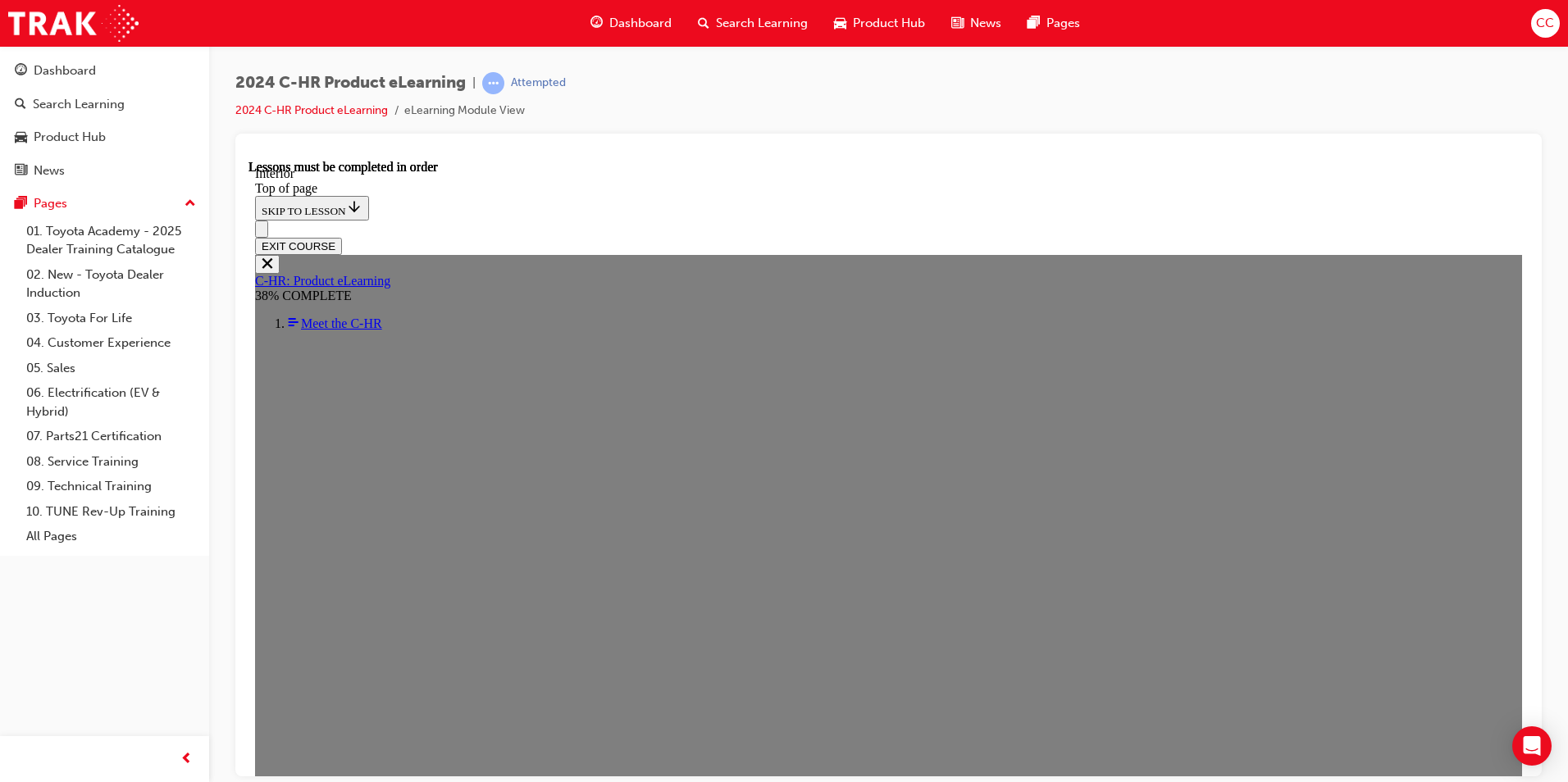
scroll to position [675, 0]
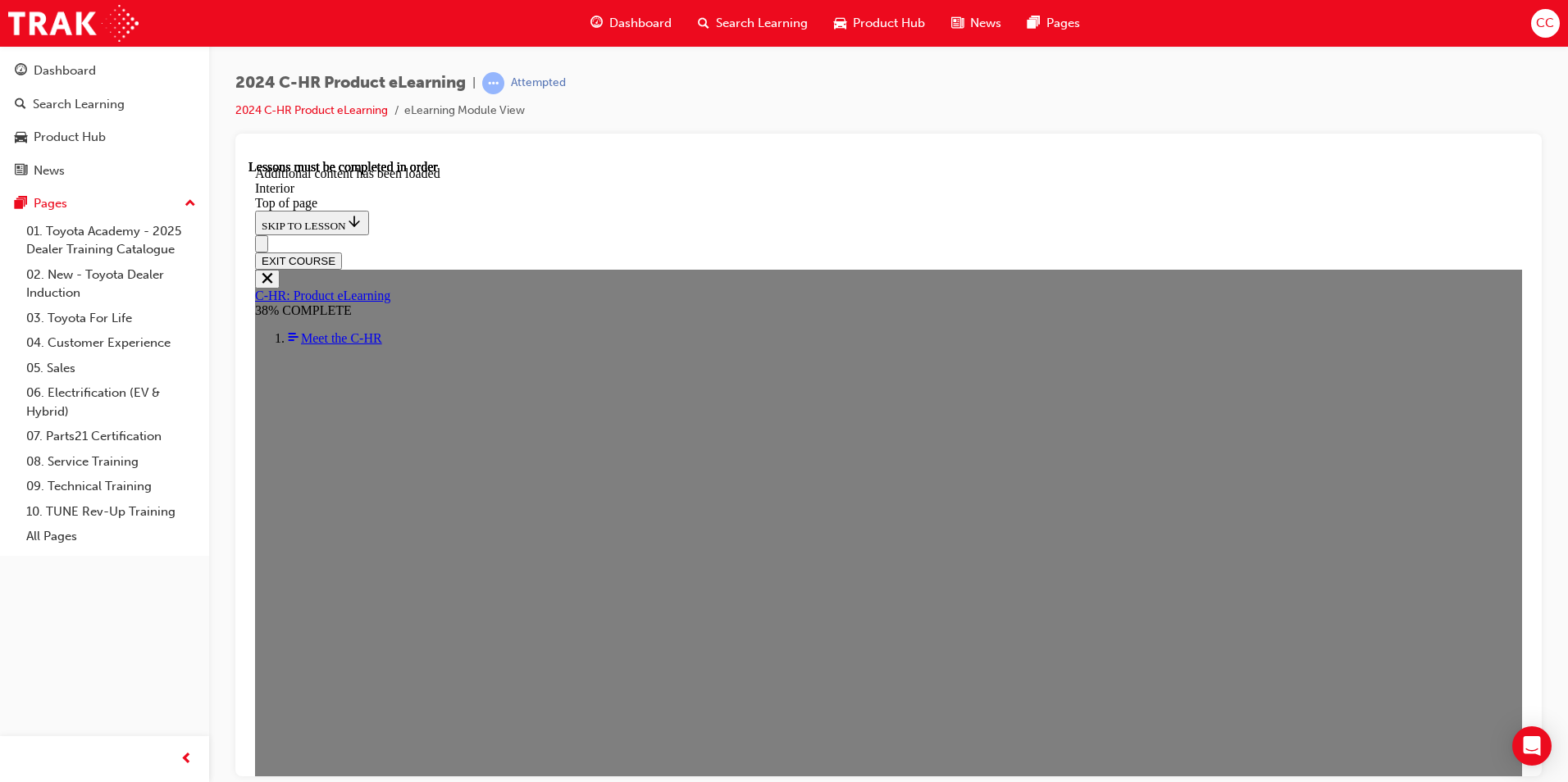
scroll to position [1825, 0]
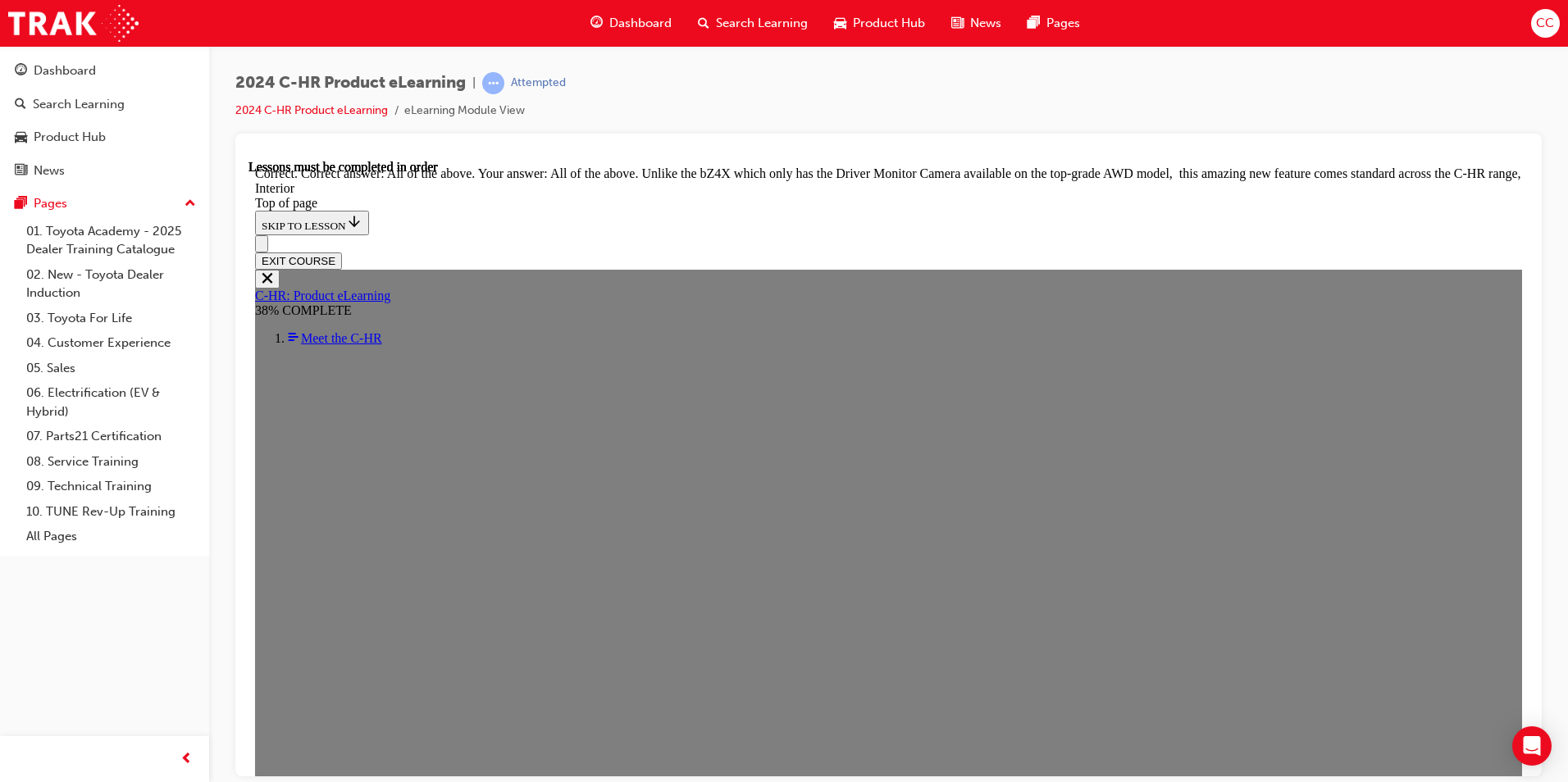
scroll to position [2731, 0]
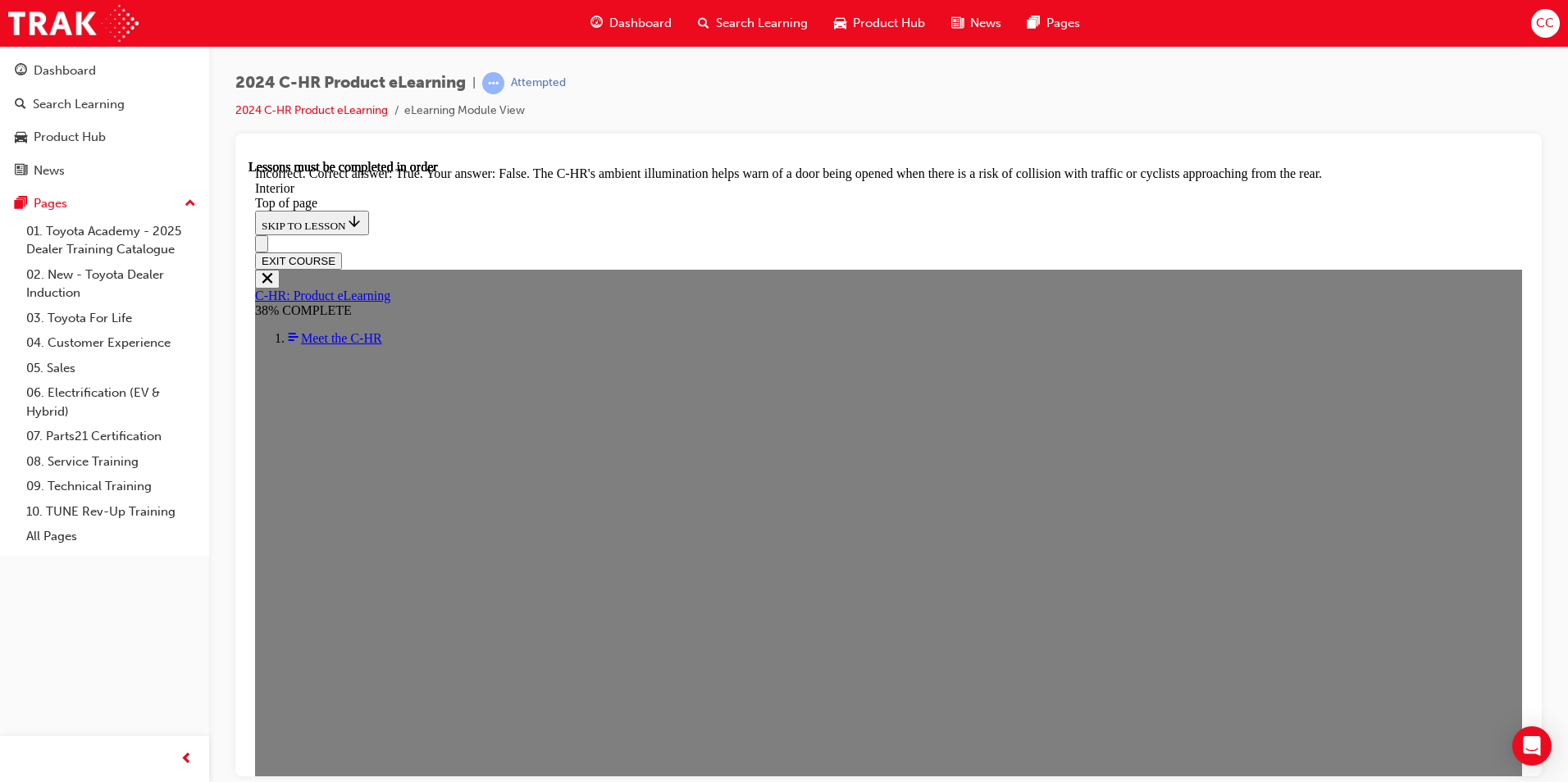
scroll to position [2772, 0]
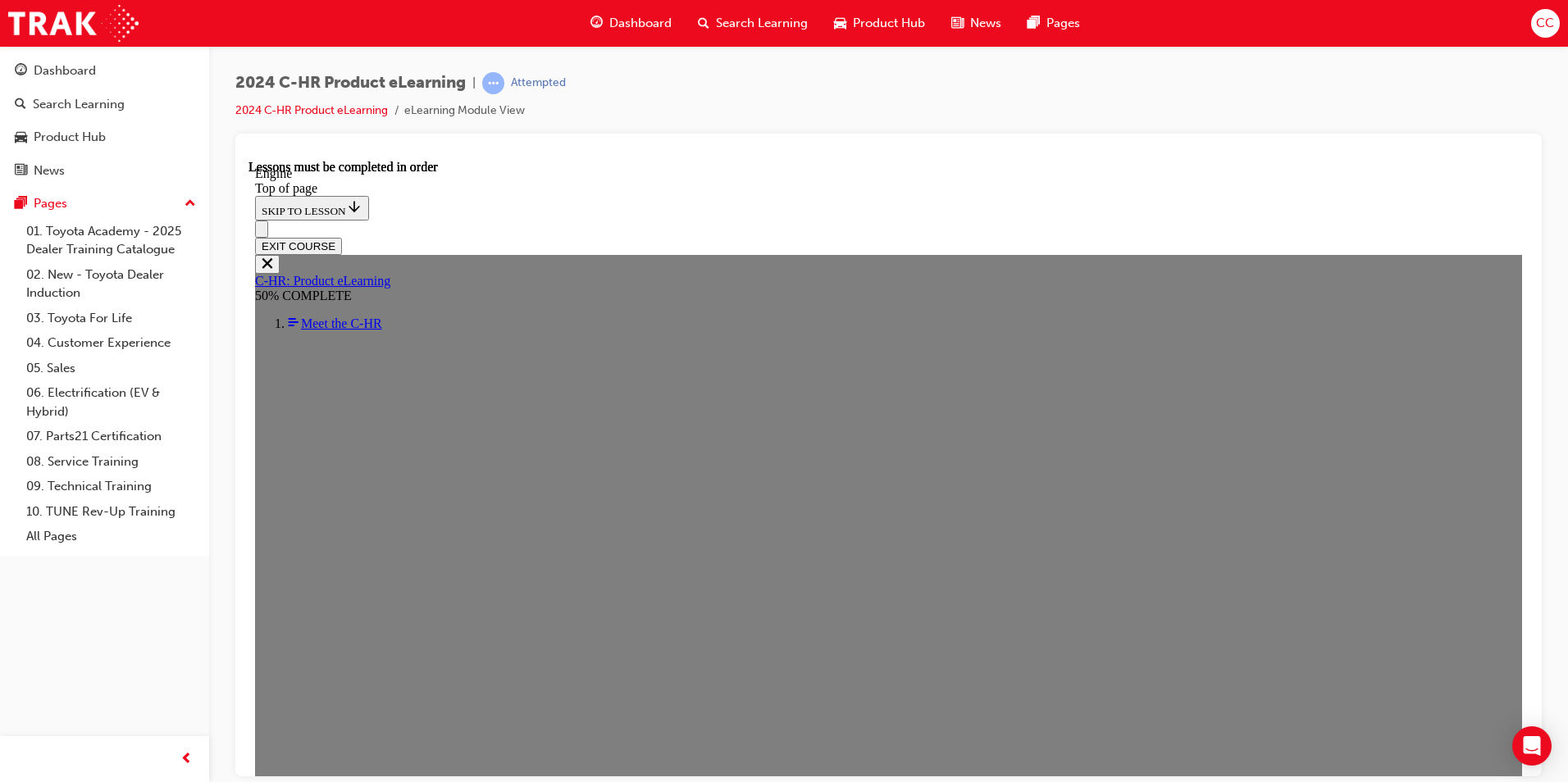
scroll to position [1041, 0]
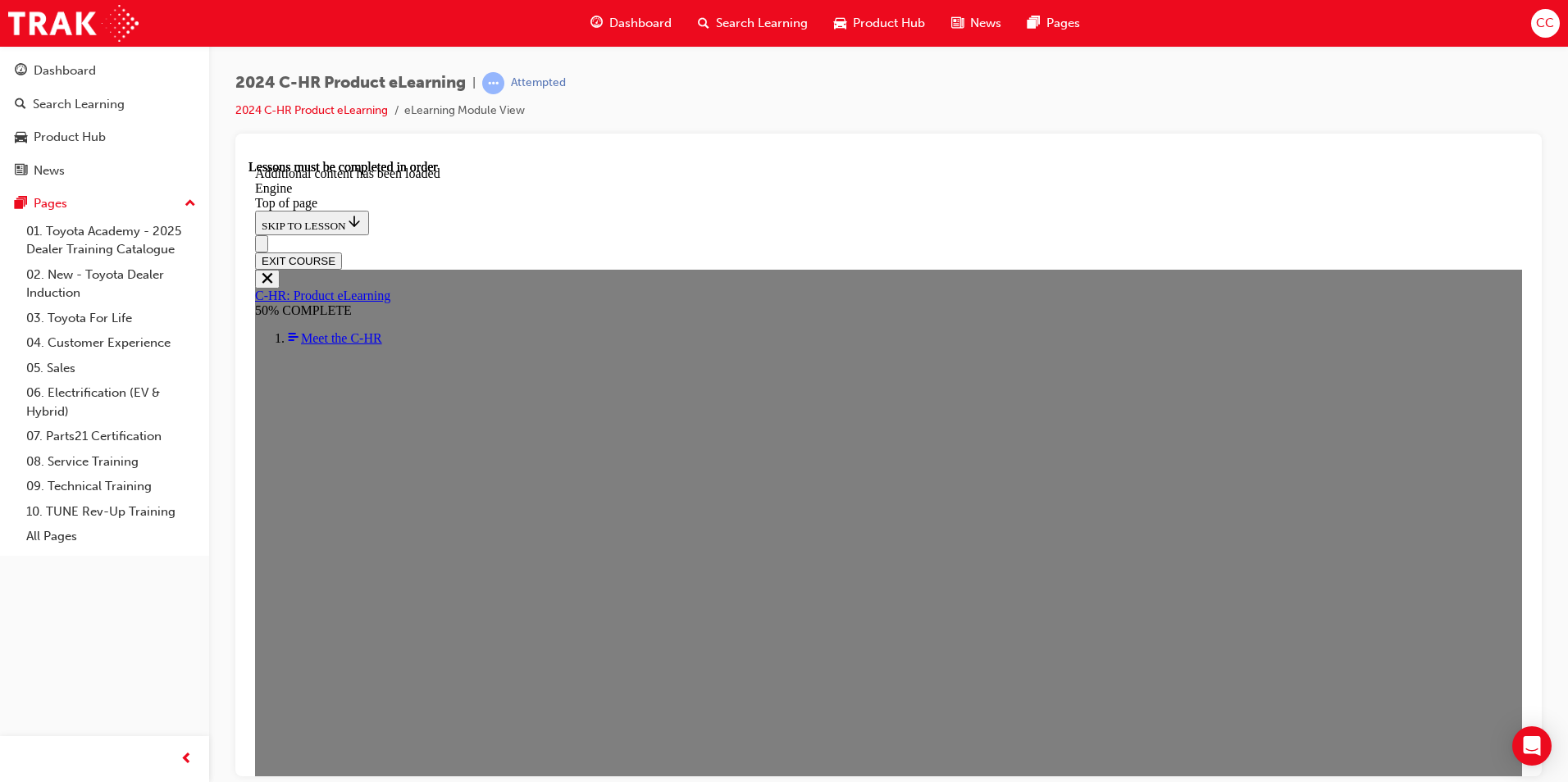
scroll to position [2270, 0]
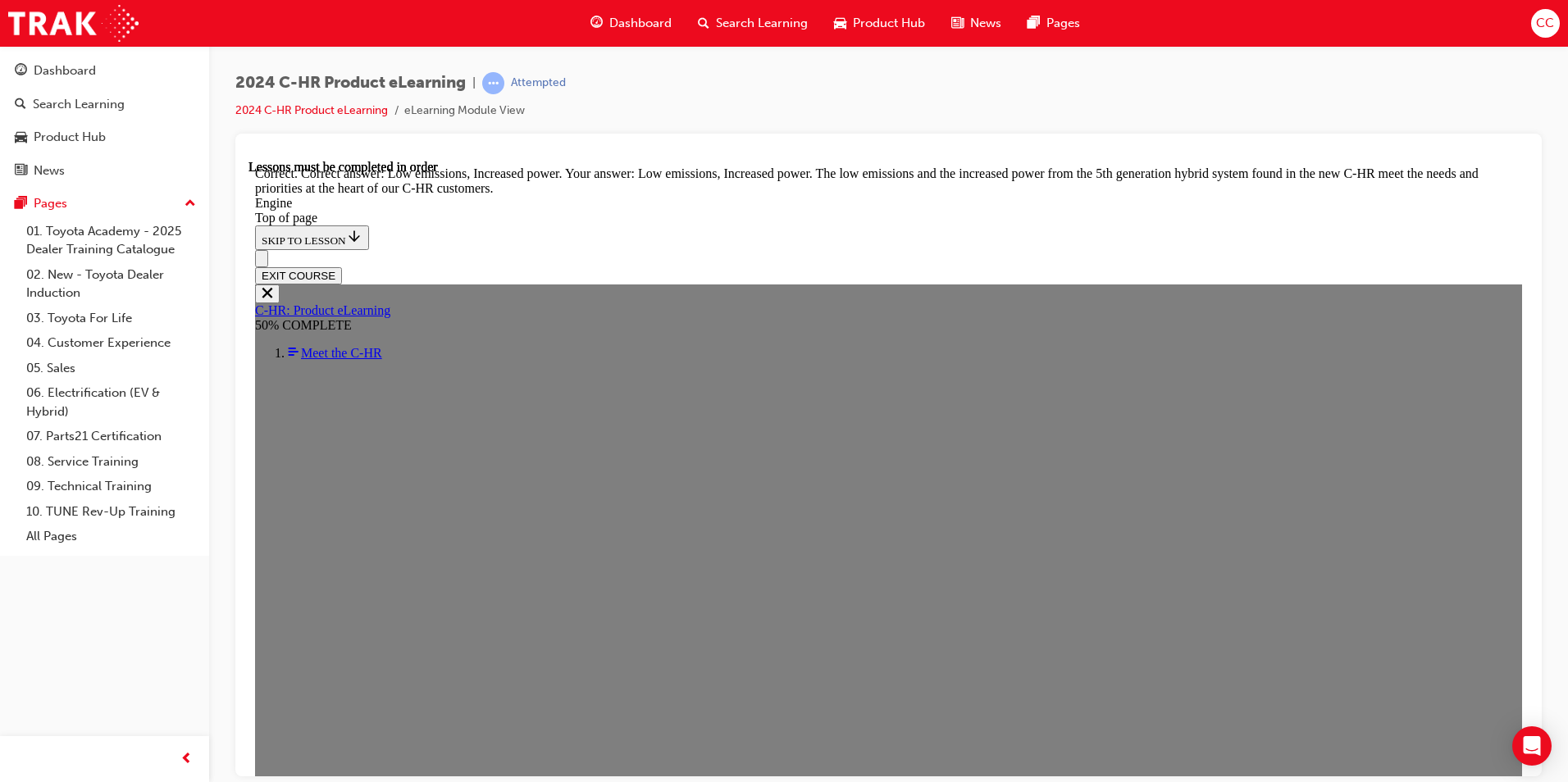
scroll to position [4074, 0]
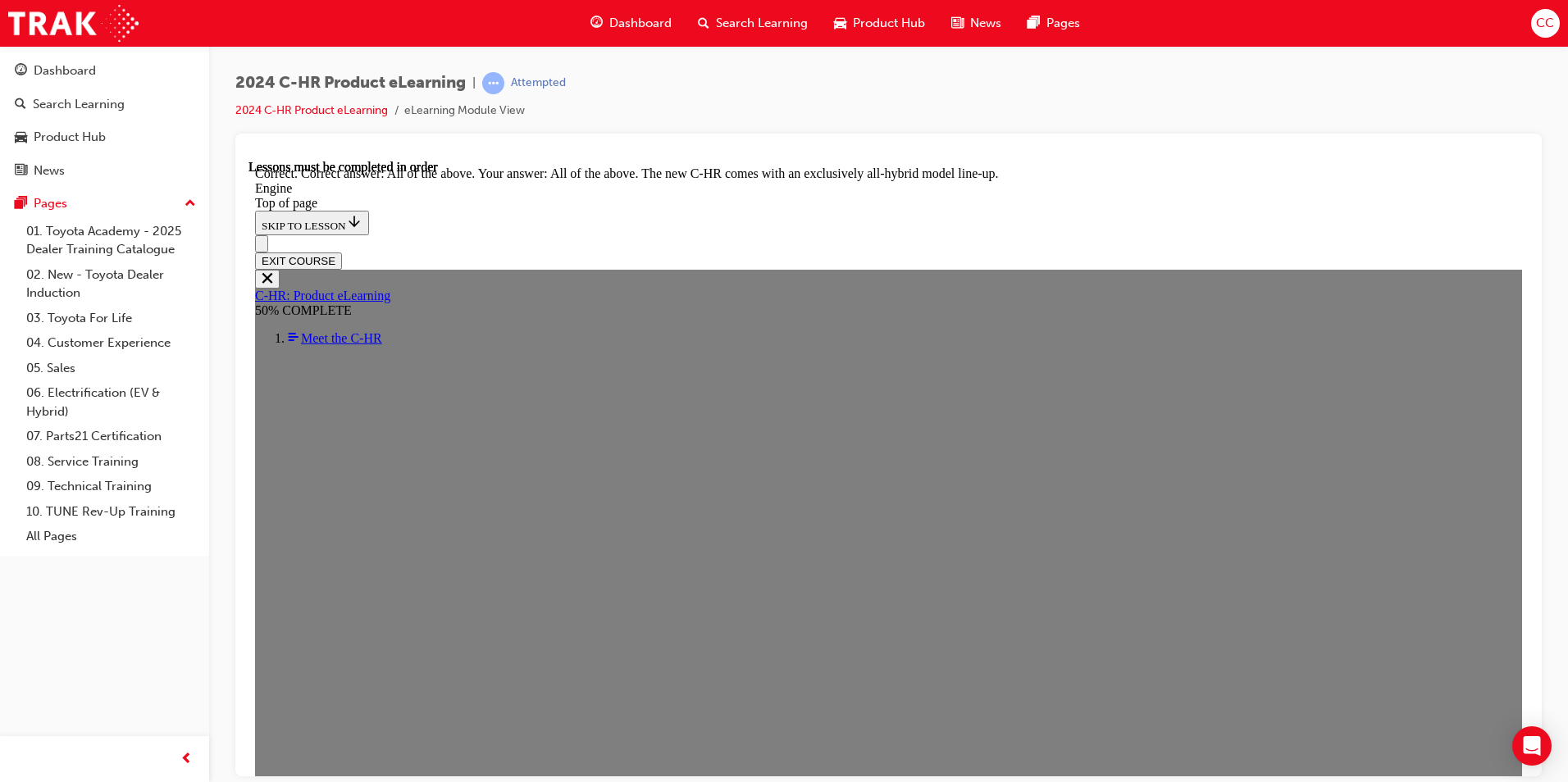
scroll to position [4480, 0]
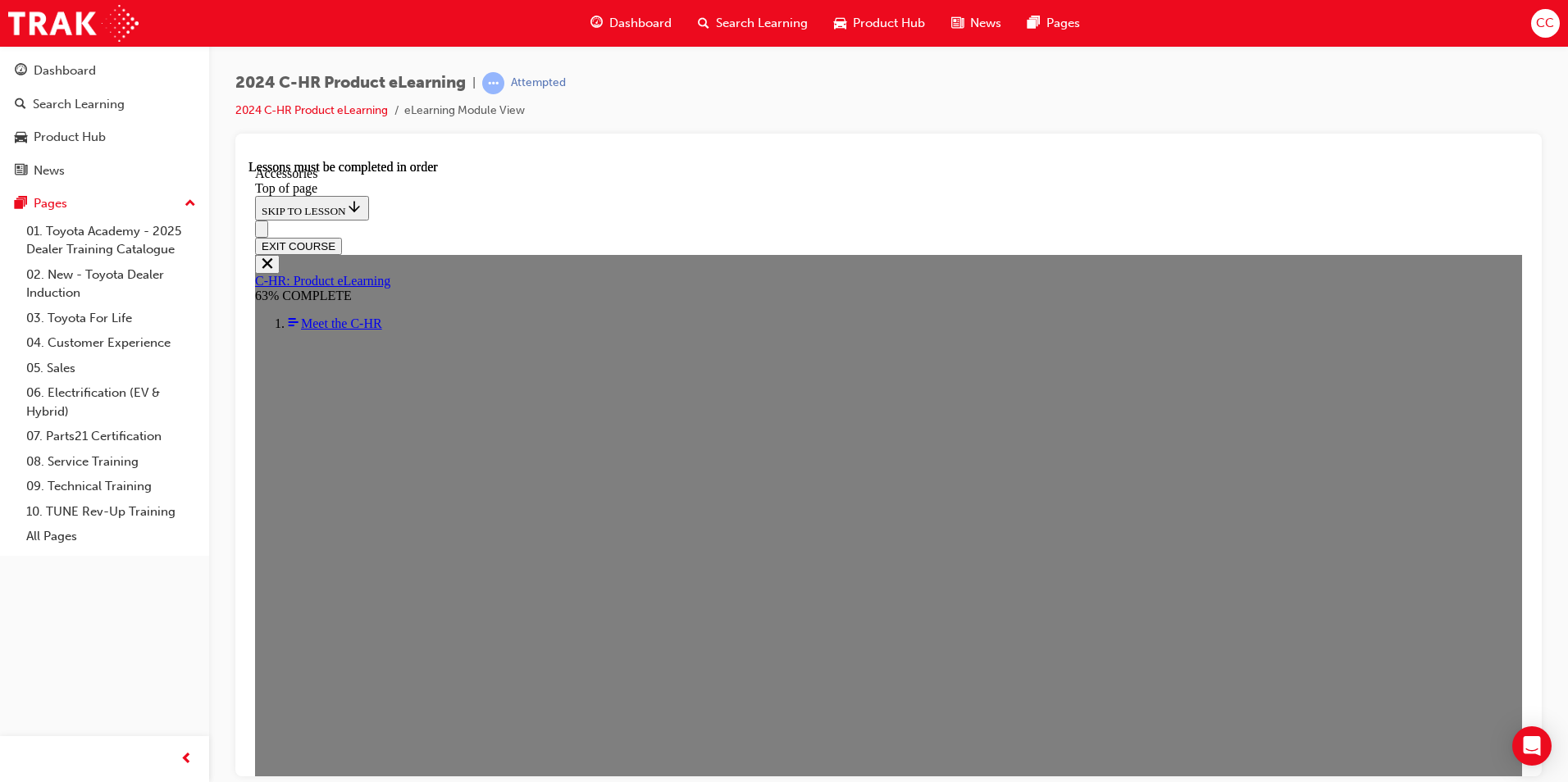
scroll to position [459, 0]
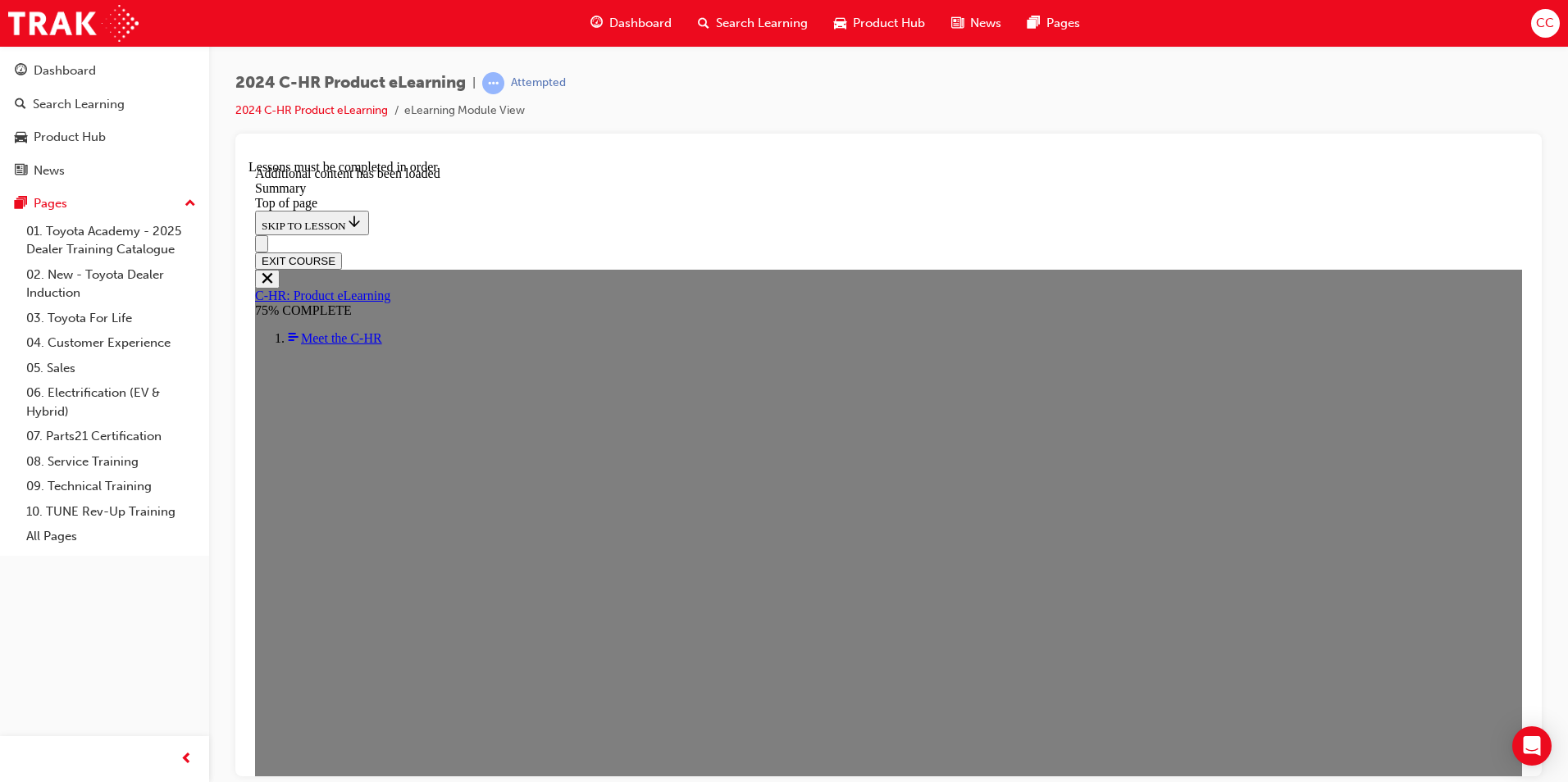
scroll to position [2715, 0]
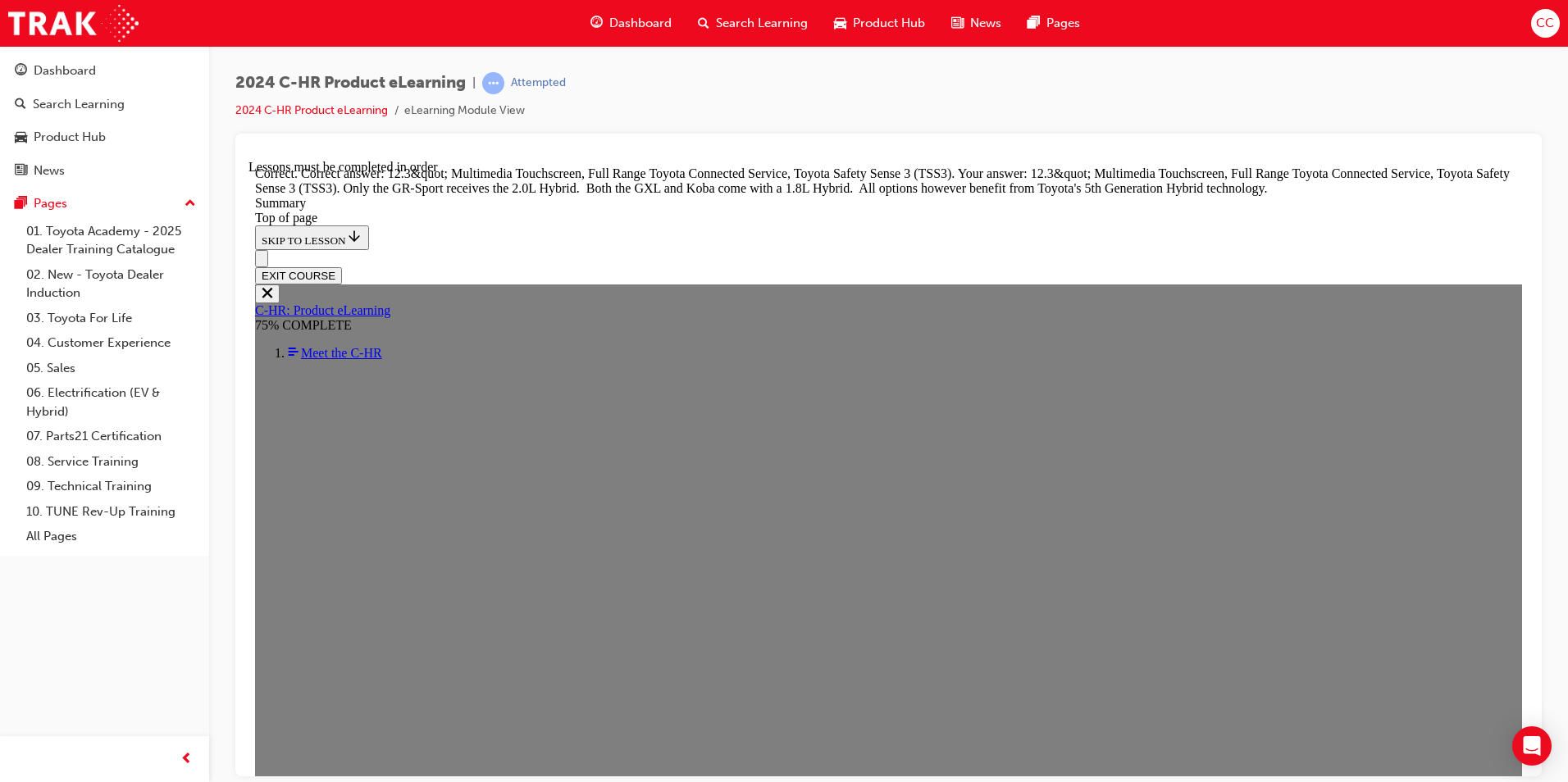
scroll to position [3149, 0]
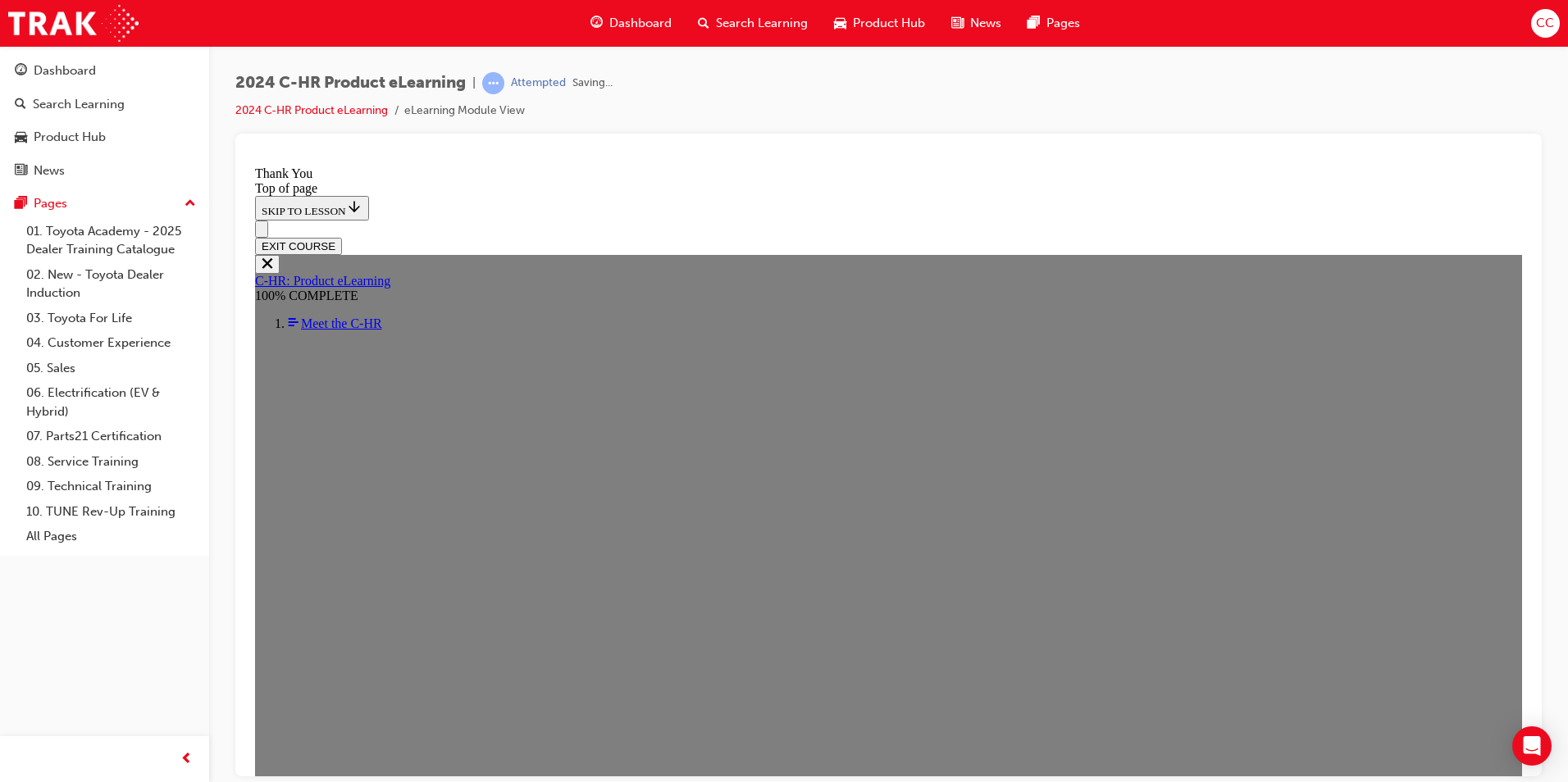
scroll to position [523, 0]
click at [342, 237] on button "EXIT COURSE" at bounding box center [298, 246] width 87 height 18
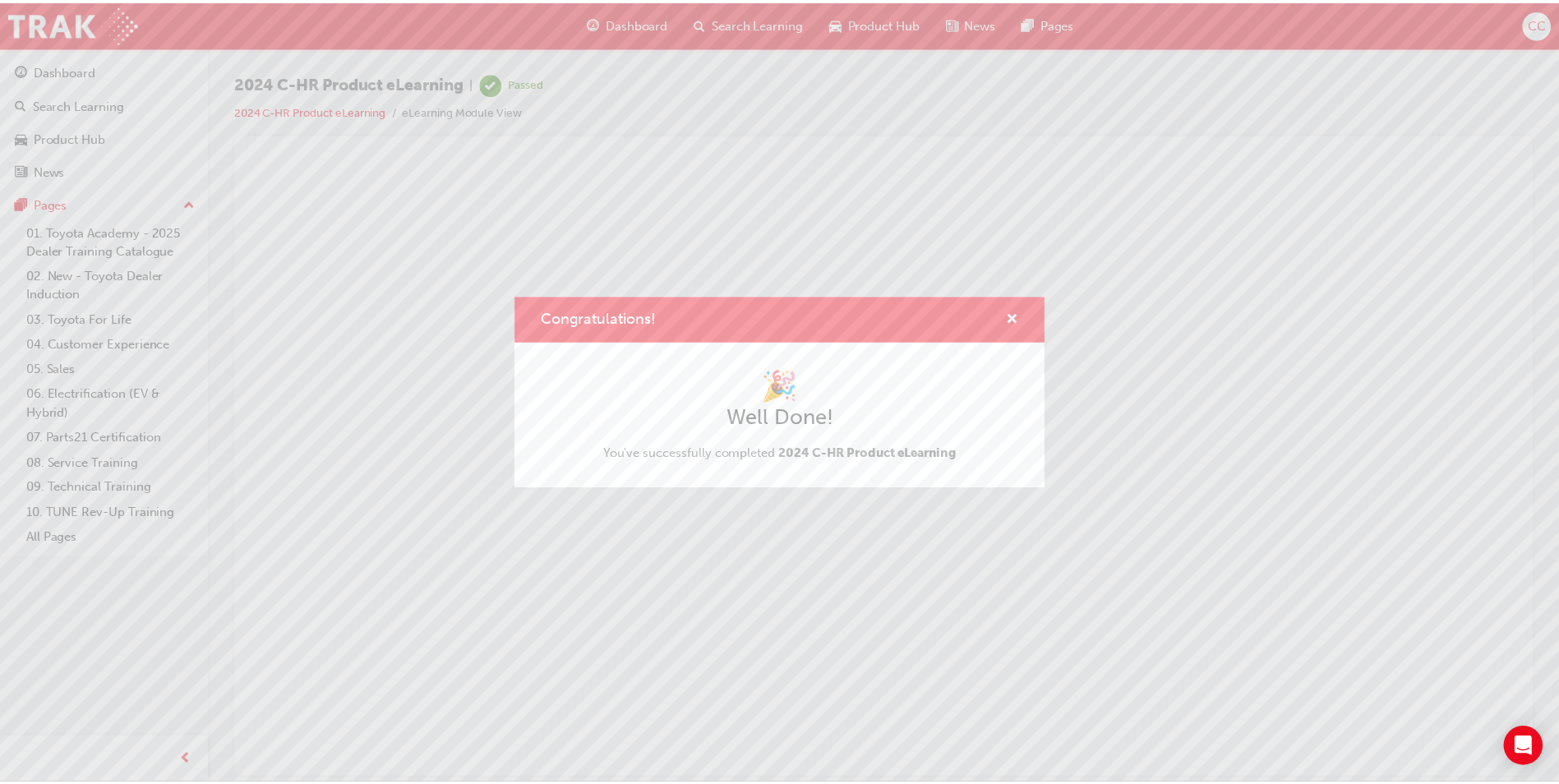
scroll to position [0, 0]
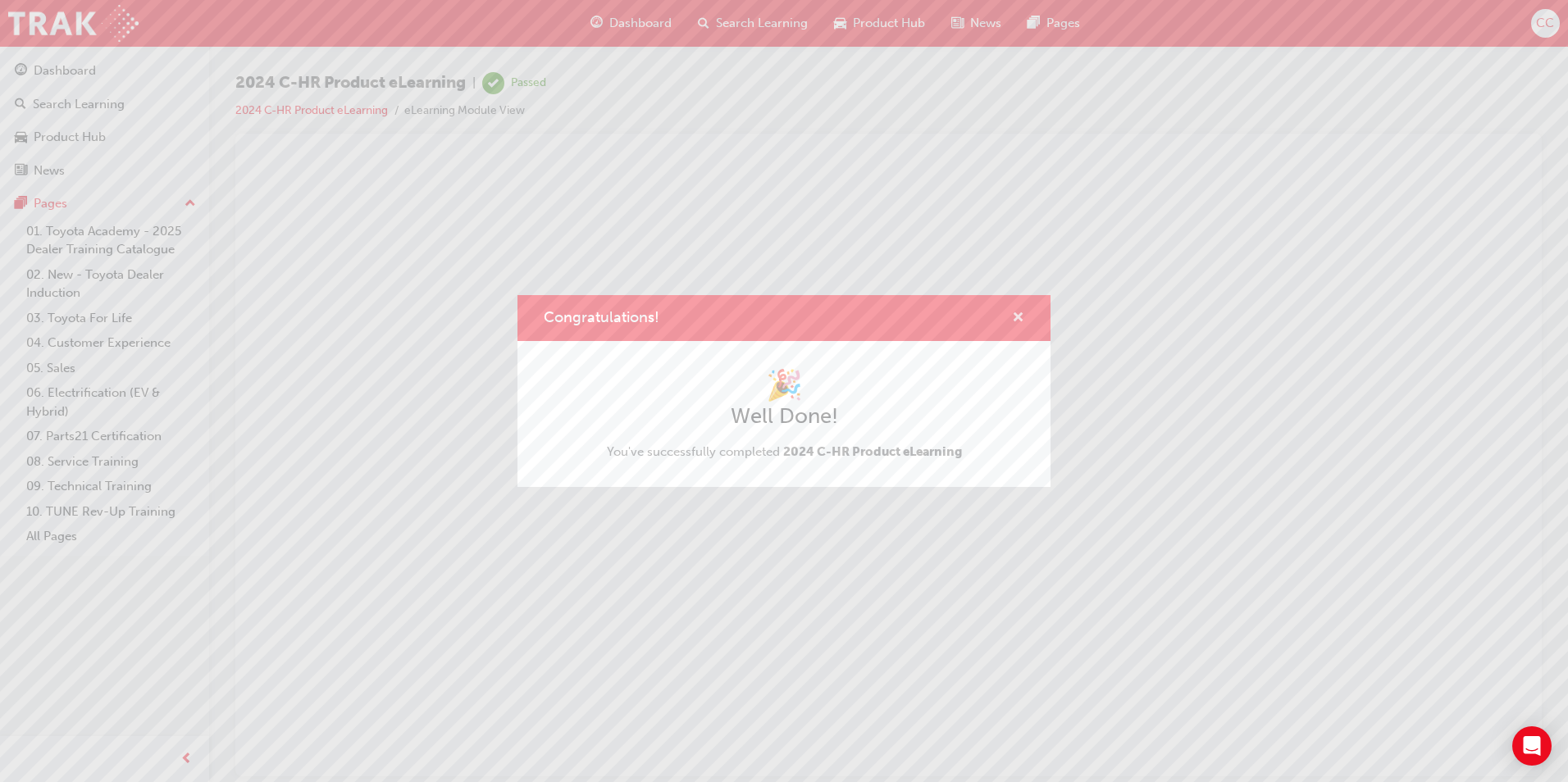
click at [1015, 313] on span "cross-icon" at bounding box center [1018, 319] width 12 height 15
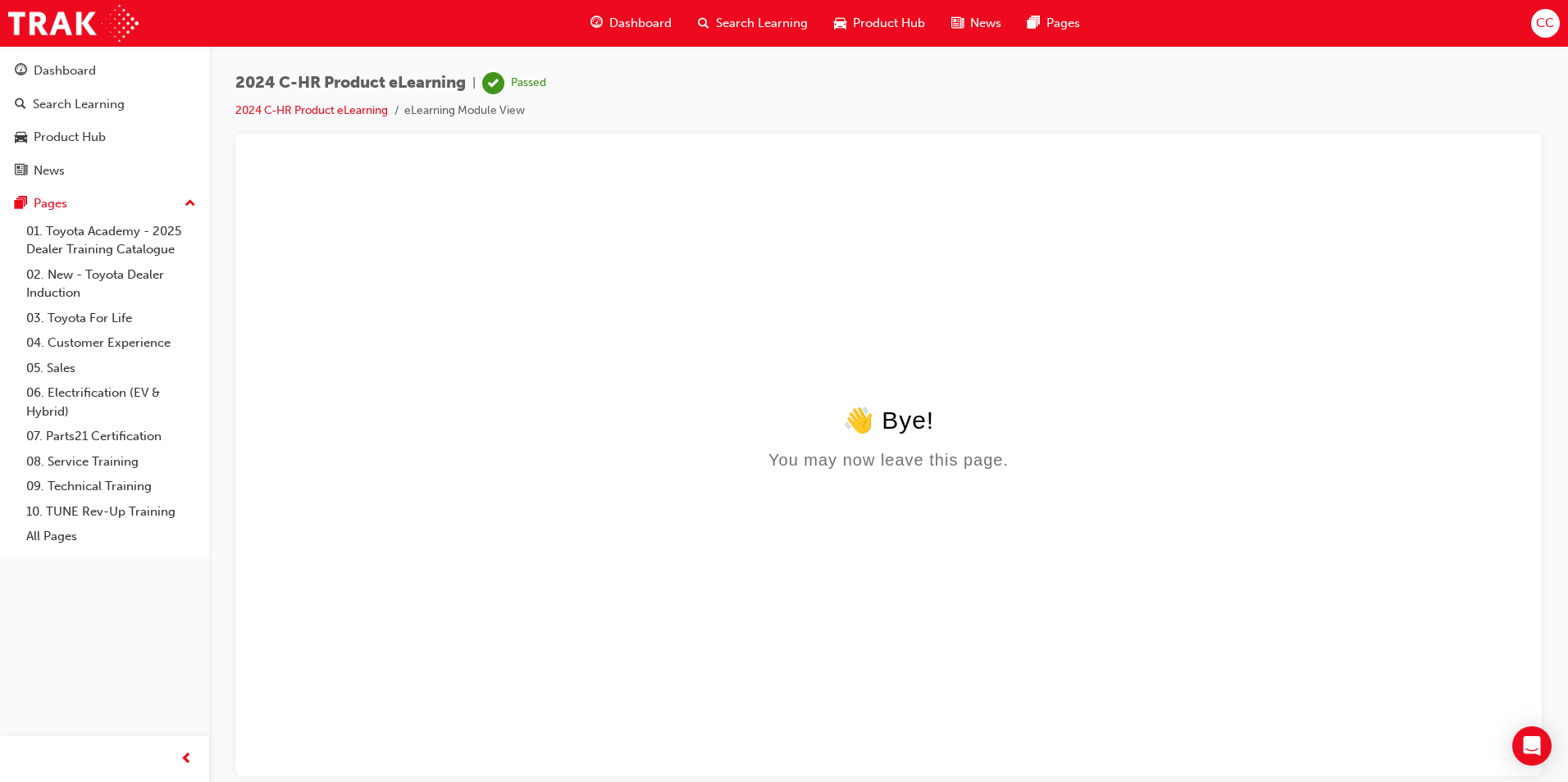
click at [883, 289] on html "👋 Bye! You may now leave this page." at bounding box center [888, 318] width 1280 height 317
click at [638, 19] on span "Dashboard" at bounding box center [639, 23] width 62 height 19
